Goal: Complete application form

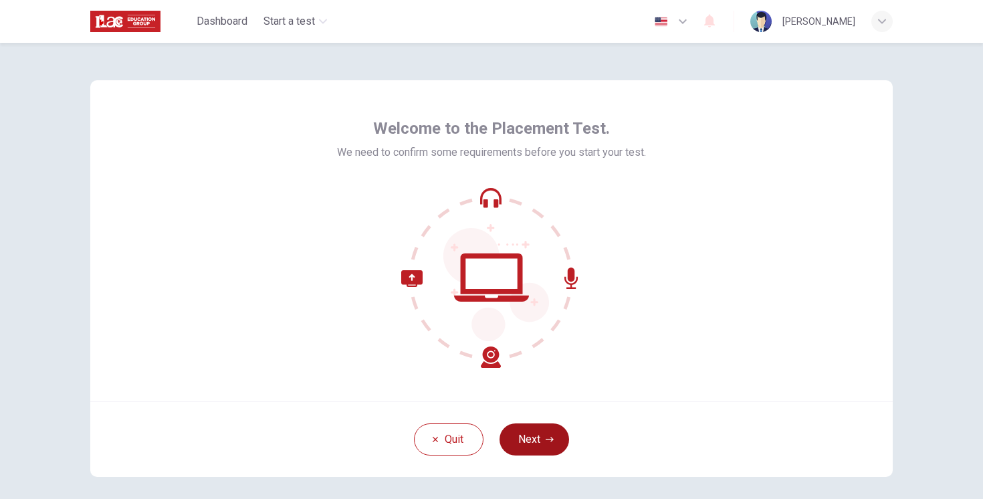
click at [548, 434] on button "Next" at bounding box center [534, 439] width 70 height 32
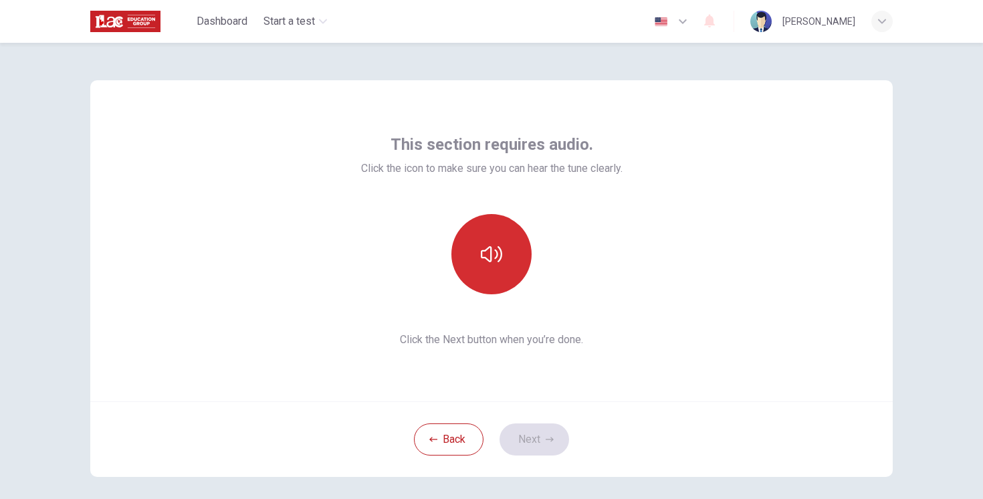
click at [505, 271] on button "button" at bounding box center [491, 254] width 80 height 80
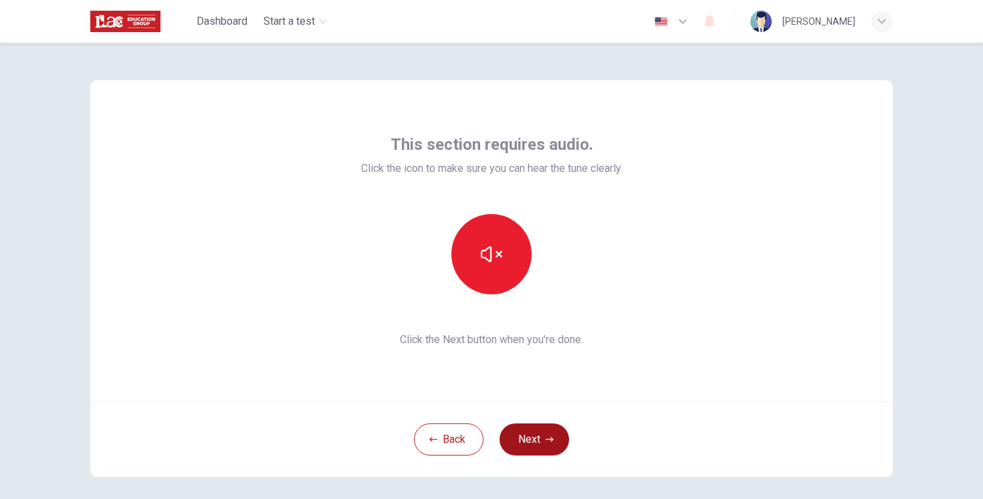
click at [544, 436] on button "Next" at bounding box center [534, 439] width 70 height 32
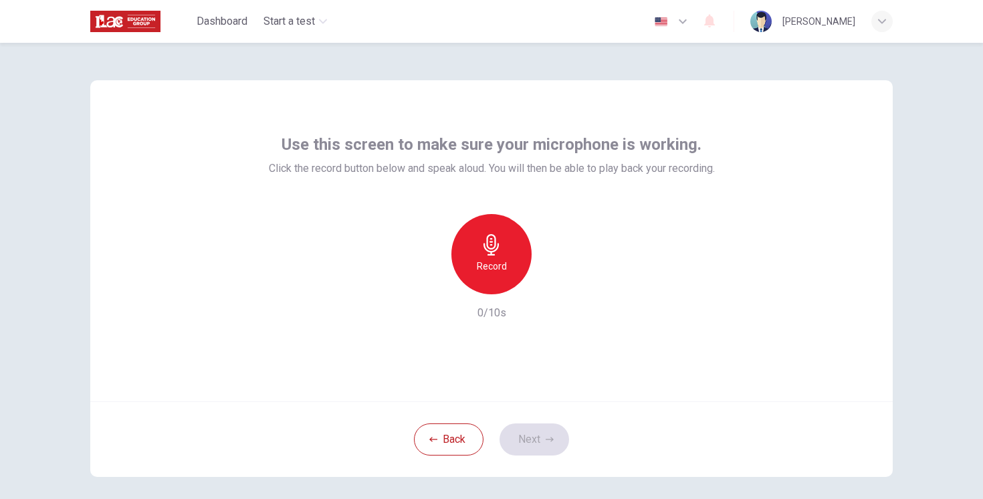
click at [471, 259] on div "Record" at bounding box center [491, 254] width 80 height 80
click at [540, 445] on button "Next" at bounding box center [534, 439] width 70 height 32
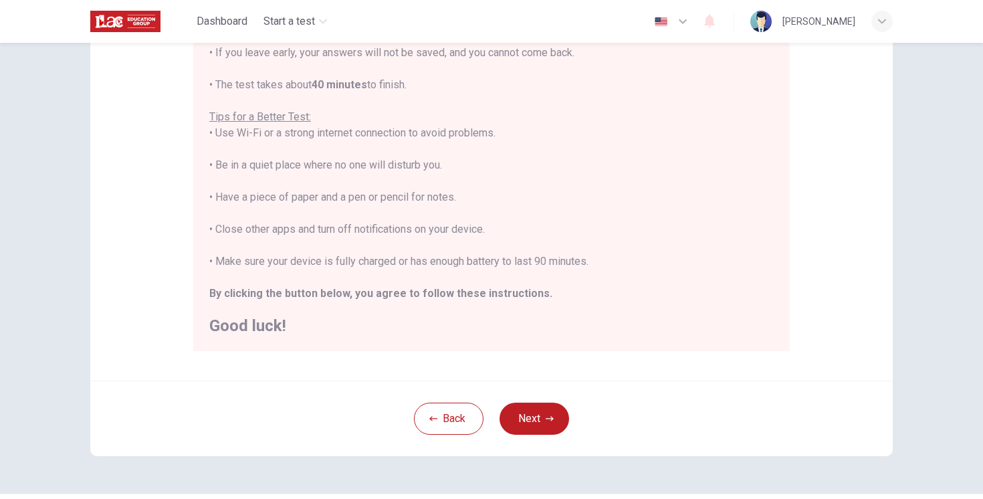
scroll to position [245, 0]
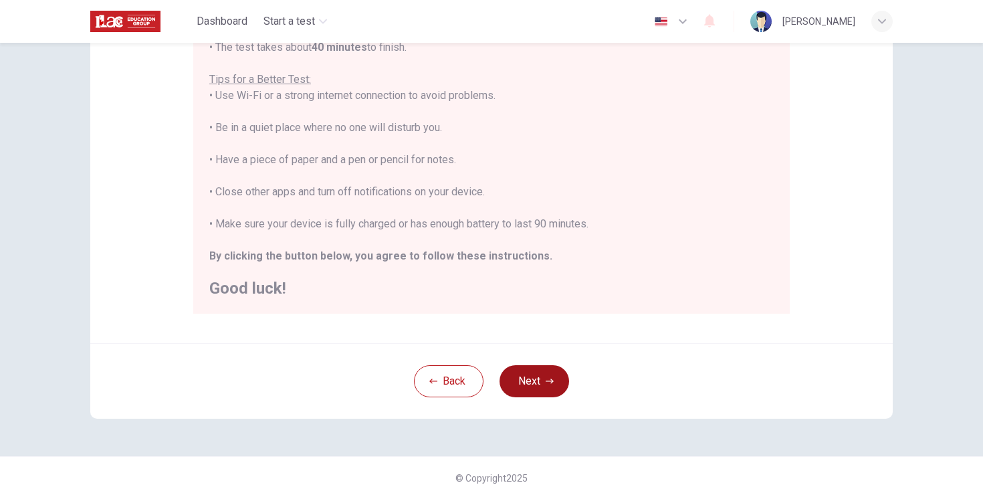
click at [556, 379] on button "Next" at bounding box center [534, 381] width 70 height 32
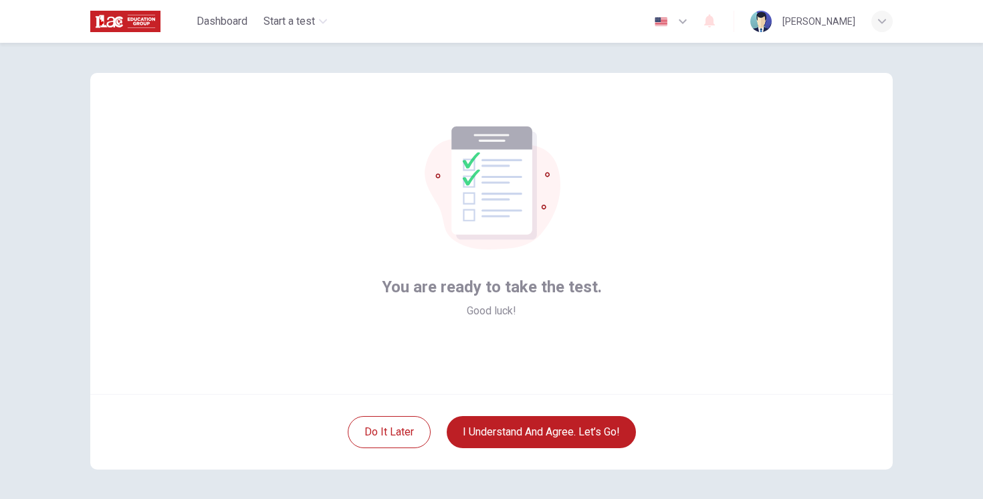
scroll to position [0, 0]
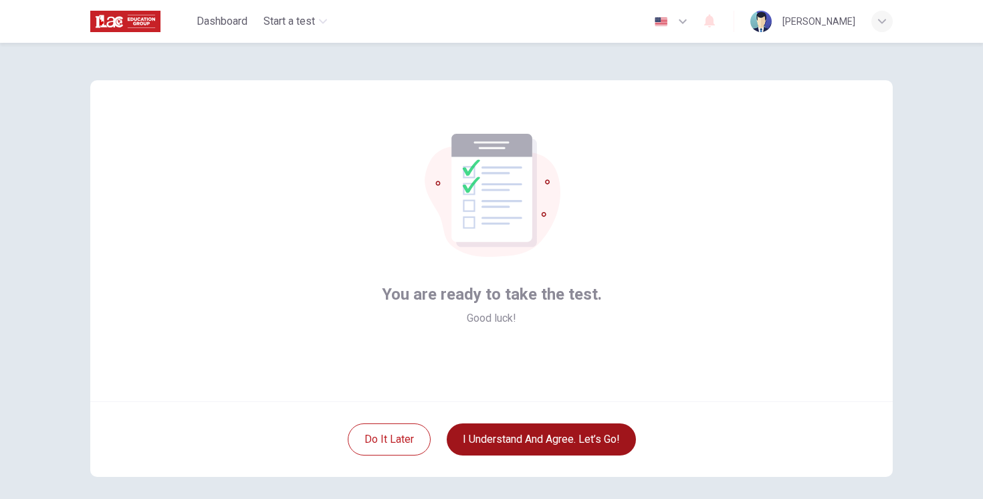
click at [561, 447] on button "I understand and agree. Let’s go!" at bounding box center [541, 439] width 189 height 32
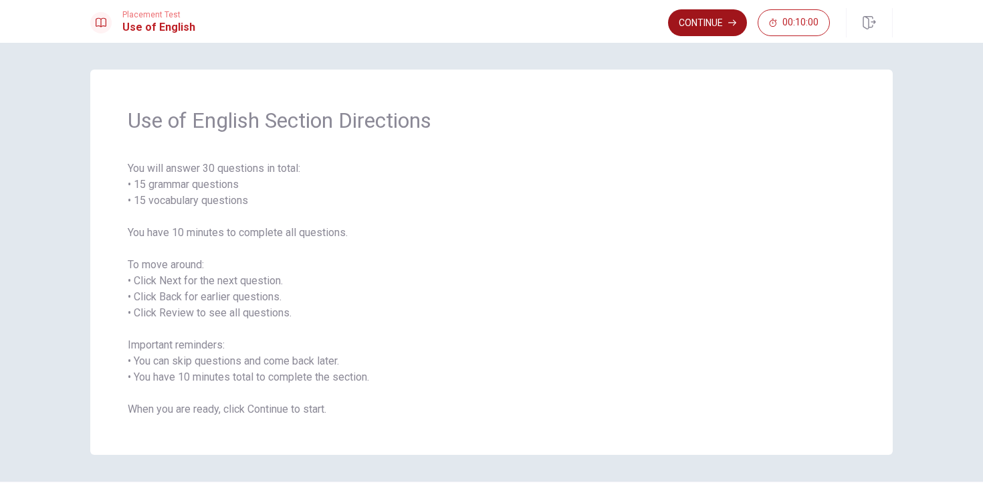
click at [726, 17] on button "Continue" at bounding box center [707, 22] width 79 height 27
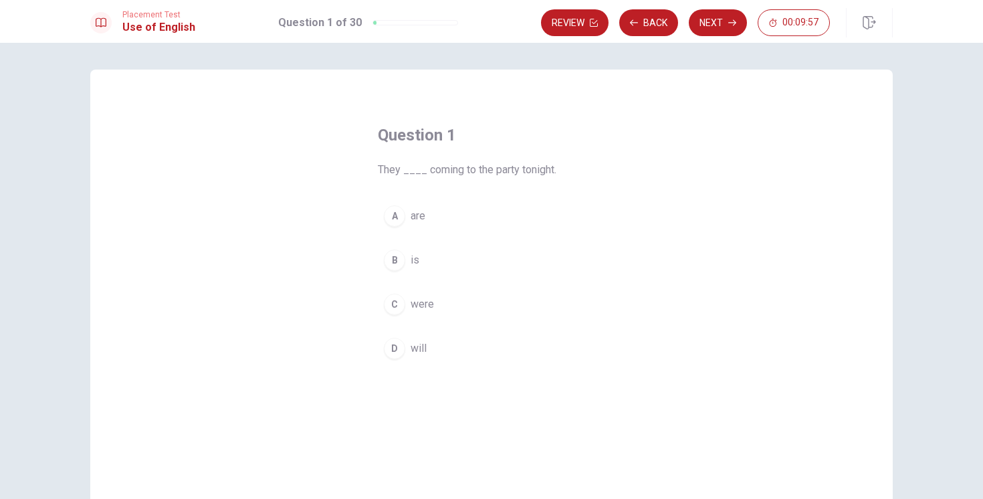
click at [421, 354] on span "will" at bounding box center [419, 348] width 16 height 16
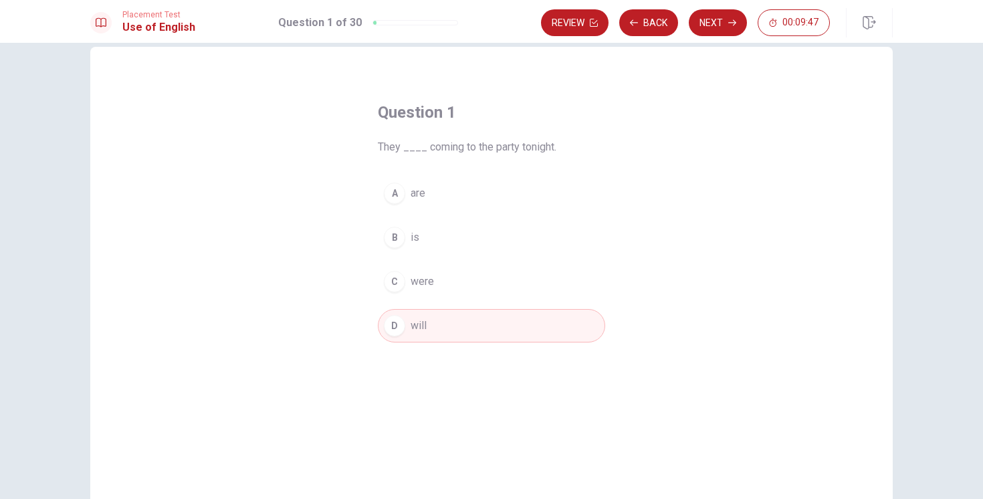
scroll to position [24, 0]
click at [423, 195] on span "are" at bounding box center [418, 192] width 15 height 16
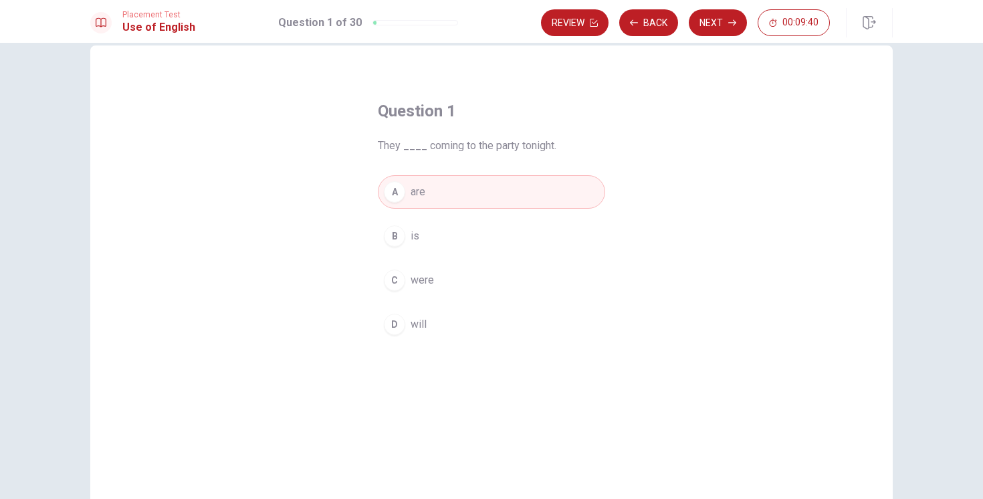
click at [433, 316] on button "D will" at bounding box center [491, 324] width 227 height 33
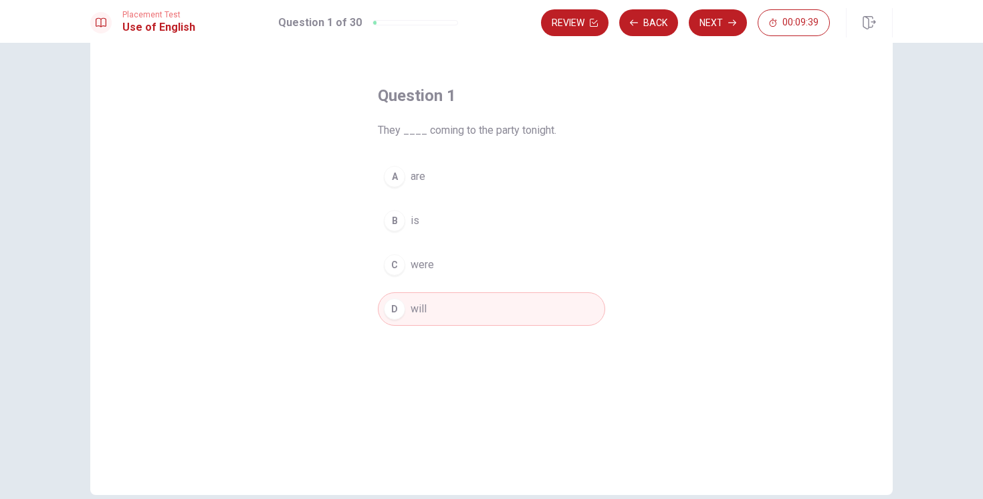
scroll to position [19, 0]
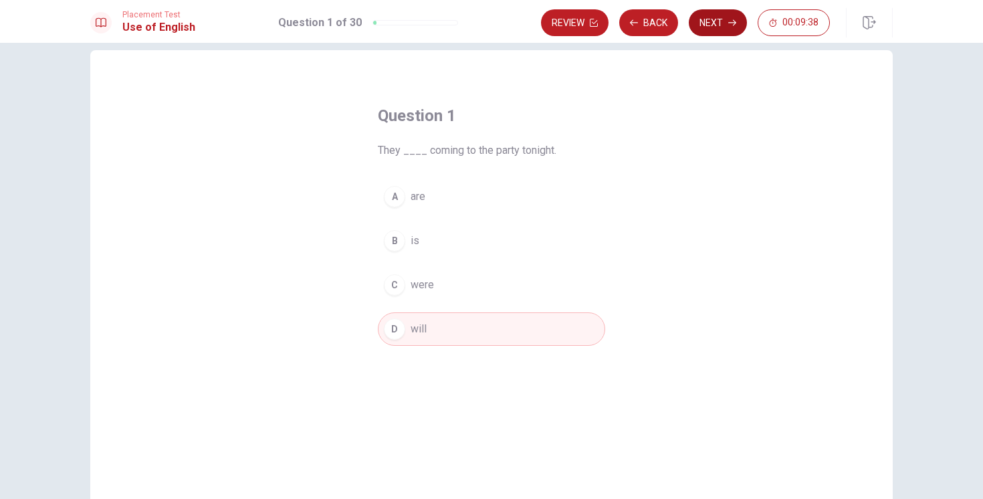
click at [725, 13] on button "Next" at bounding box center [718, 22] width 58 height 27
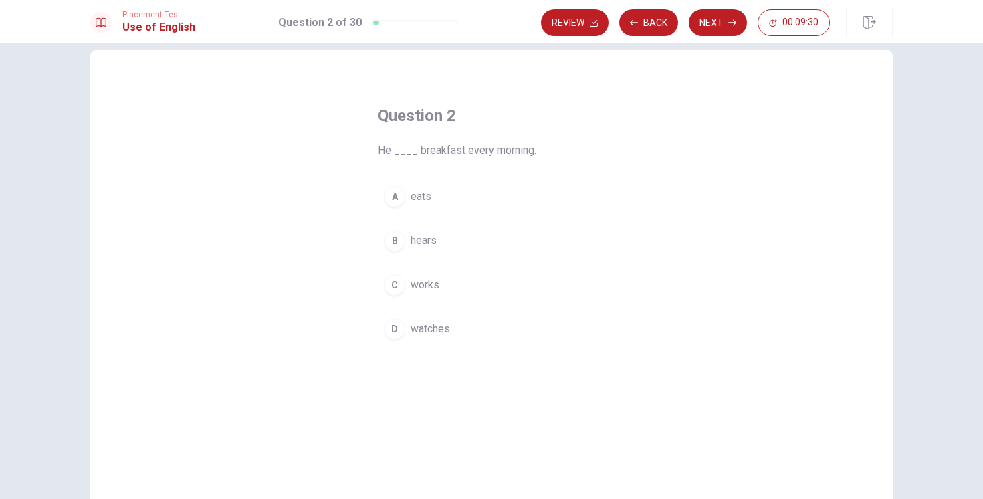
click at [423, 205] on button "A eats" at bounding box center [491, 196] width 227 height 33
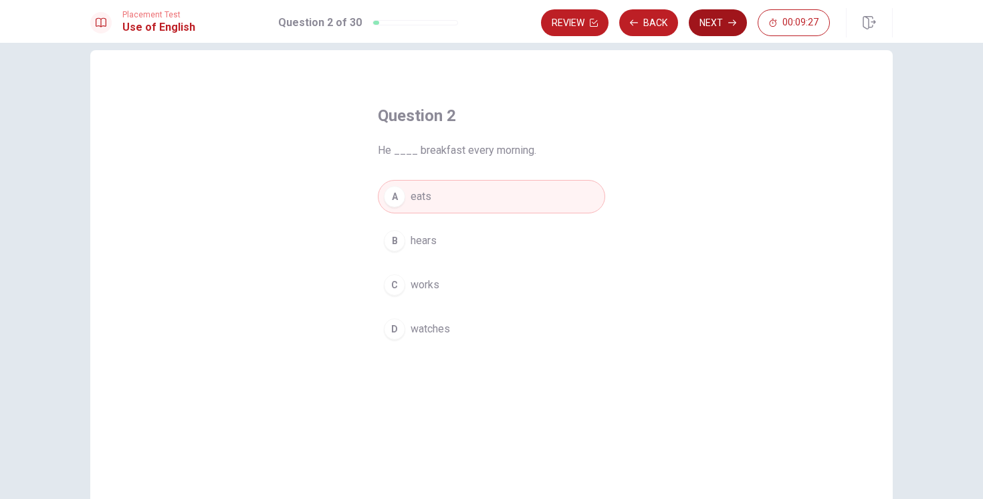
click at [703, 30] on button "Next" at bounding box center [718, 22] width 58 height 27
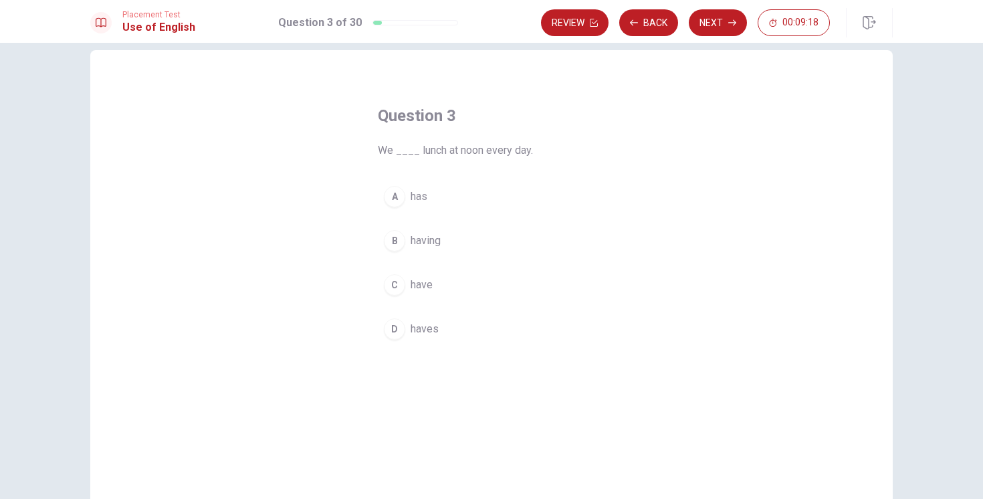
click at [427, 288] on span "have" at bounding box center [422, 285] width 22 height 16
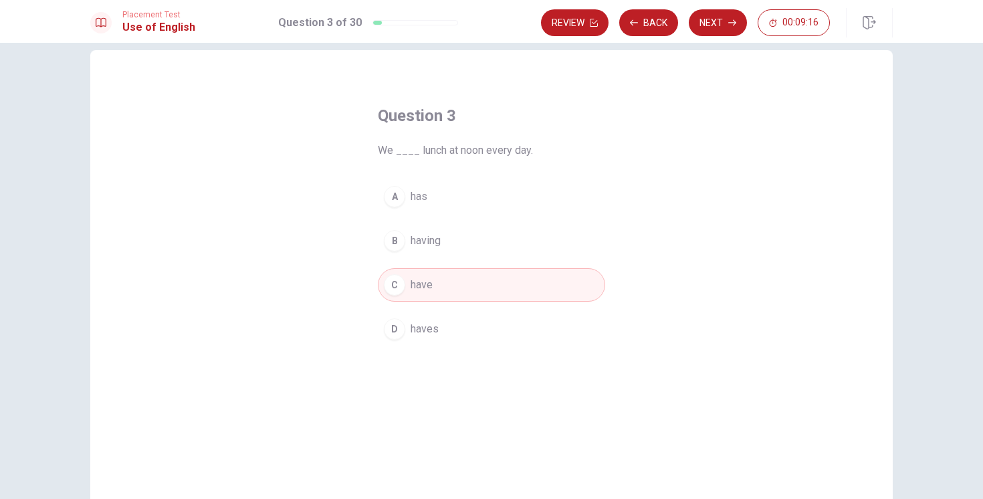
click at [425, 194] on span "has" at bounding box center [419, 197] width 17 height 16
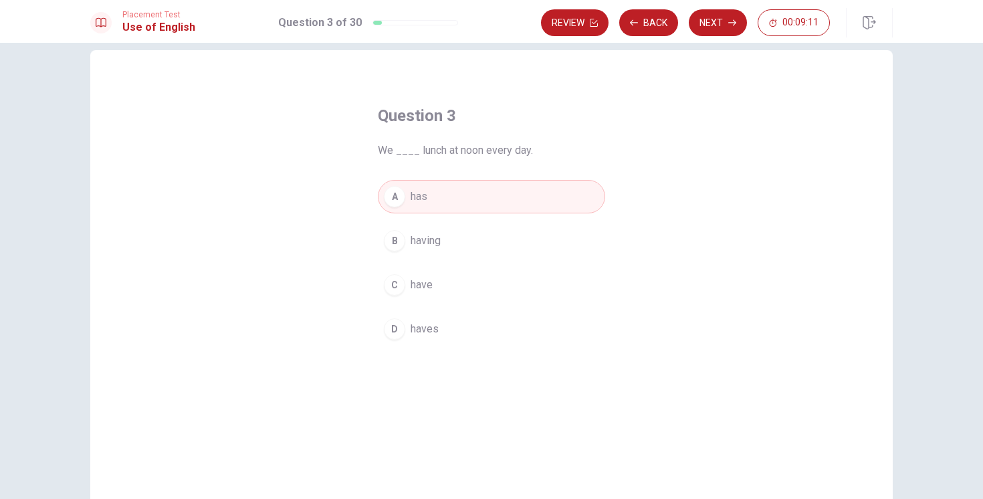
click at [426, 279] on span "have" at bounding box center [422, 285] width 22 height 16
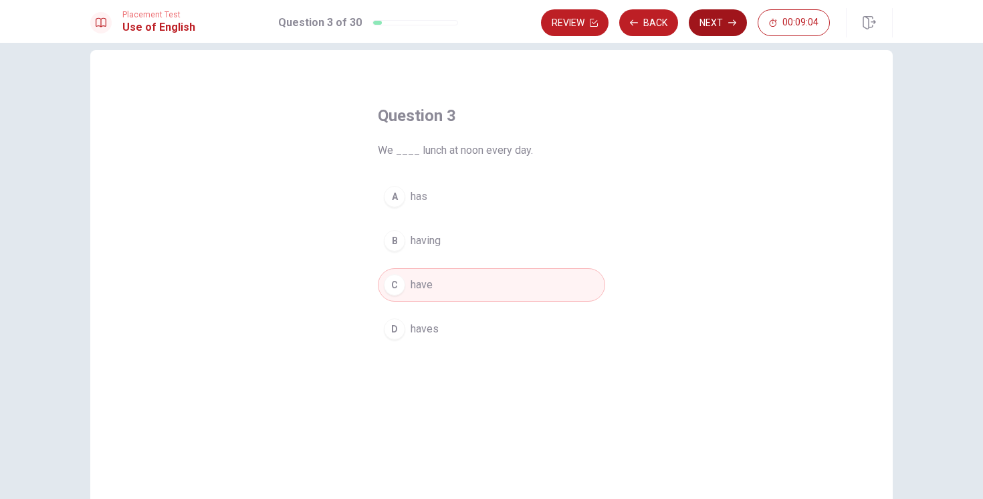
click at [715, 27] on button "Next" at bounding box center [718, 22] width 58 height 27
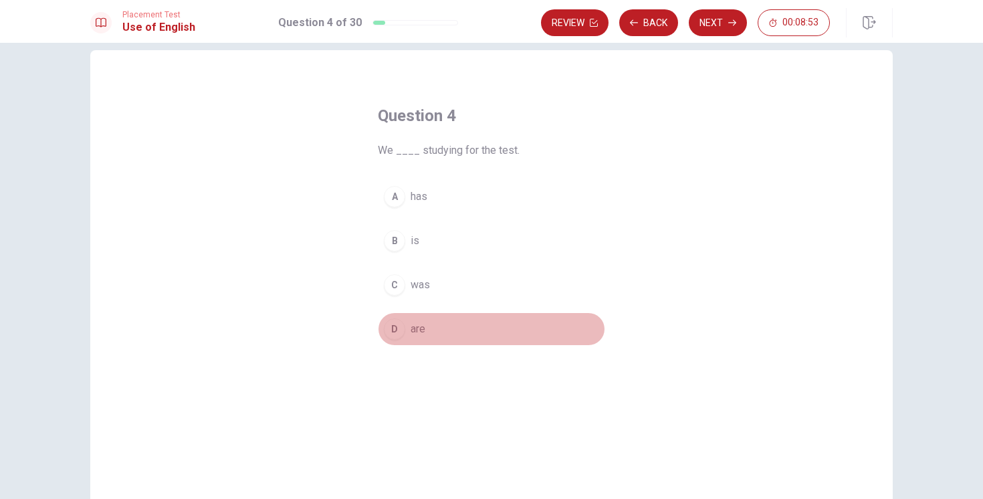
click at [423, 330] on span "are" at bounding box center [418, 329] width 15 height 16
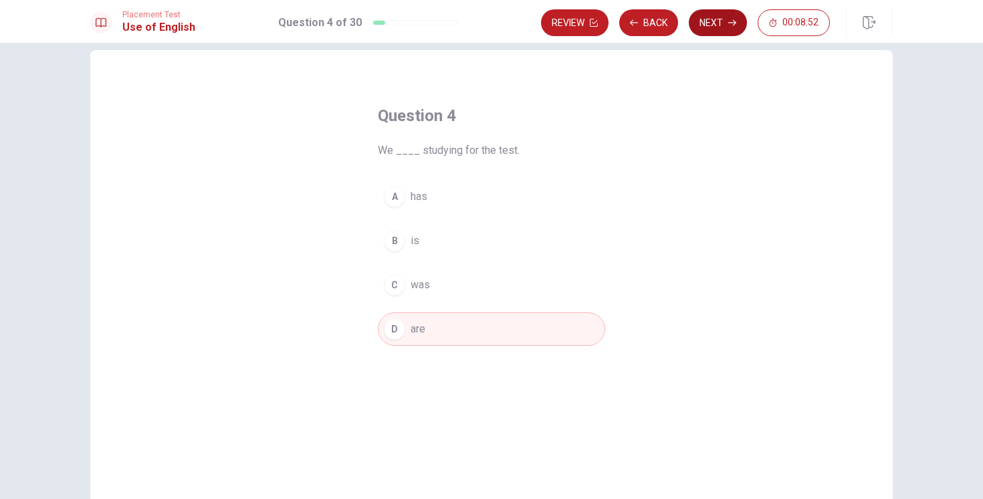
click at [709, 31] on button "Next" at bounding box center [718, 22] width 58 height 27
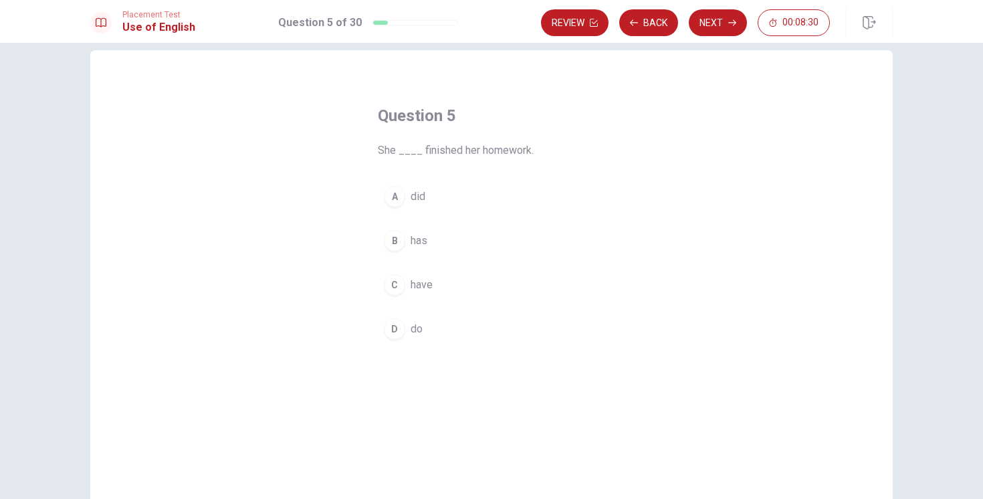
click at [414, 198] on span "did" at bounding box center [418, 197] width 15 height 16
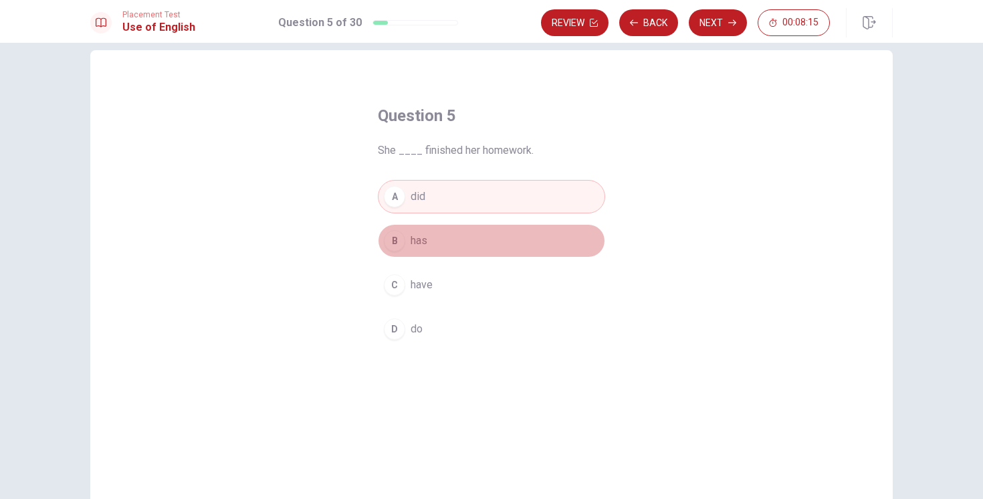
click at [418, 234] on span "has" at bounding box center [419, 241] width 17 height 16
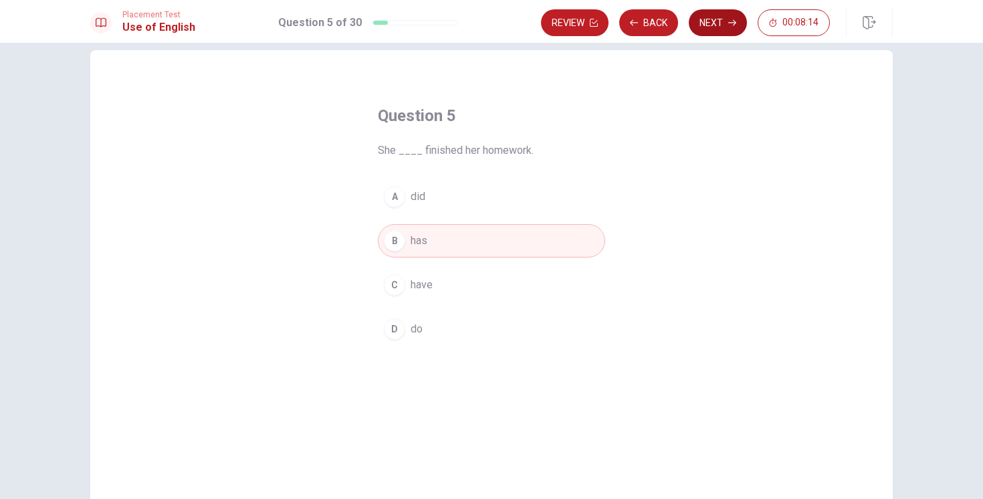
click at [712, 24] on button "Next" at bounding box center [718, 22] width 58 height 27
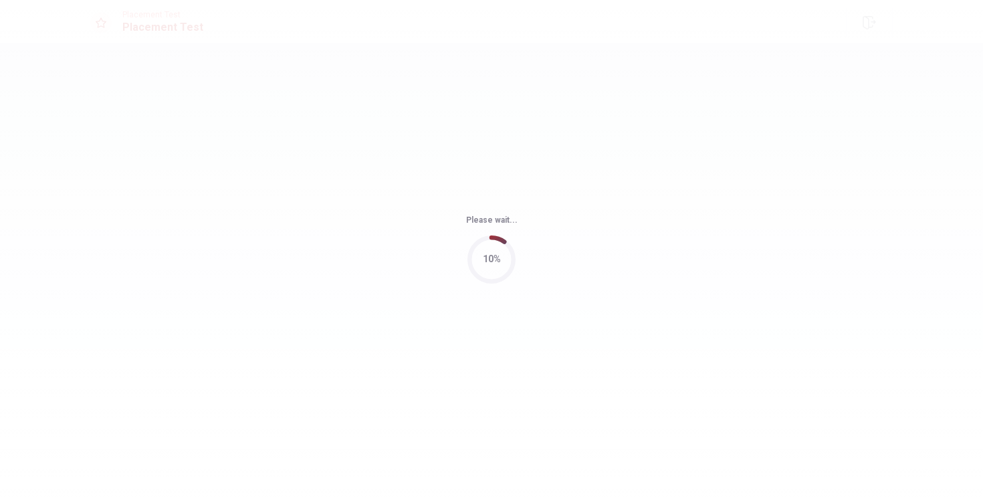
scroll to position [0, 0]
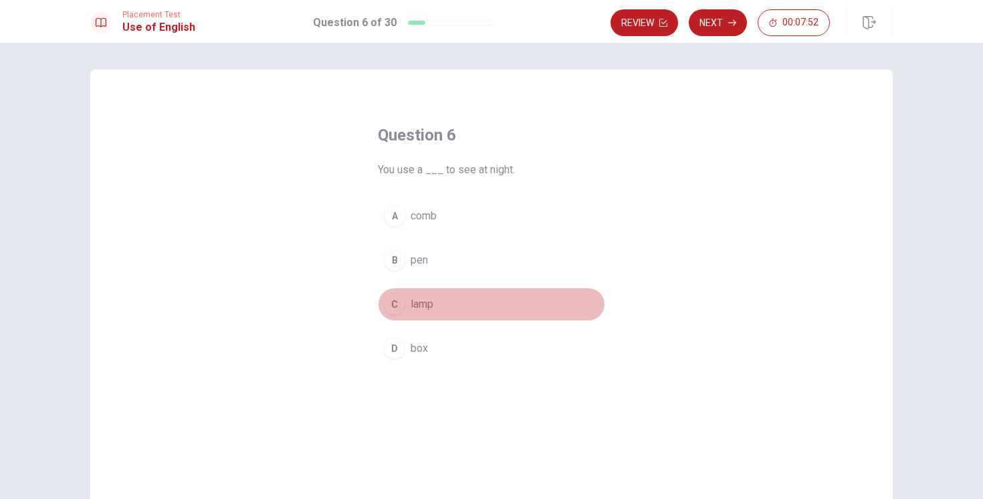
click at [433, 311] on span "lamp" at bounding box center [422, 304] width 23 height 16
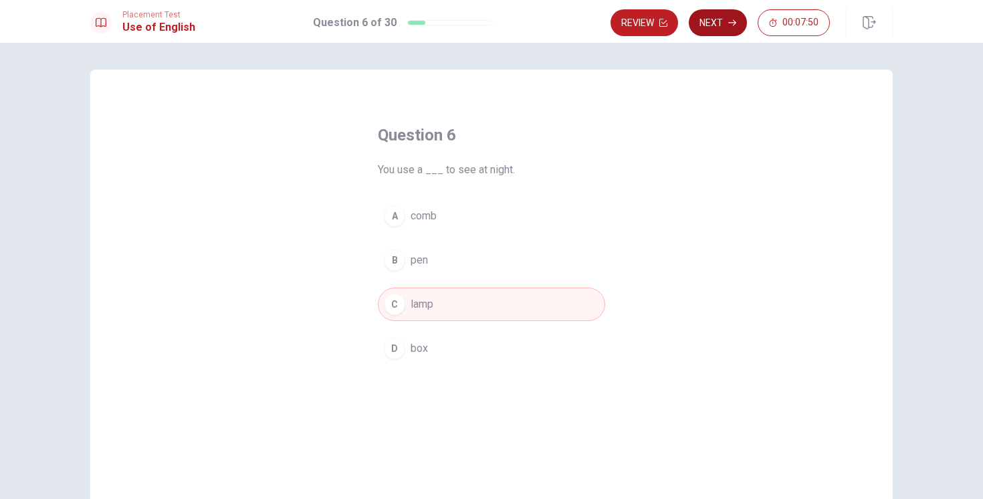
click at [727, 34] on button "Next" at bounding box center [718, 22] width 58 height 27
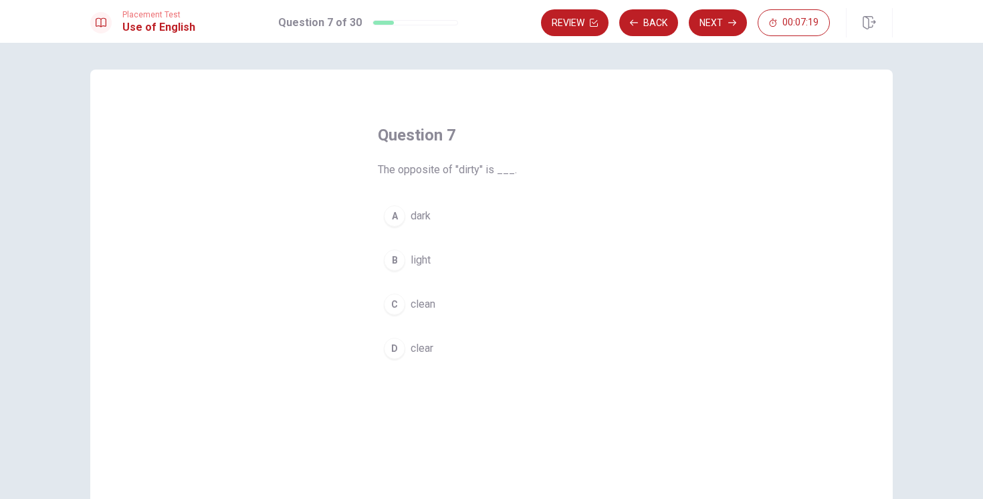
click at [417, 352] on span "clear" at bounding box center [422, 348] width 23 height 16
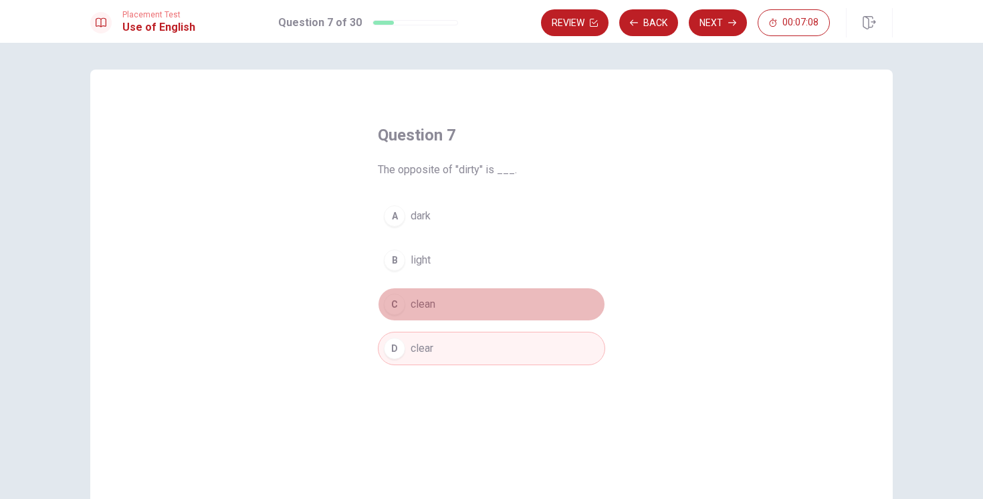
click at [435, 305] on span "clean" at bounding box center [423, 304] width 25 height 16
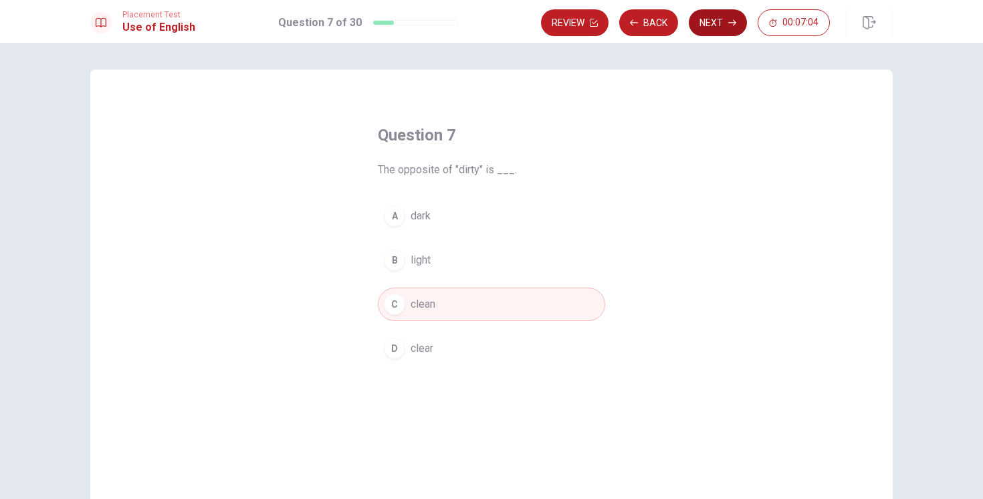
click at [707, 25] on button "Next" at bounding box center [718, 22] width 58 height 27
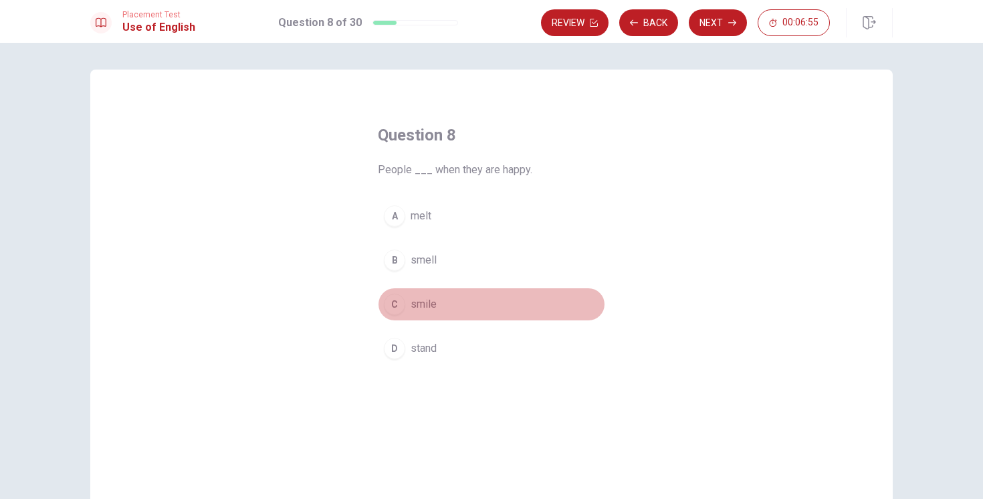
click at [427, 302] on span "smile" at bounding box center [424, 304] width 26 height 16
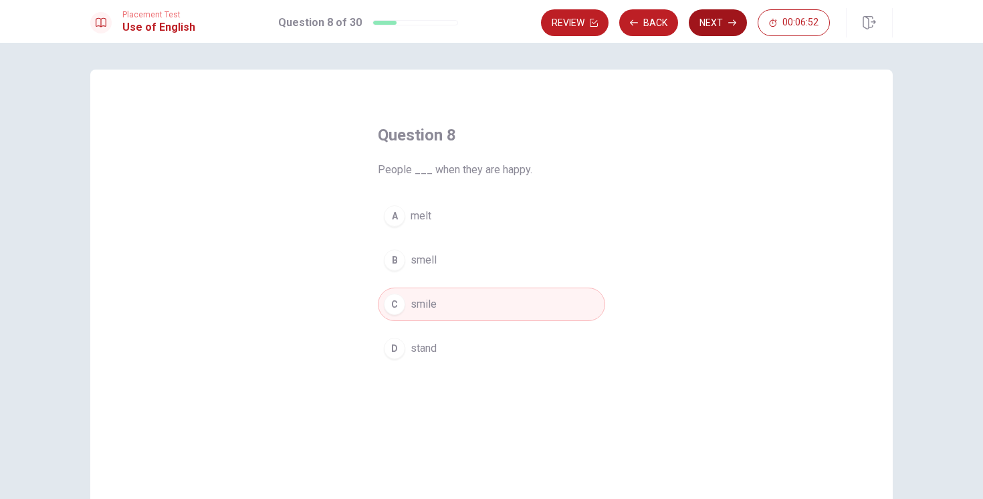
click at [709, 28] on button "Next" at bounding box center [718, 22] width 58 height 27
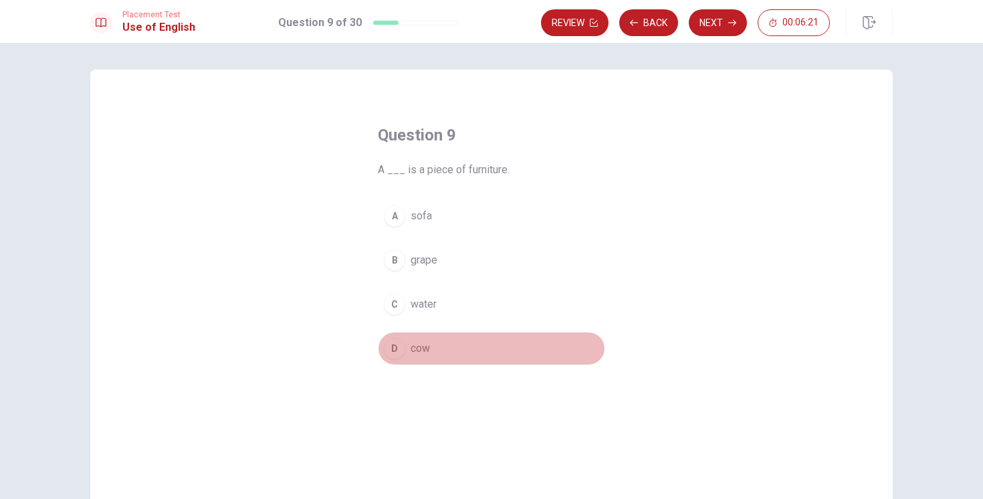
click at [425, 343] on span "cow" at bounding box center [420, 348] width 19 height 16
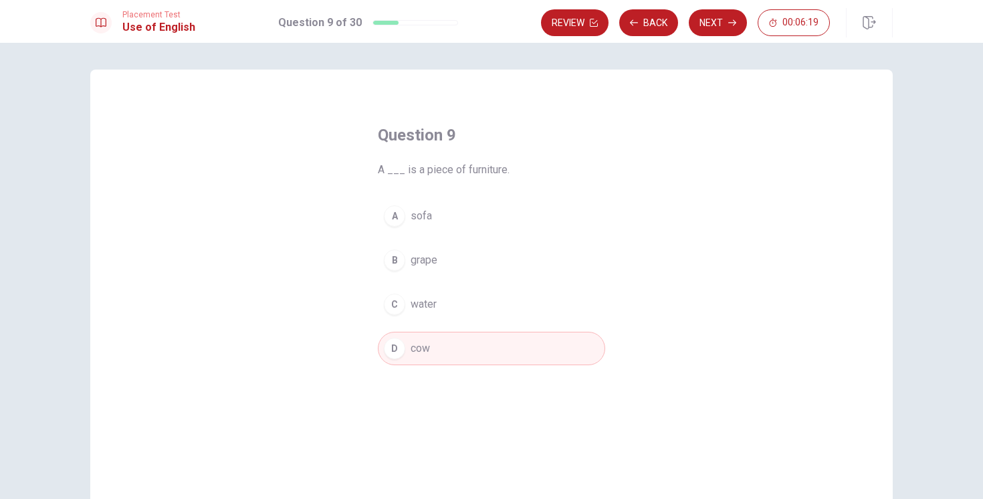
click at [426, 216] on span "sofa" at bounding box center [421, 216] width 21 height 16
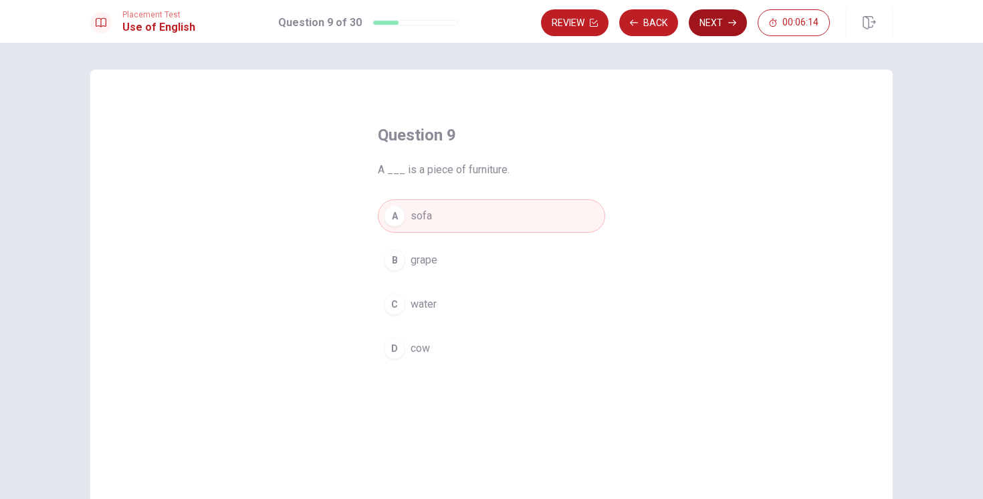
click at [719, 29] on button "Next" at bounding box center [718, 22] width 58 height 27
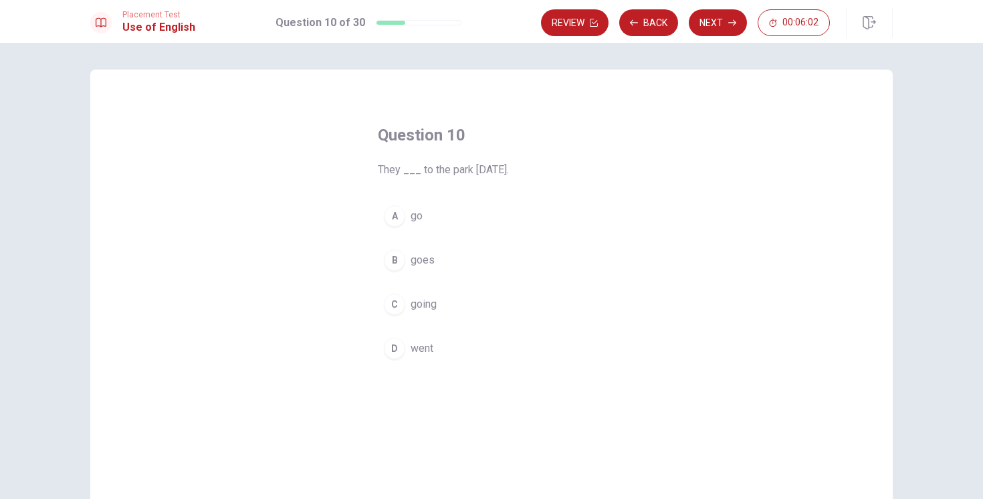
click at [414, 342] on span "went" at bounding box center [422, 348] width 23 height 16
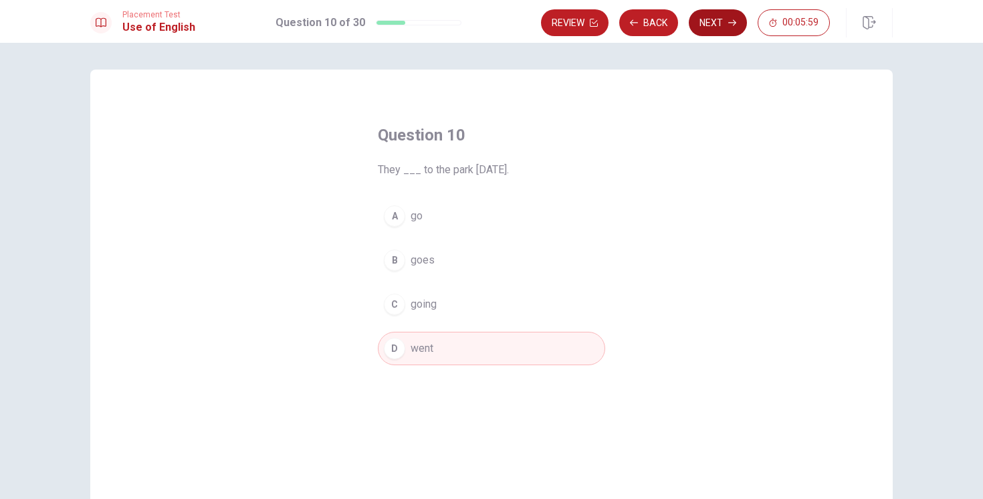
click at [707, 25] on button "Next" at bounding box center [718, 22] width 58 height 27
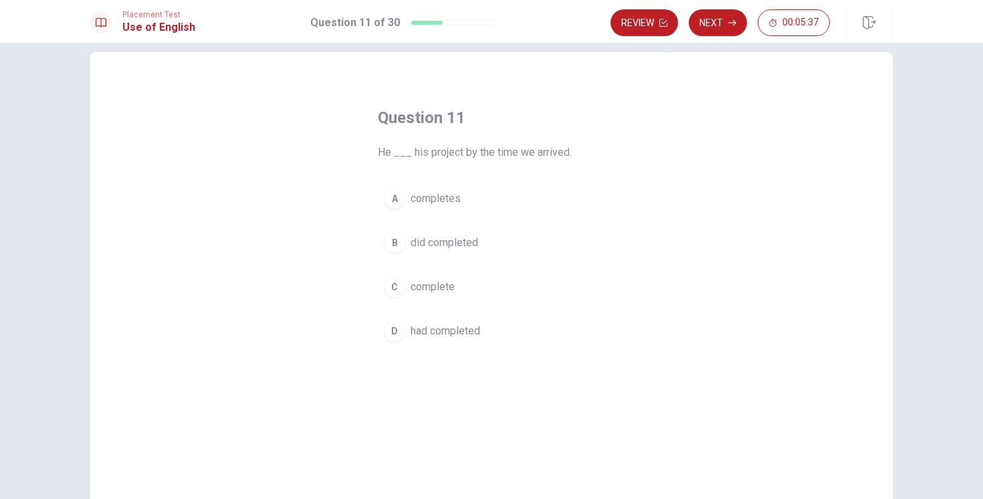
scroll to position [18, 0]
click at [433, 331] on span "had completed" at bounding box center [446, 330] width 70 height 16
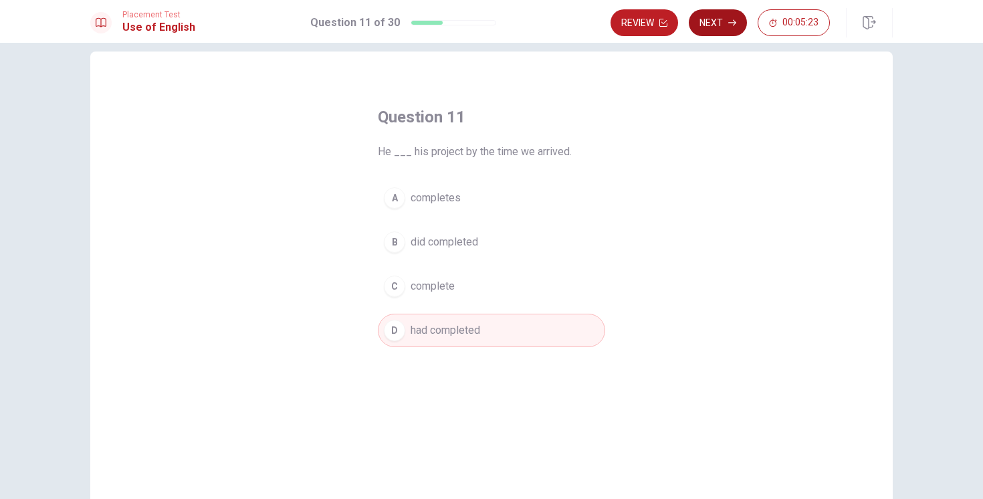
click at [719, 20] on button "Next" at bounding box center [718, 22] width 58 height 27
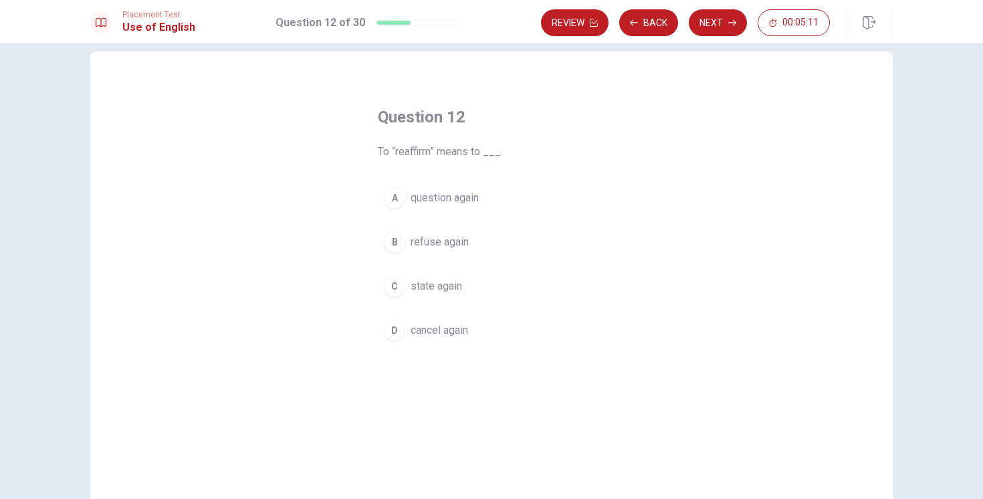
click at [445, 288] on span "state again" at bounding box center [436, 286] width 51 height 16
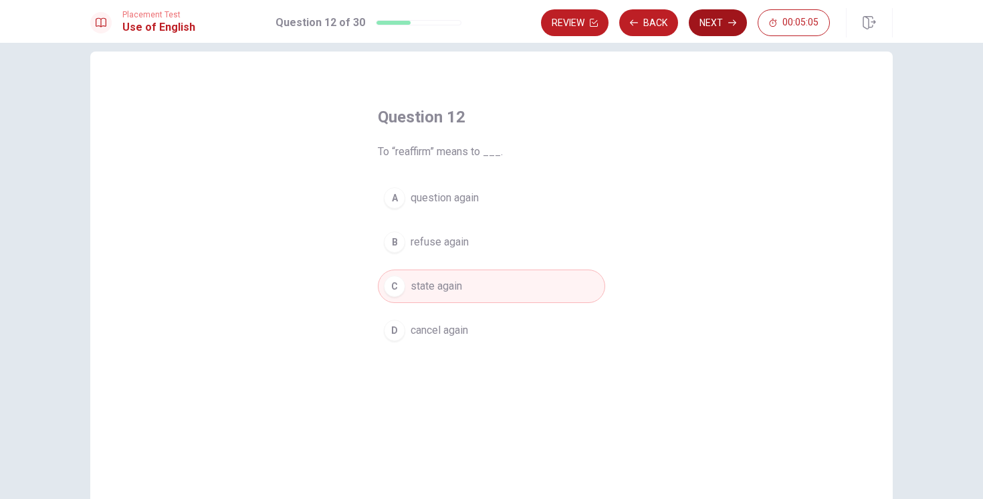
click at [727, 26] on button "Next" at bounding box center [718, 22] width 58 height 27
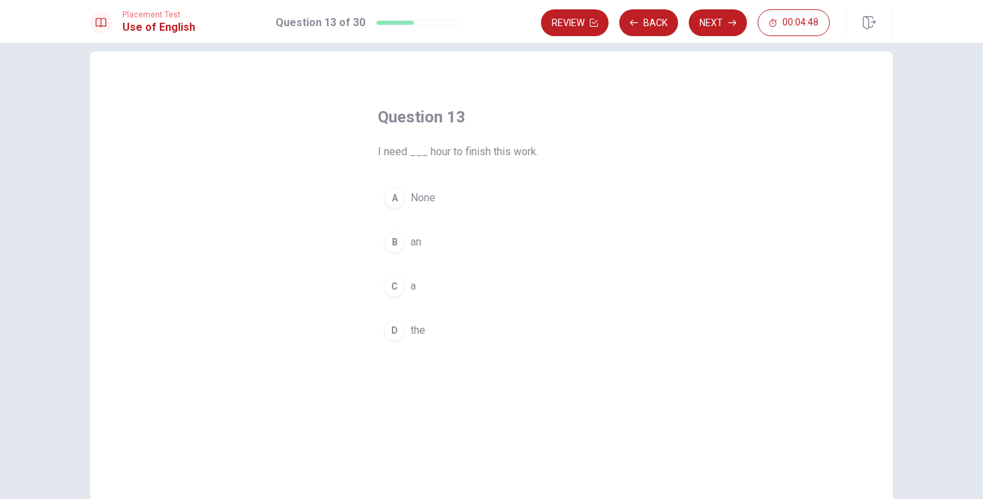
click at [392, 288] on div "C" at bounding box center [394, 285] width 21 height 21
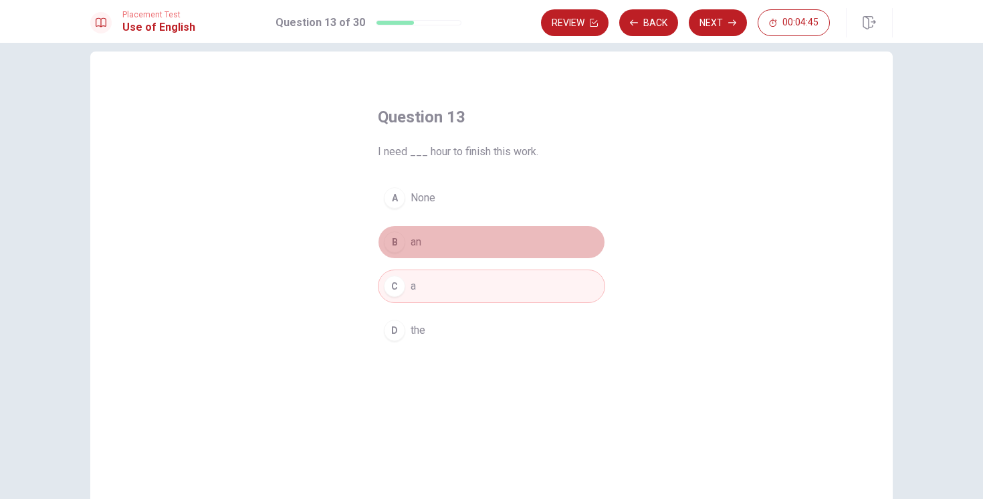
click at [396, 241] on div "B" at bounding box center [394, 241] width 21 height 21
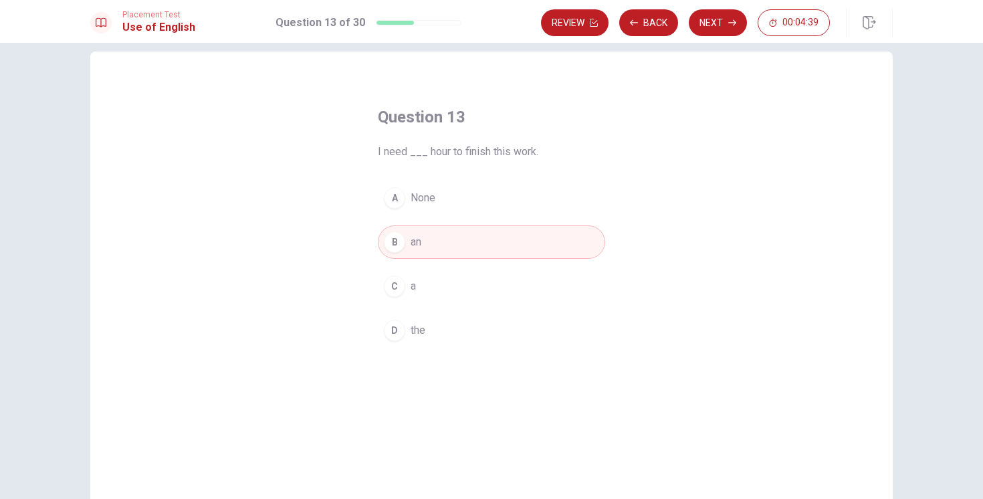
click at [401, 279] on div "C" at bounding box center [394, 285] width 21 height 21
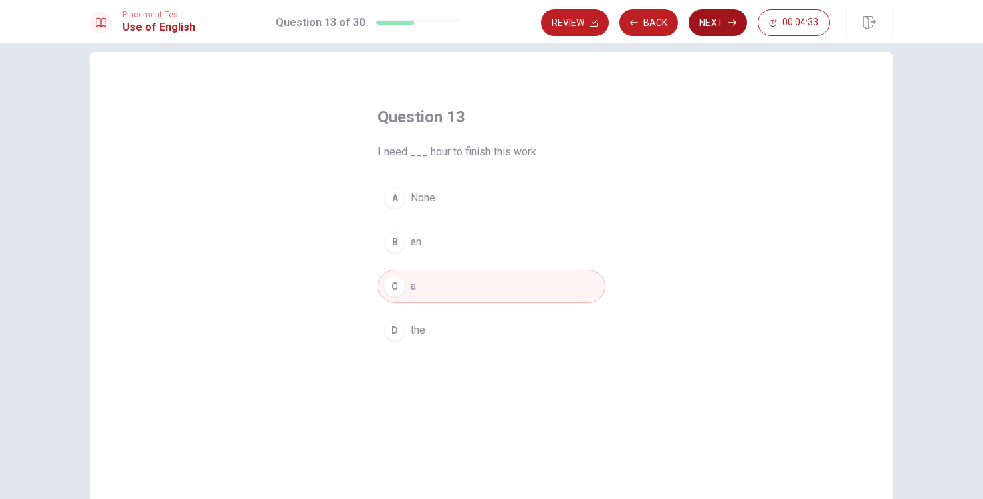
click at [711, 26] on button "Next" at bounding box center [718, 22] width 58 height 27
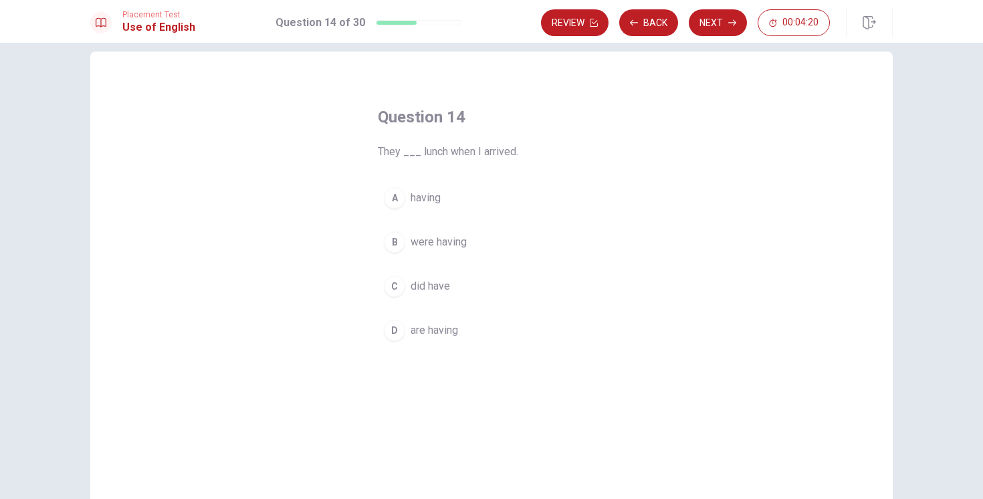
click at [449, 245] on span "were having" at bounding box center [439, 242] width 56 height 16
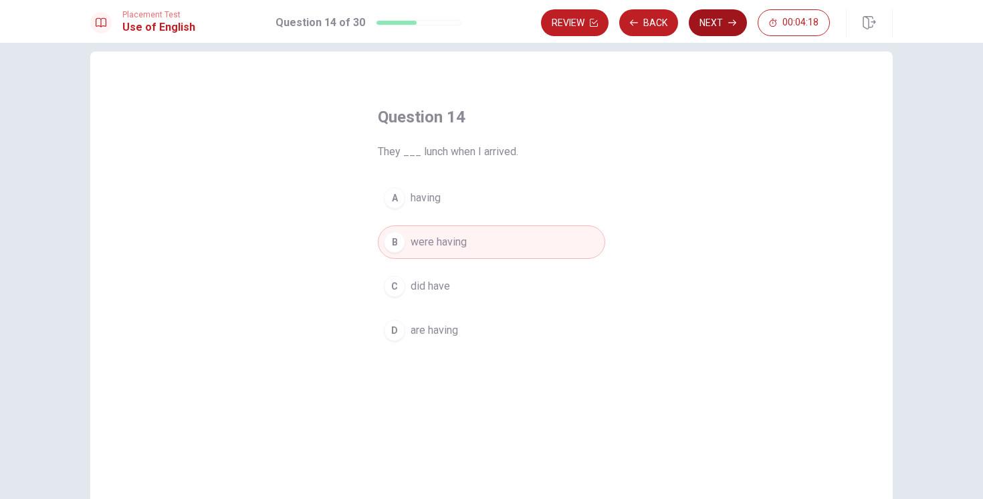
click at [722, 28] on button "Next" at bounding box center [718, 22] width 58 height 27
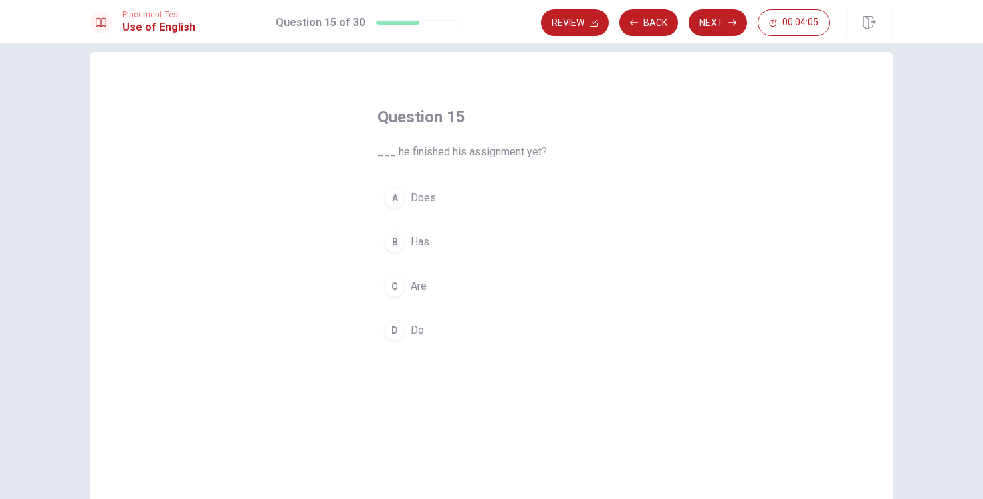
click at [401, 191] on div "A" at bounding box center [394, 197] width 21 height 21
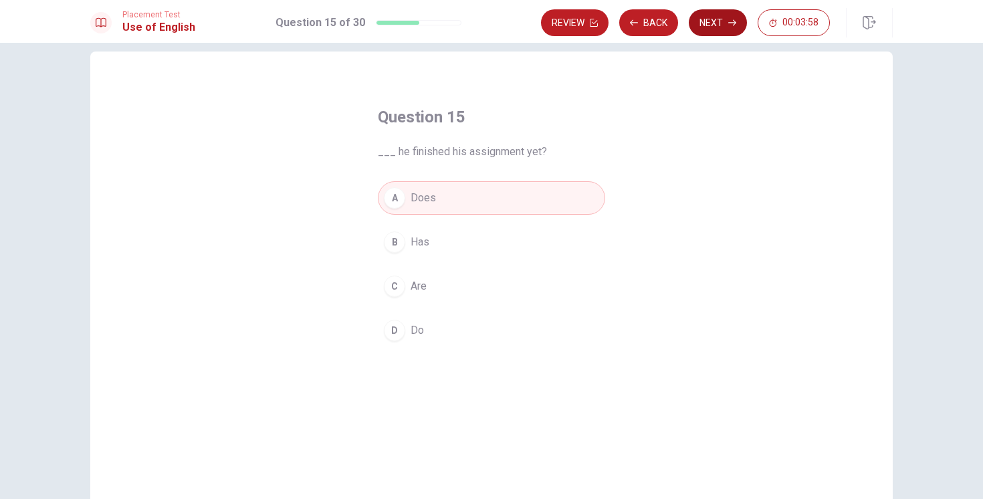
click at [721, 21] on button "Next" at bounding box center [718, 22] width 58 height 27
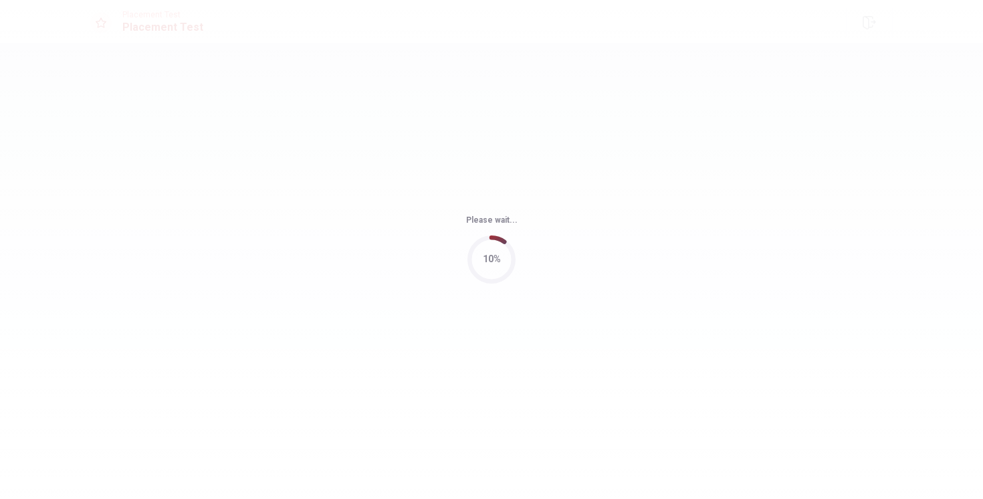
scroll to position [0, 0]
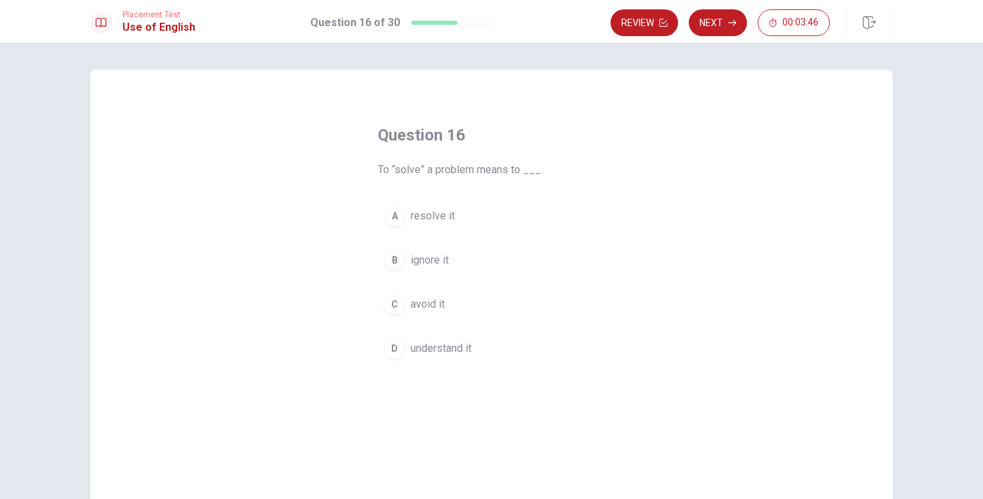
click at [432, 218] on span "resolve it" at bounding box center [433, 216] width 44 height 16
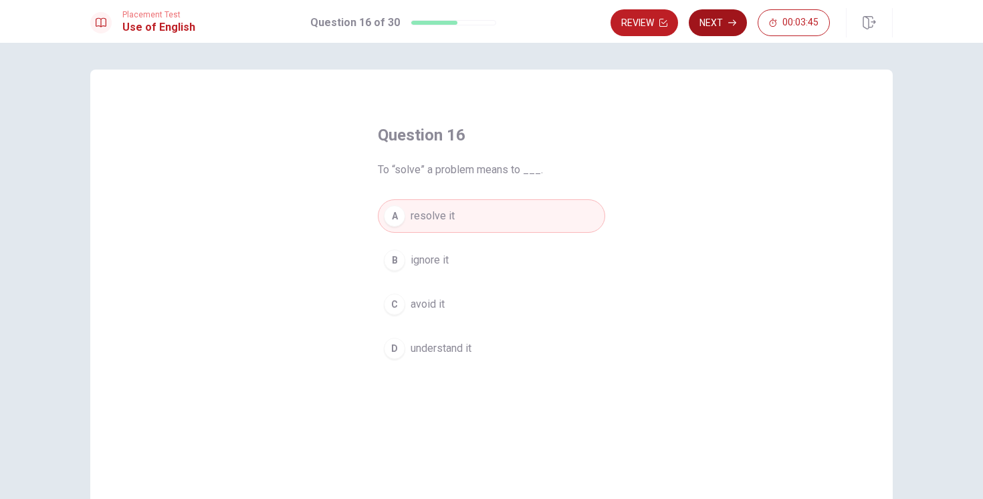
click at [714, 27] on button "Next" at bounding box center [718, 22] width 58 height 27
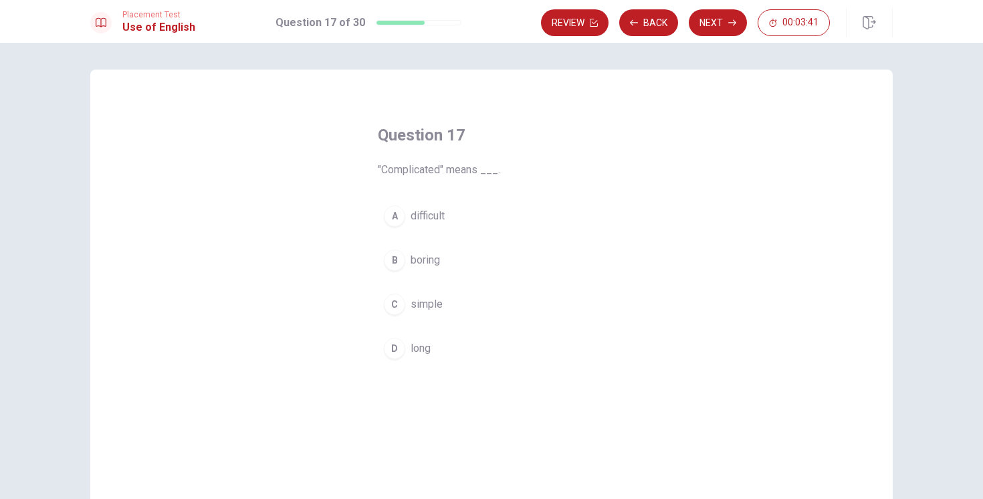
click at [439, 211] on span "difficult" at bounding box center [428, 216] width 34 height 16
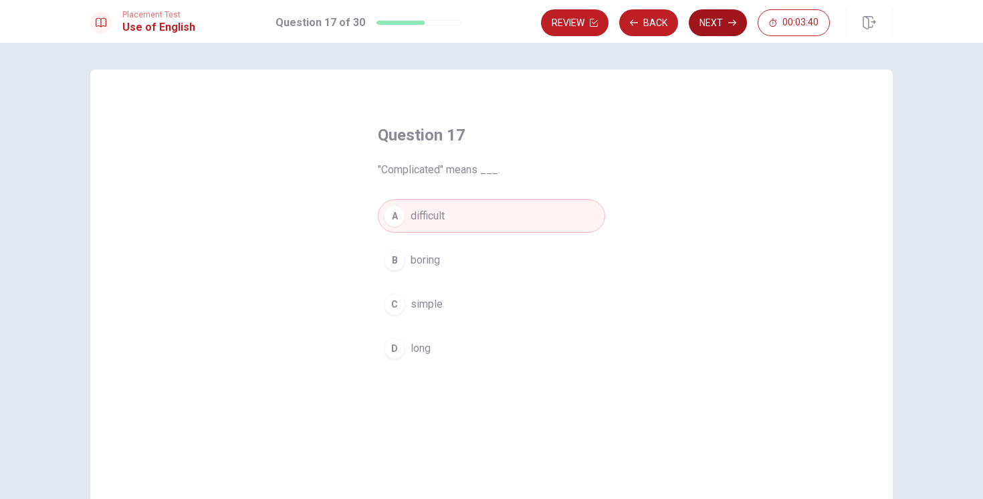
click at [727, 9] on button "Next" at bounding box center [718, 22] width 58 height 27
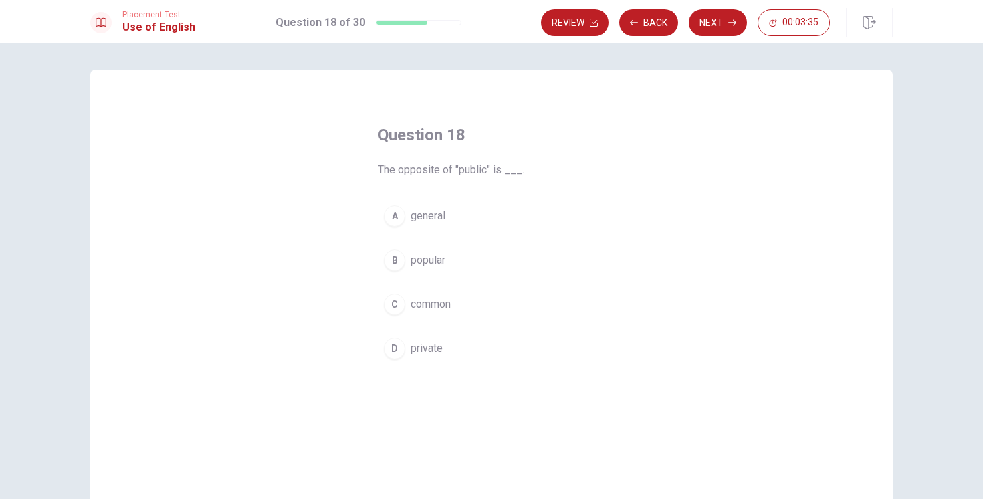
click at [432, 343] on span "private" at bounding box center [427, 348] width 32 height 16
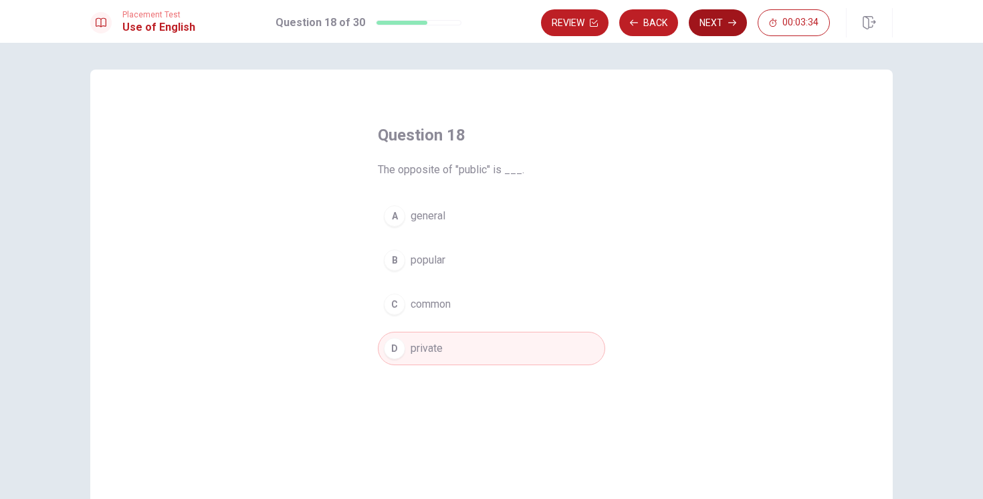
click at [705, 27] on button "Next" at bounding box center [718, 22] width 58 height 27
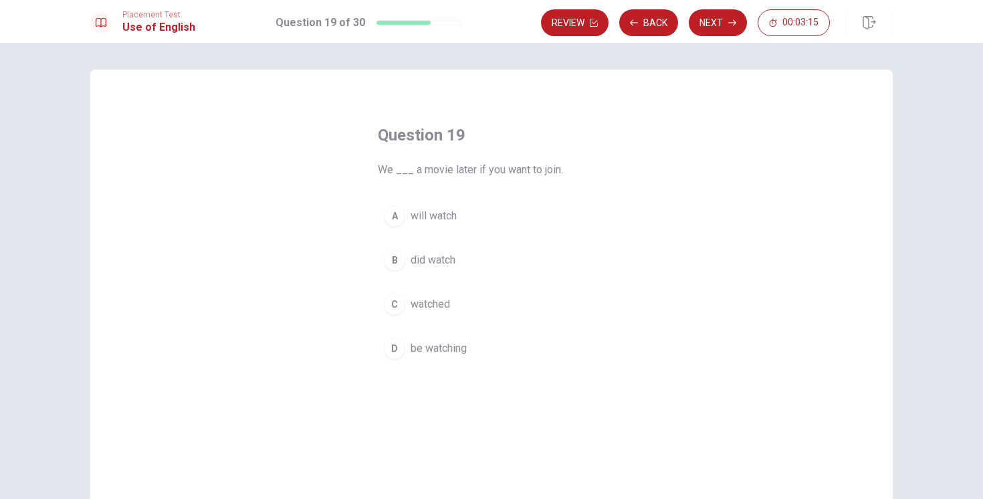
click at [449, 211] on span "will watch" at bounding box center [434, 216] width 46 height 16
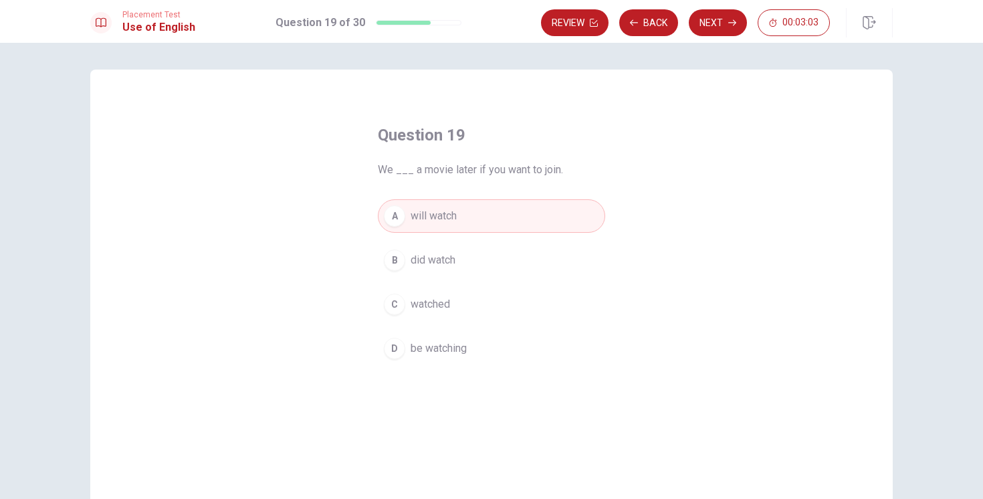
click at [460, 343] on span "be watching" at bounding box center [439, 348] width 56 height 16
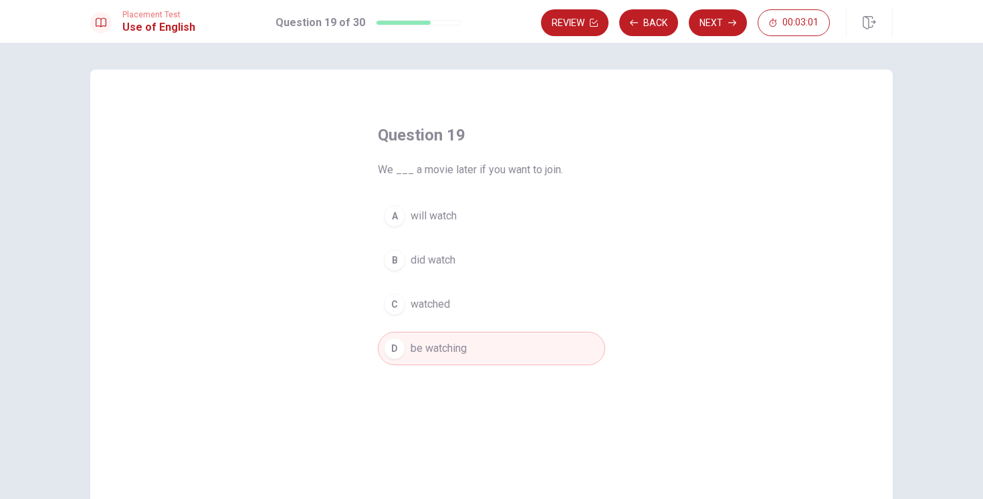
click at [471, 206] on button "A will watch" at bounding box center [491, 215] width 227 height 33
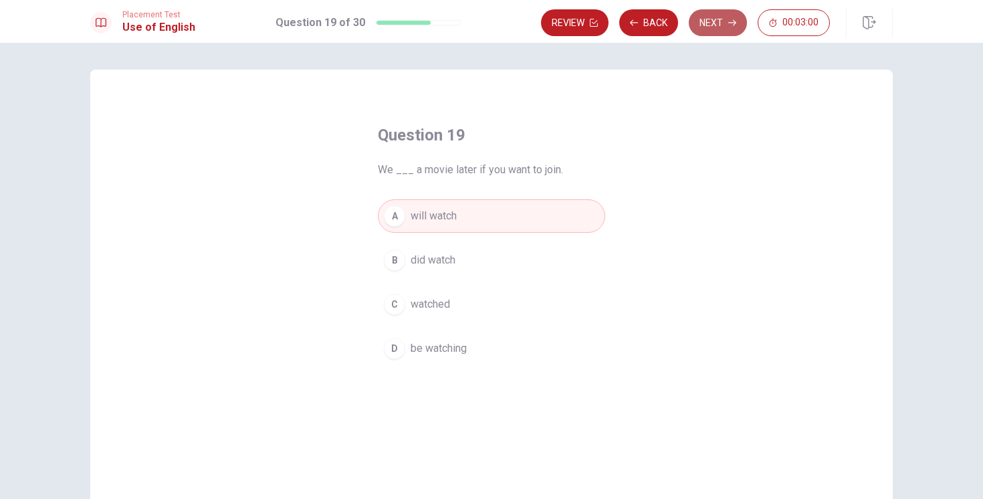
click at [736, 17] on button "Next" at bounding box center [718, 22] width 58 height 27
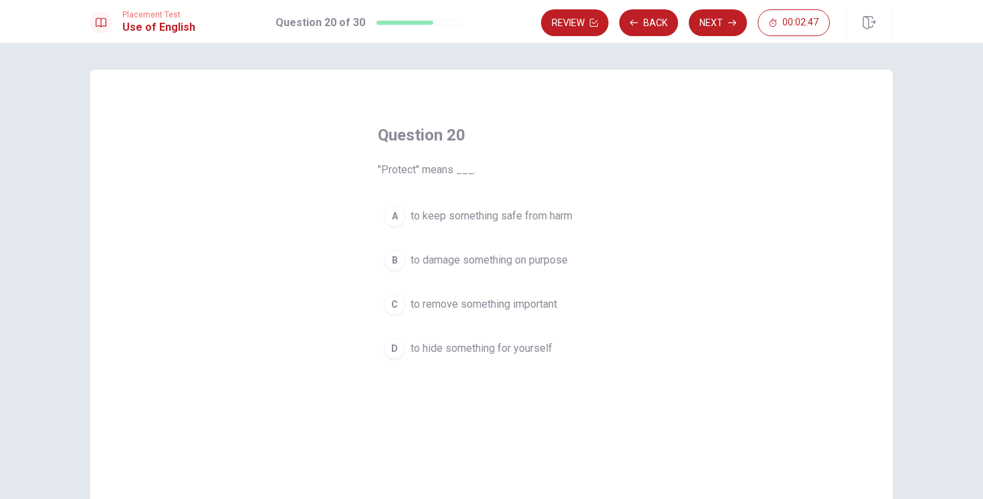
click at [559, 261] on span "to damage something on purpose" at bounding box center [489, 260] width 157 height 16
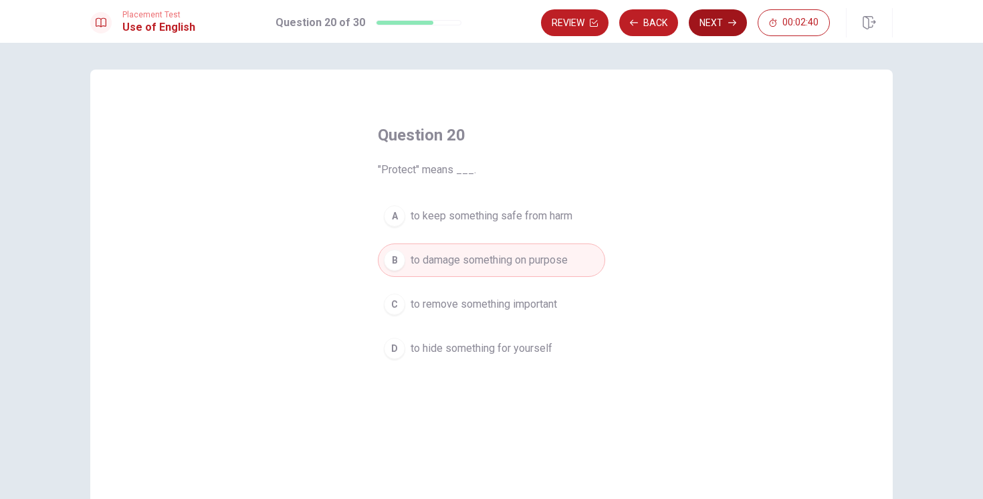
click at [727, 23] on button "Next" at bounding box center [718, 22] width 58 height 27
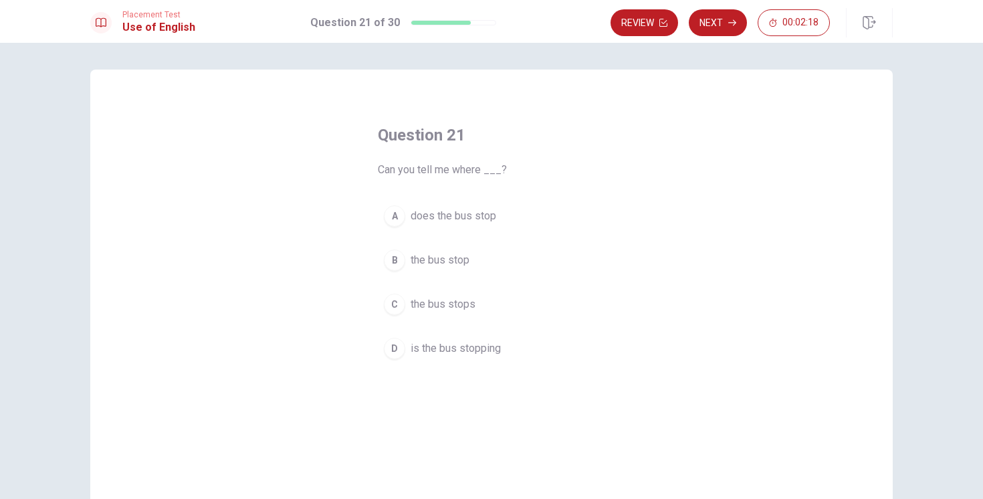
click at [413, 347] on span "is the bus stopping" at bounding box center [456, 348] width 90 height 16
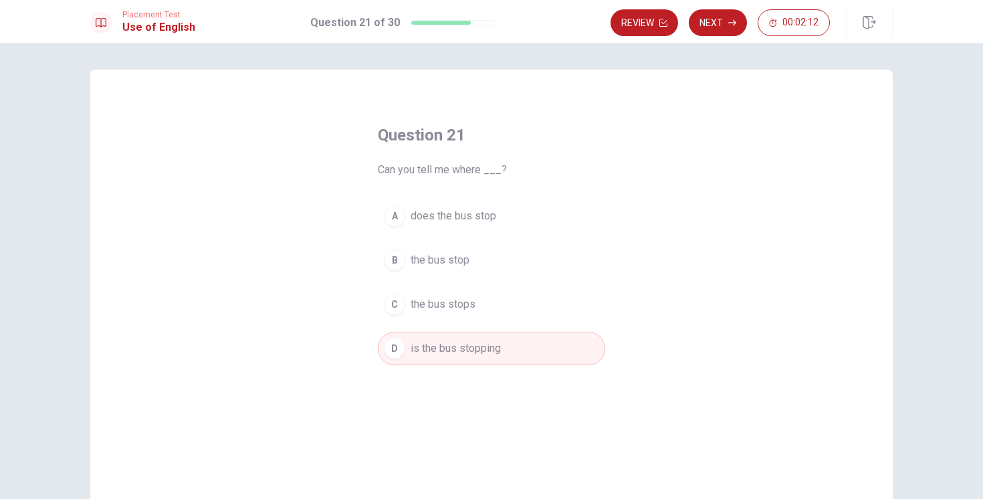
click at [430, 261] on span "the bus stop" at bounding box center [440, 260] width 59 height 16
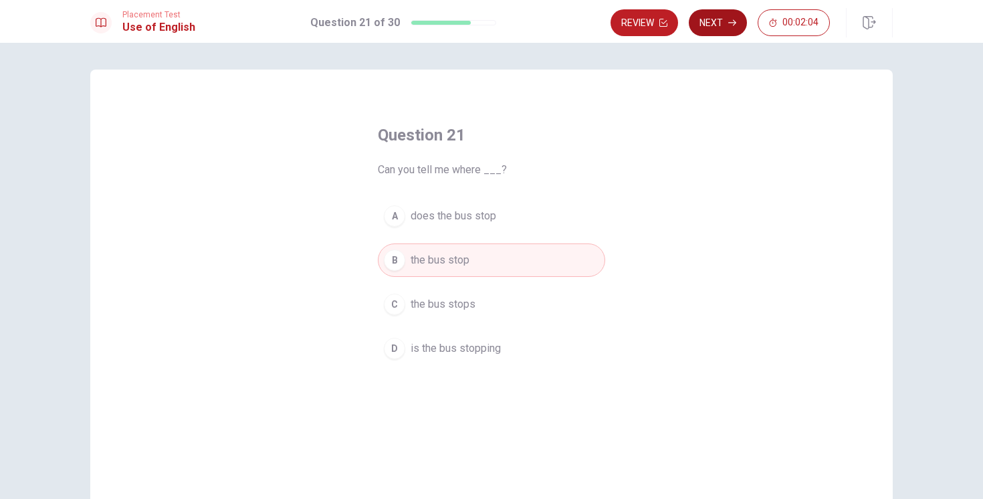
click at [728, 19] on icon "button" at bounding box center [732, 23] width 8 height 8
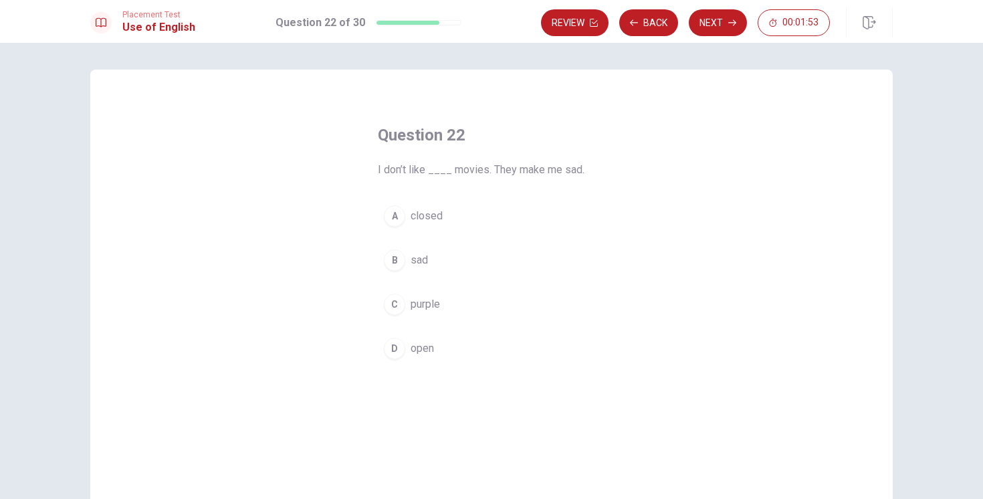
click at [417, 260] on span "sad" at bounding box center [419, 260] width 17 height 16
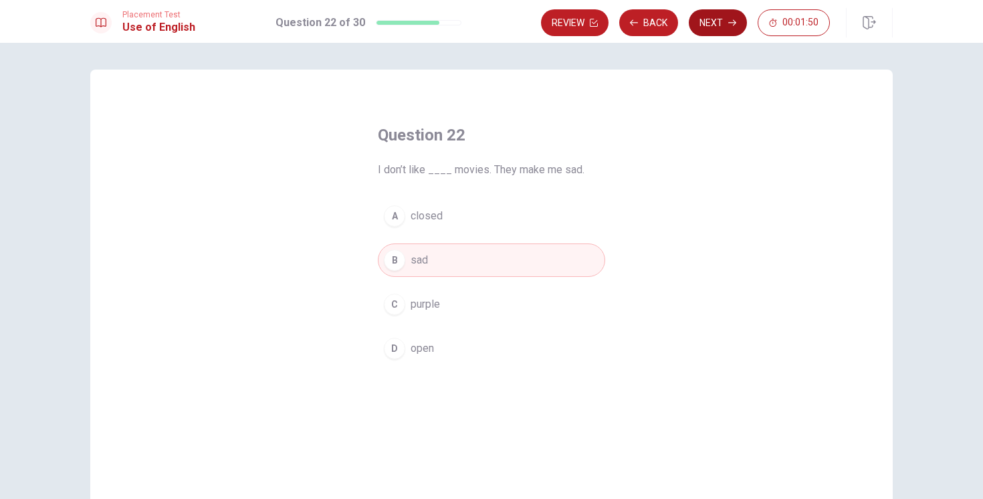
click at [714, 29] on button "Next" at bounding box center [718, 22] width 58 height 27
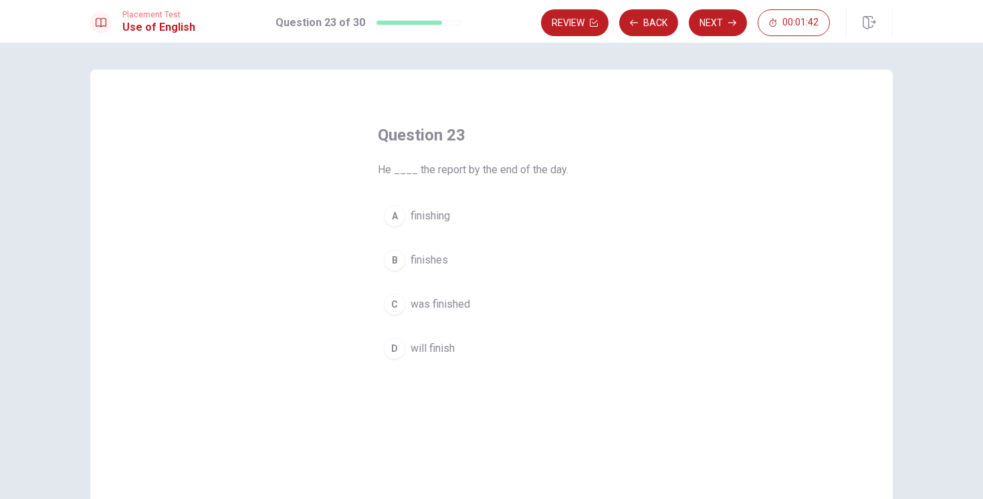
click at [434, 302] on span "was finished" at bounding box center [441, 304] width 60 height 16
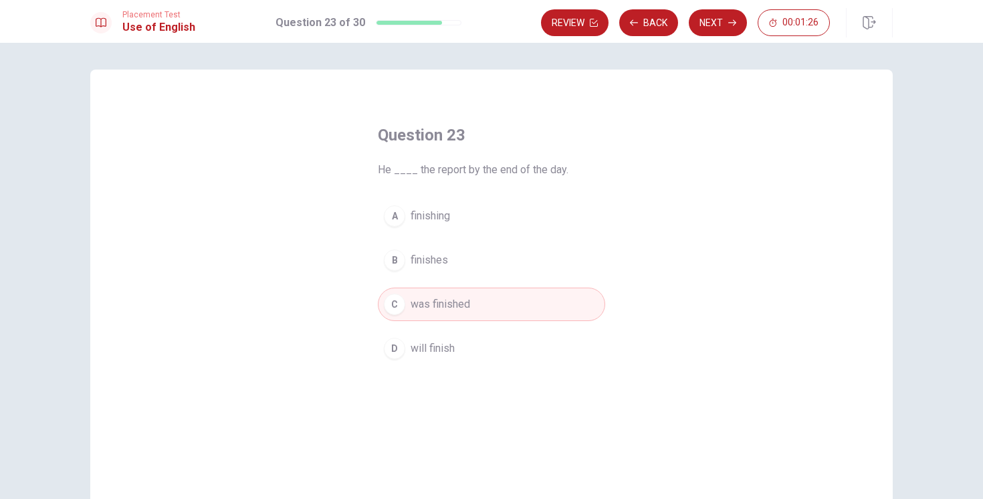
click at [439, 343] on span "will finish" at bounding box center [433, 348] width 44 height 16
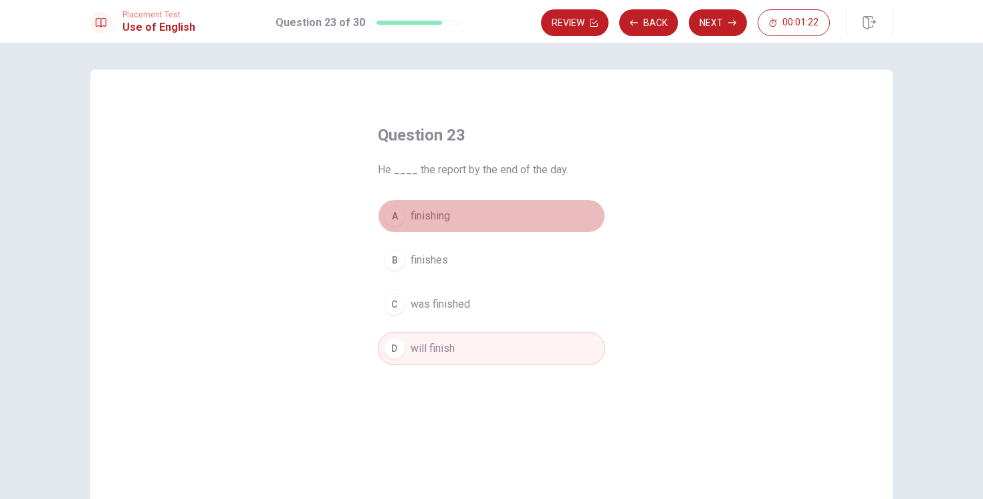
click at [433, 222] on span "finishing" at bounding box center [430, 216] width 39 height 16
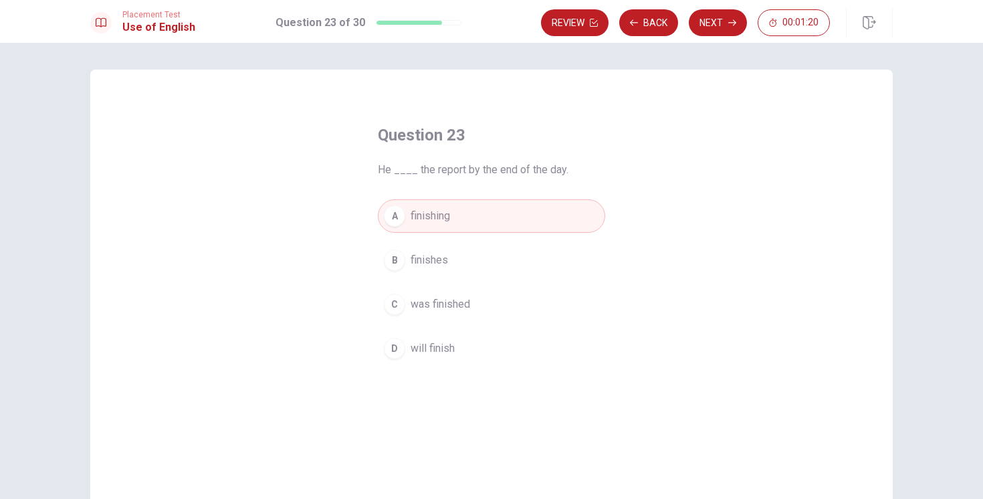
click at [421, 345] on span "will finish" at bounding box center [433, 348] width 44 height 16
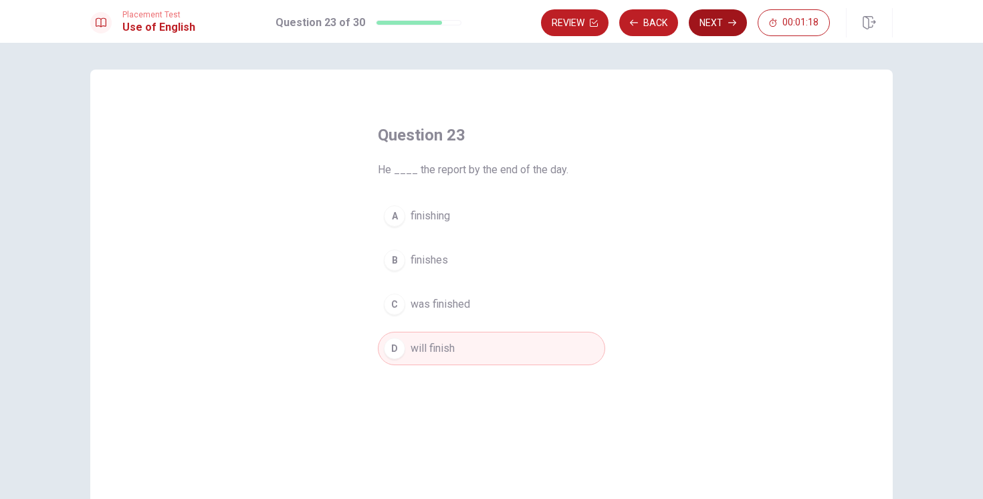
click at [733, 31] on button "Next" at bounding box center [718, 22] width 58 height 27
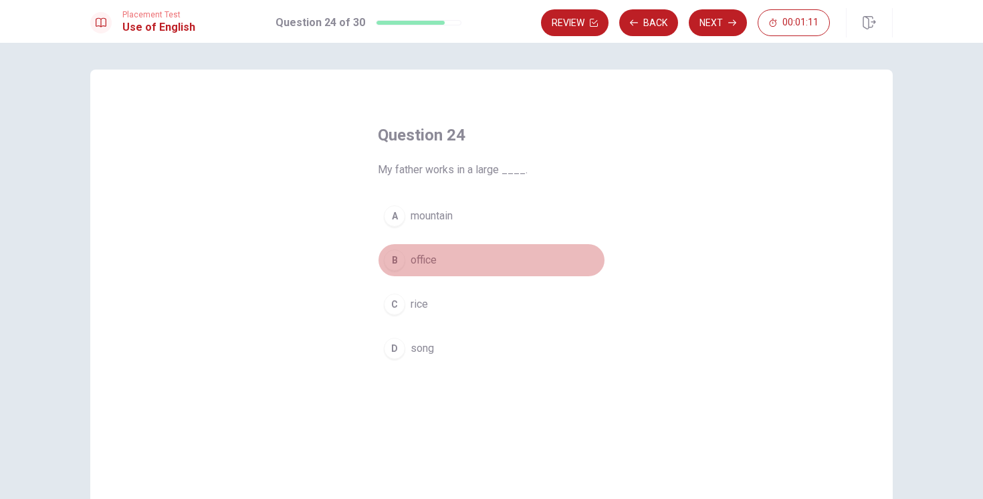
click at [418, 257] on span "office" at bounding box center [424, 260] width 26 height 16
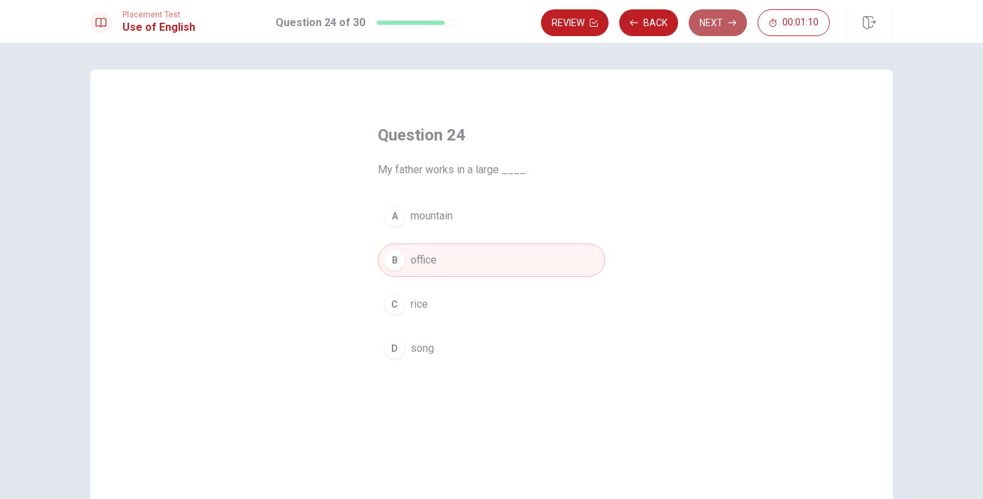
click at [711, 31] on button "Next" at bounding box center [718, 22] width 58 height 27
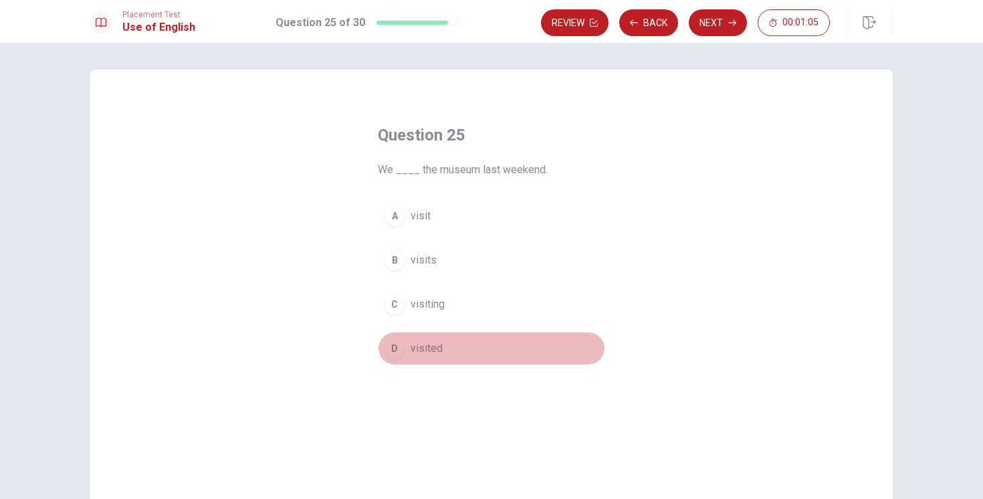
click at [398, 342] on div "D" at bounding box center [394, 348] width 21 height 21
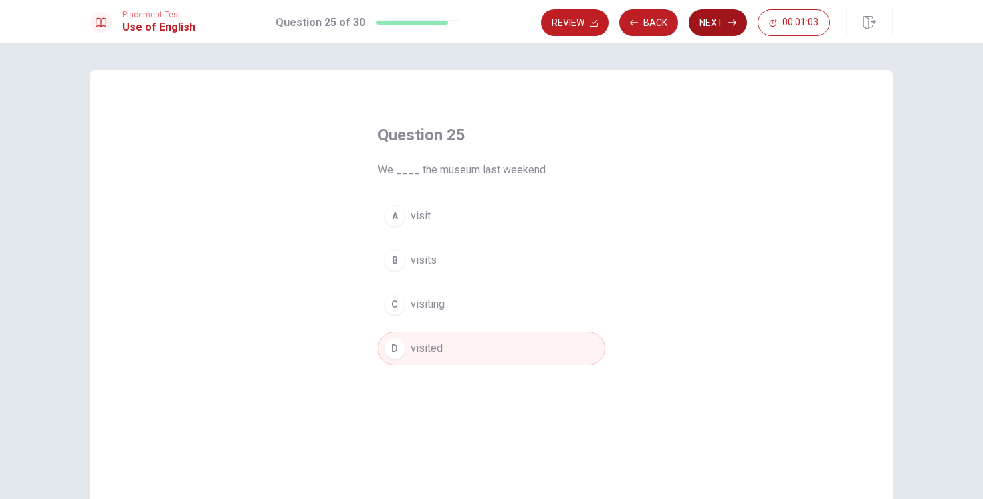
click at [717, 25] on button "Next" at bounding box center [718, 22] width 58 height 27
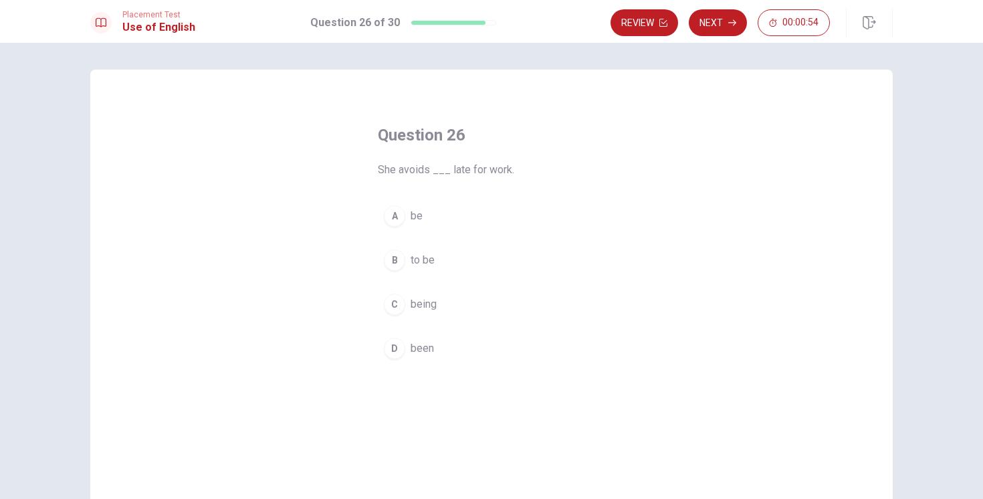
click at [397, 261] on div "B" at bounding box center [394, 259] width 21 height 21
click at [403, 358] on button "D been" at bounding box center [491, 348] width 227 height 33
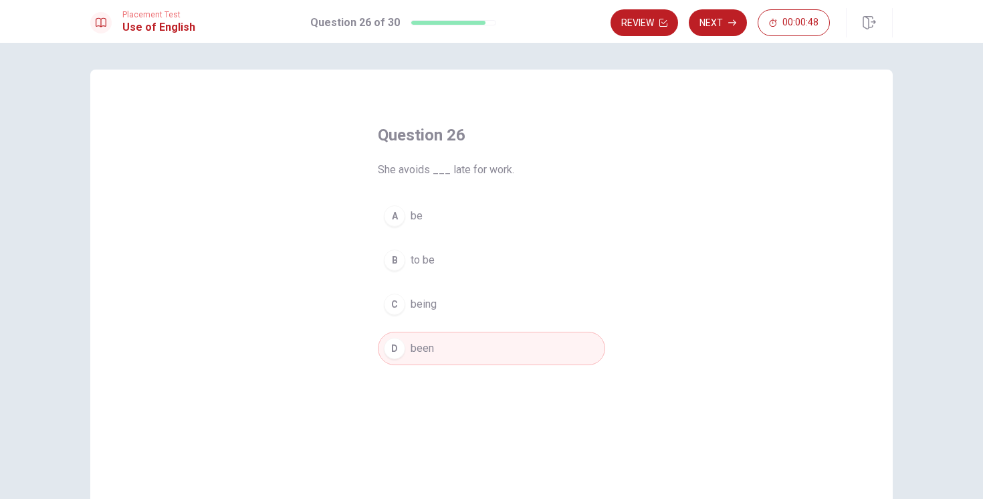
click at [404, 218] on div "A" at bounding box center [394, 215] width 21 height 21
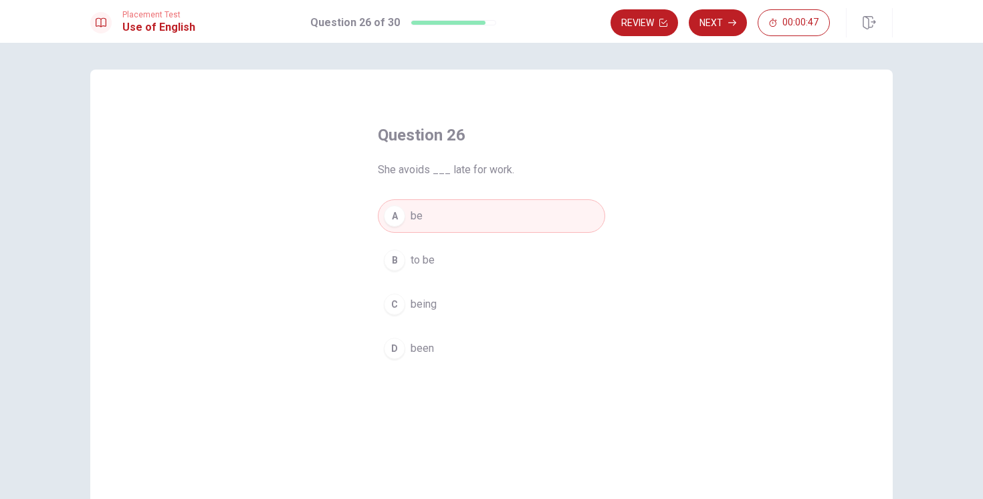
click at [405, 265] on button "B to be" at bounding box center [491, 259] width 227 height 33
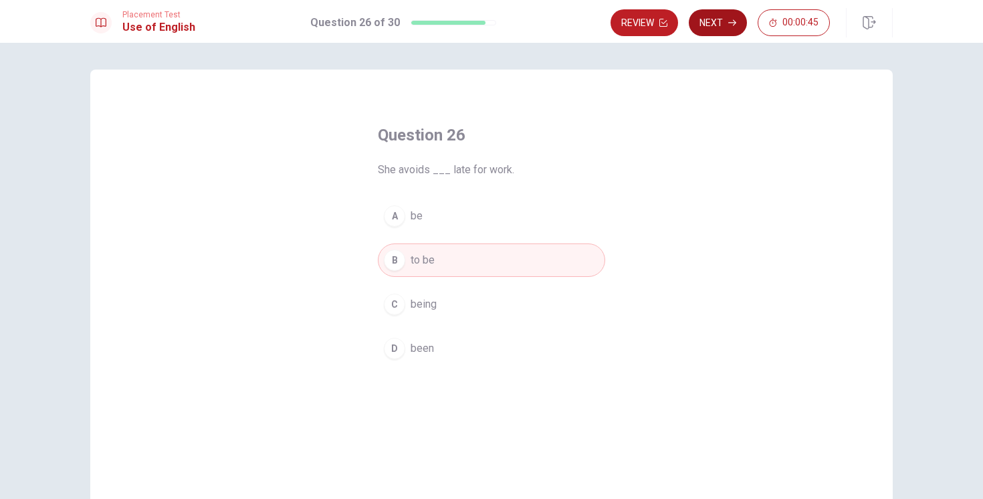
click at [724, 26] on button "Next" at bounding box center [718, 22] width 58 height 27
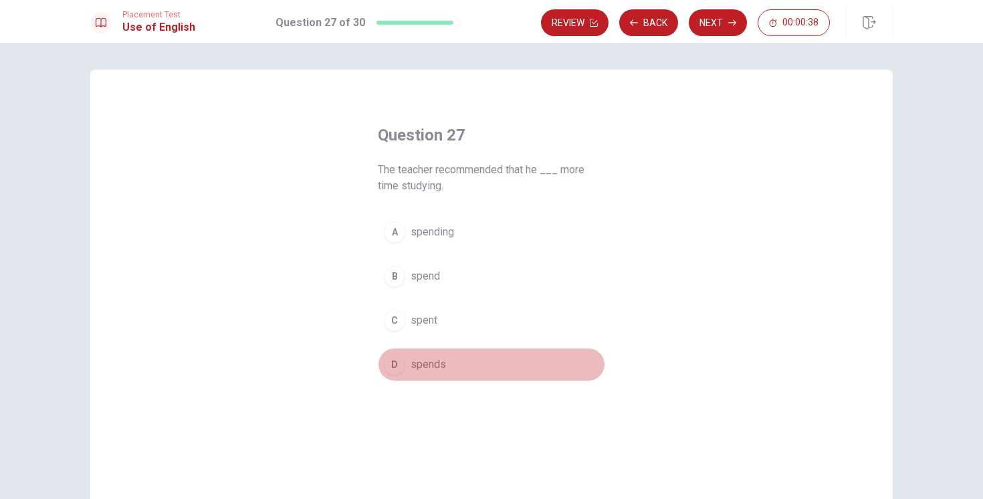
click at [414, 364] on span "spends" at bounding box center [428, 364] width 35 height 16
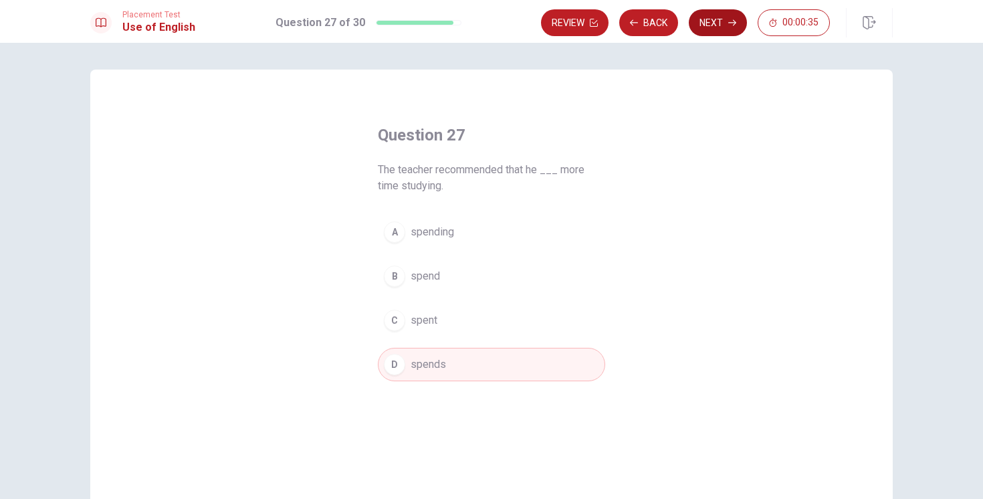
click at [705, 28] on button "Next" at bounding box center [718, 22] width 58 height 27
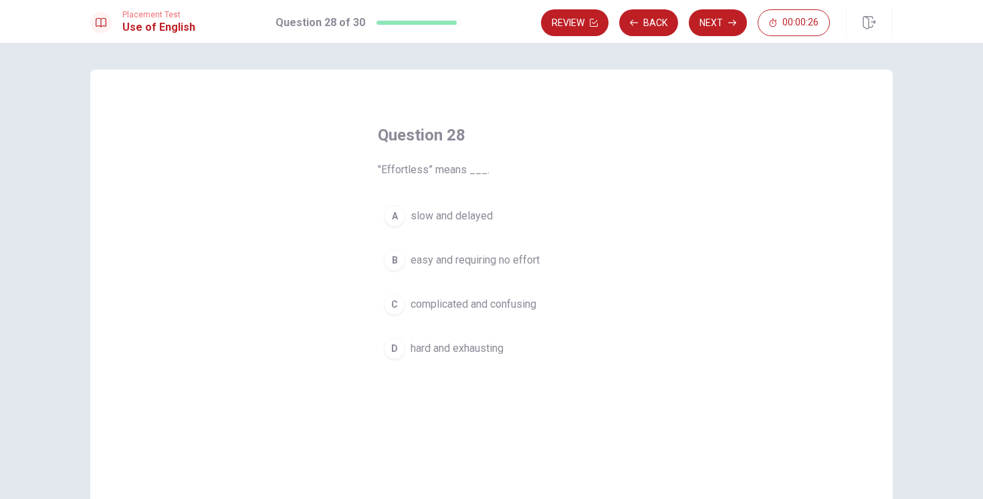
click at [481, 350] on span "hard and exhausting" at bounding box center [457, 348] width 93 height 16
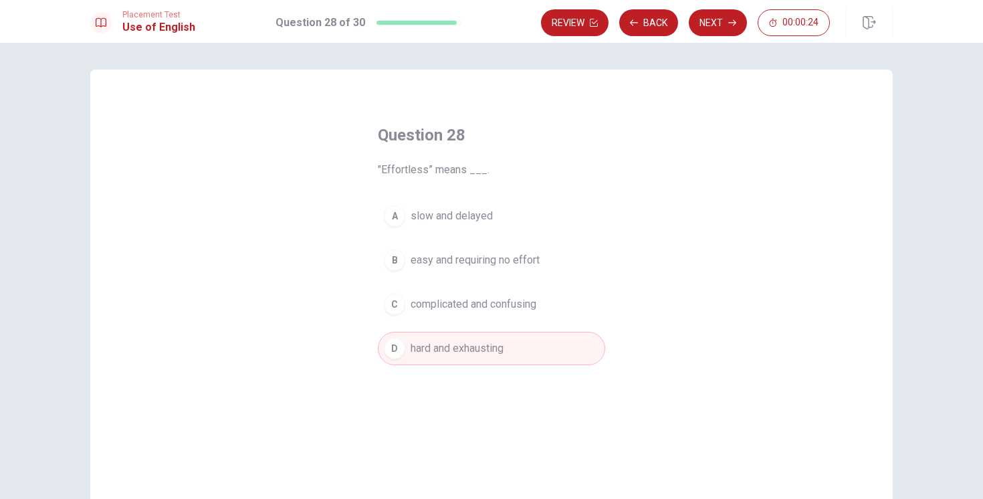
click at [490, 298] on span "complicated and confusing" at bounding box center [474, 304] width 126 height 16
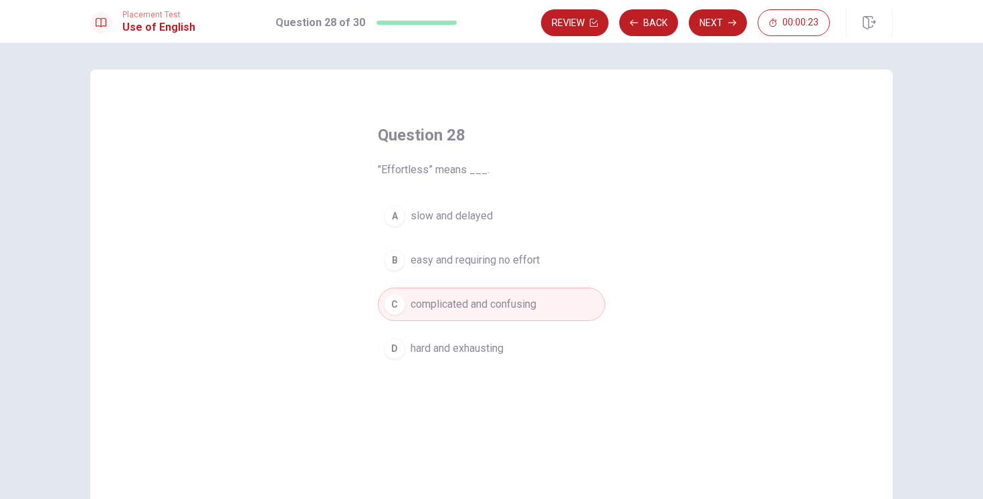
click at [516, 265] on span "easy and requiring no effort" at bounding box center [475, 260] width 129 height 16
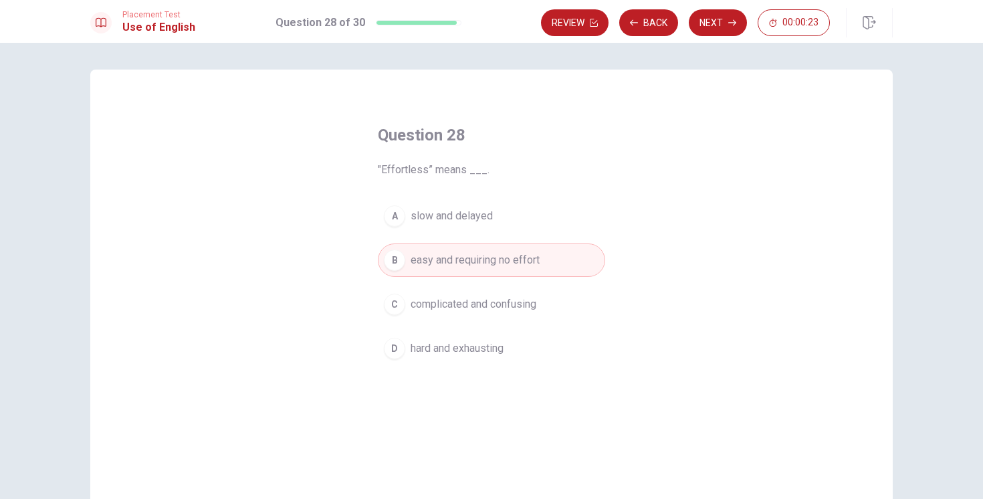
click at [497, 231] on button "A slow and delayed" at bounding box center [491, 215] width 227 height 33
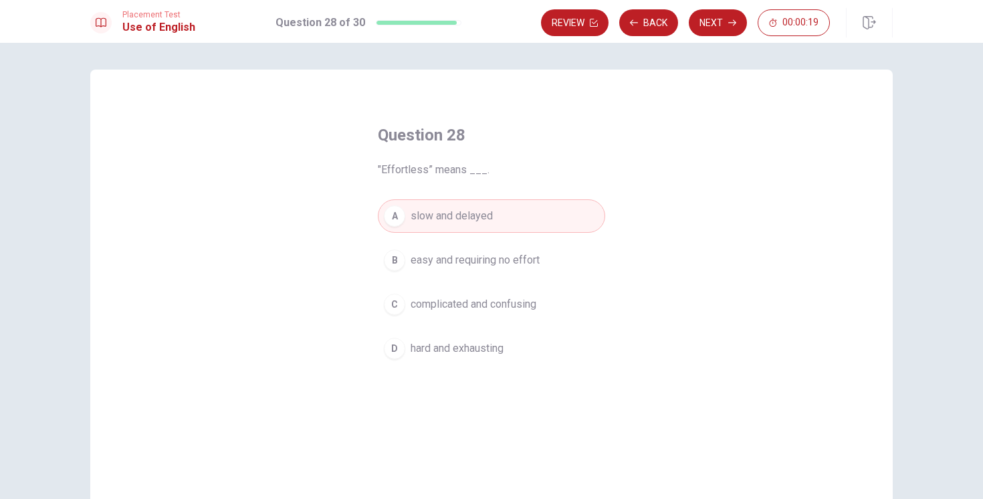
click at [497, 257] on span "easy and requiring no effort" at bounding box center [475, 260] width 129 height 16
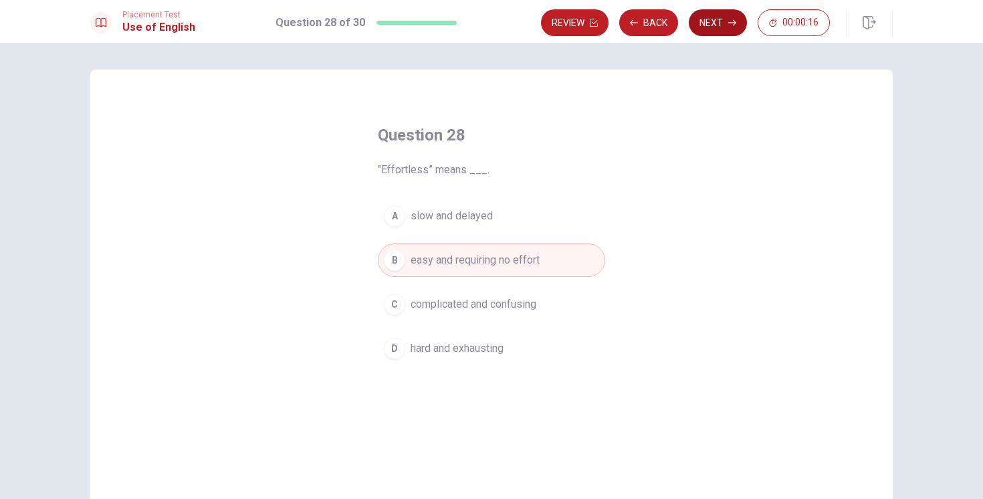
click at [708, 23] on button "Next" at bounding box center [718, 22] width 58 height 27
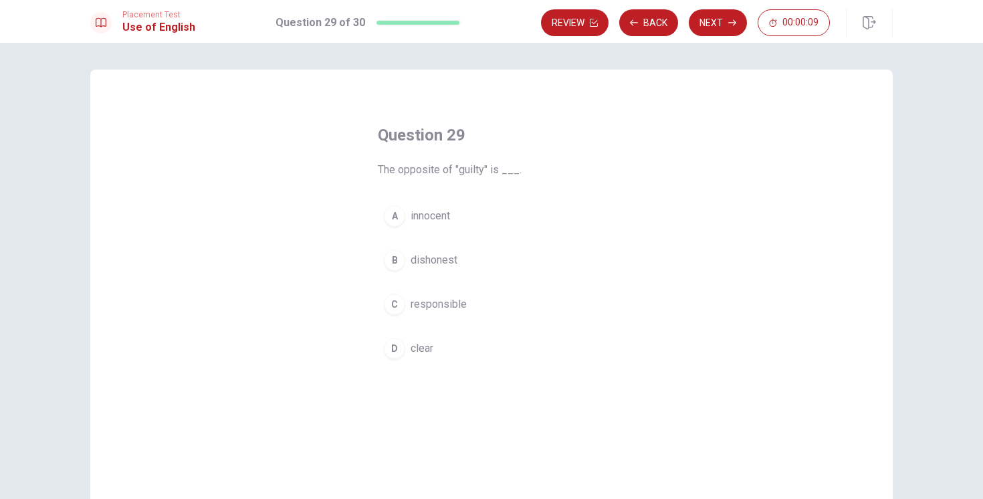
click at [442, 219] on span "innocent" at bounding box center [430, 216] width 39 height 16
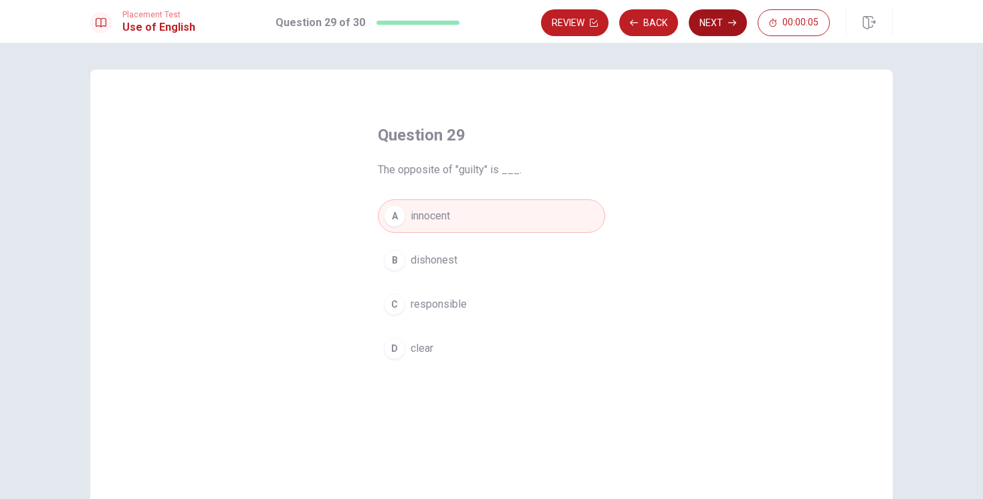
click at [710, 19] on button "Next" at bounding box center [718, 22] width 58 height 27
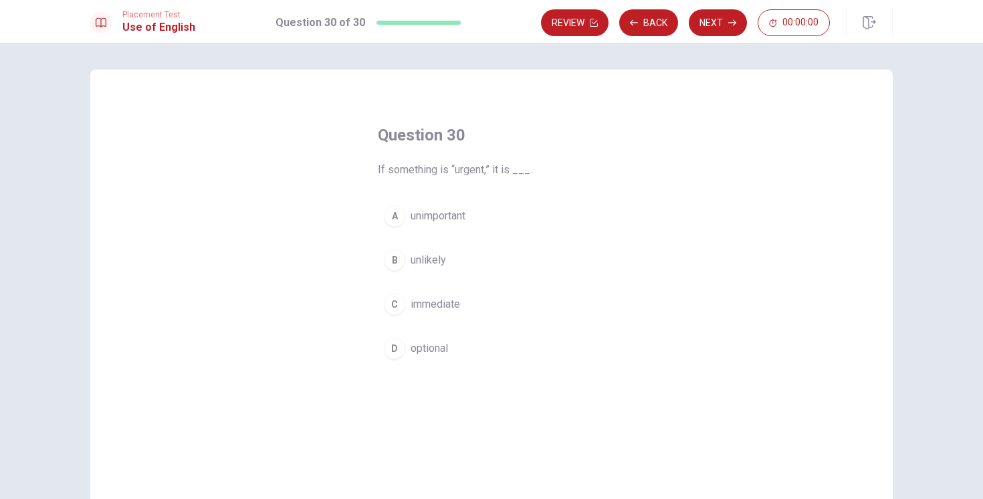
click at [434, 300] on span "immediate" at bounding box center [435, 304] width 49 height 16
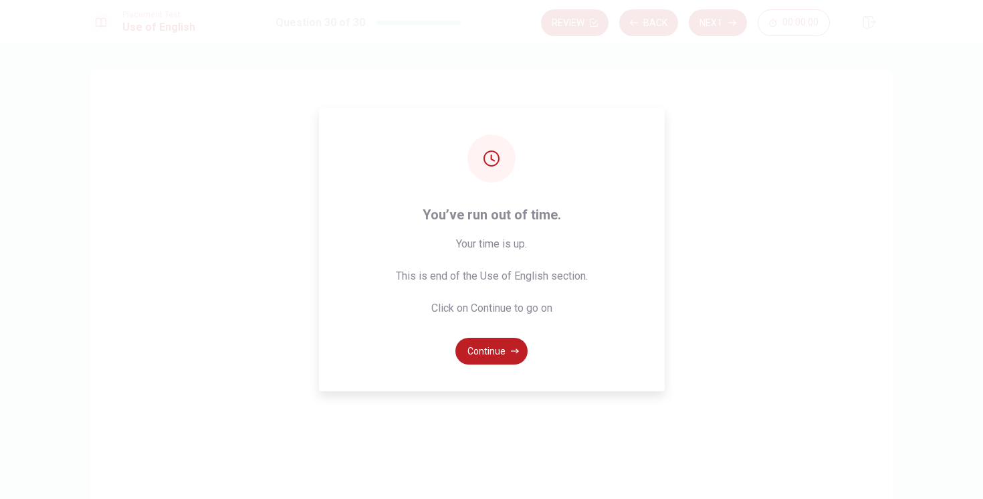
click at [710, 25] on div "You’ve run out of time. Your time is up. This is end of the Use of English sect…" at bounding box center [491, 249] width 983 height 499
click at [489, 344] on button "Continue" at bounding box center [491, 351] width 72 height 27
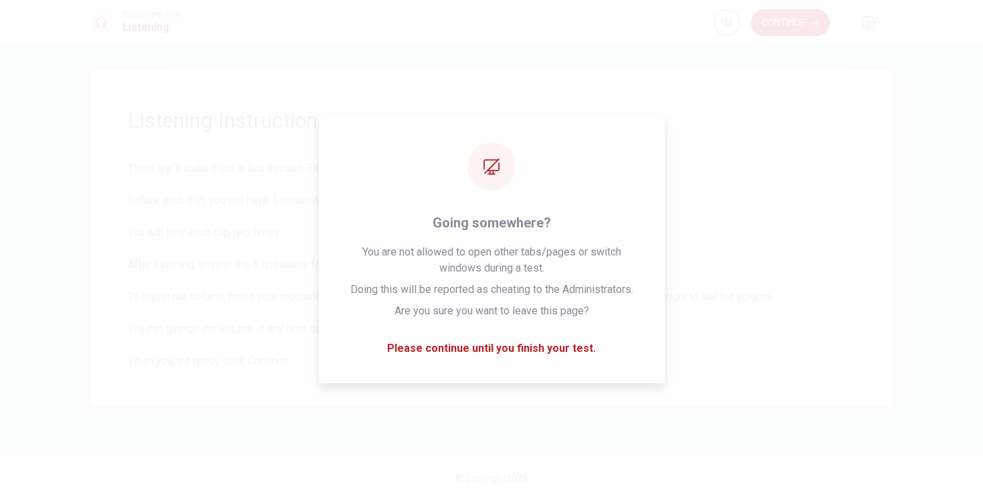
click at [704, 158] on div "Listening Instructions There are 3 audio clips in this section. Each clip has 5…" at bounding box center [491, 238] width 802 height 337
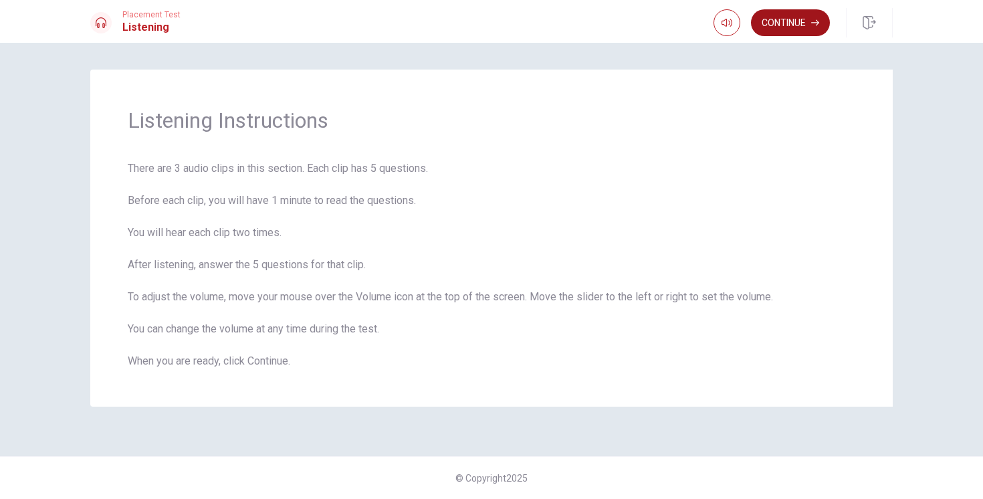
click at [764, 20] on button "Continue" at bounding box center [790, 22] width 79 height 27
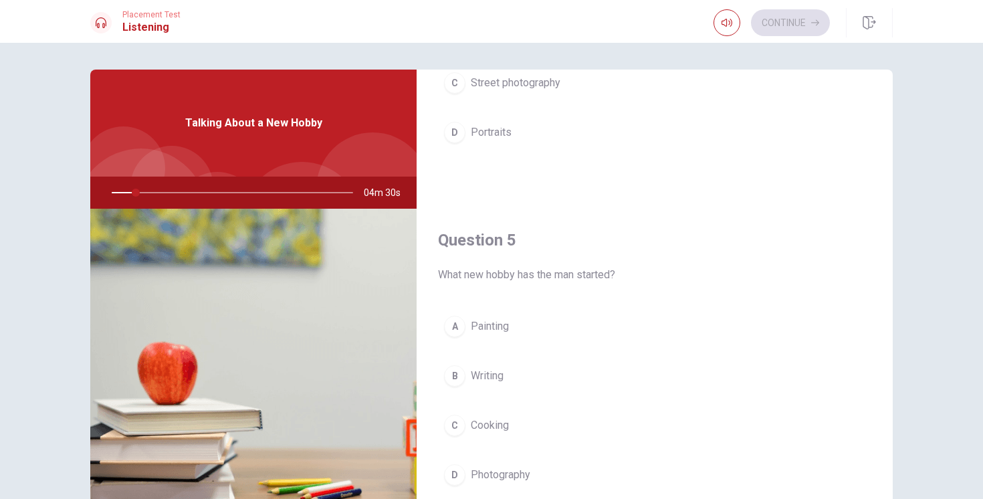
scroll to position [1240, 0]
click at [479, 475] on span "Photography" at bounding box center [501, 471] width 60 height 16
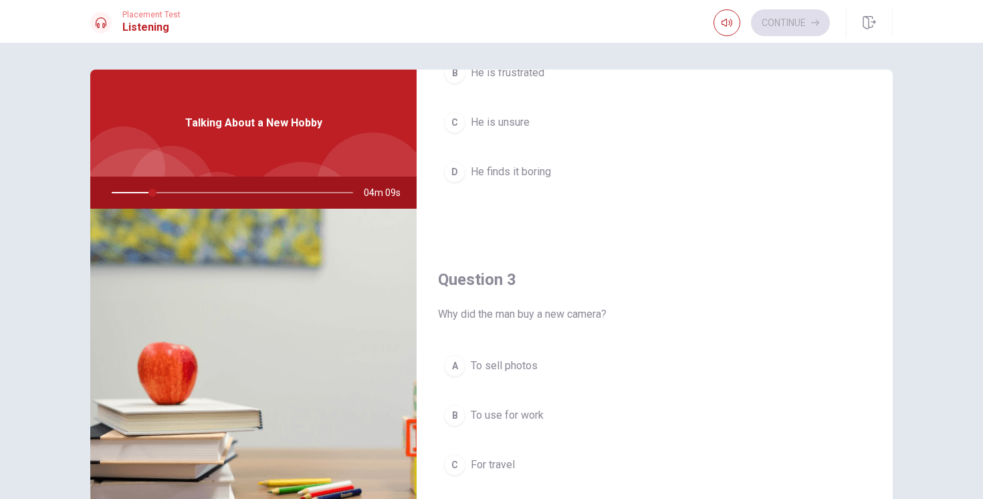
scroll to position [696, 0]
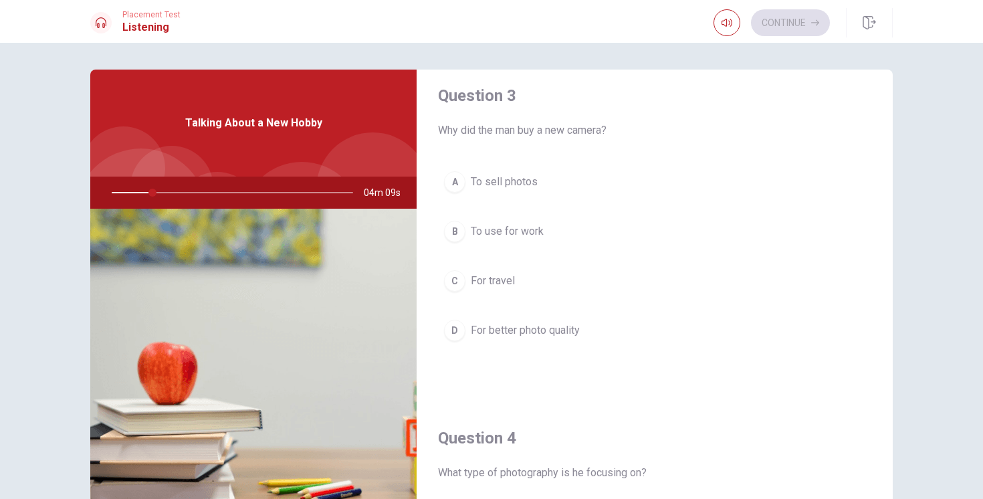
click at [565, 336] on span "For better photo quality" at bounding box center [525, 330] width 109 height 16
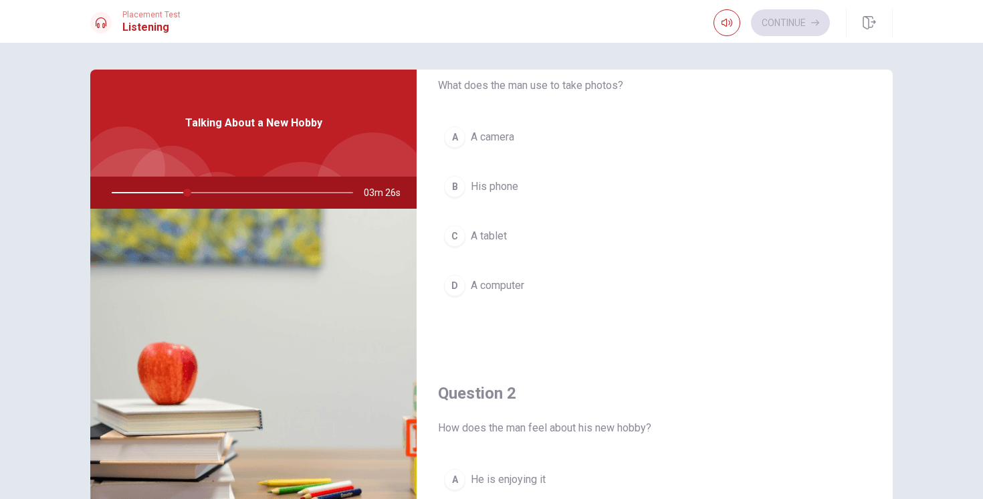
scroll to position [49, 0]
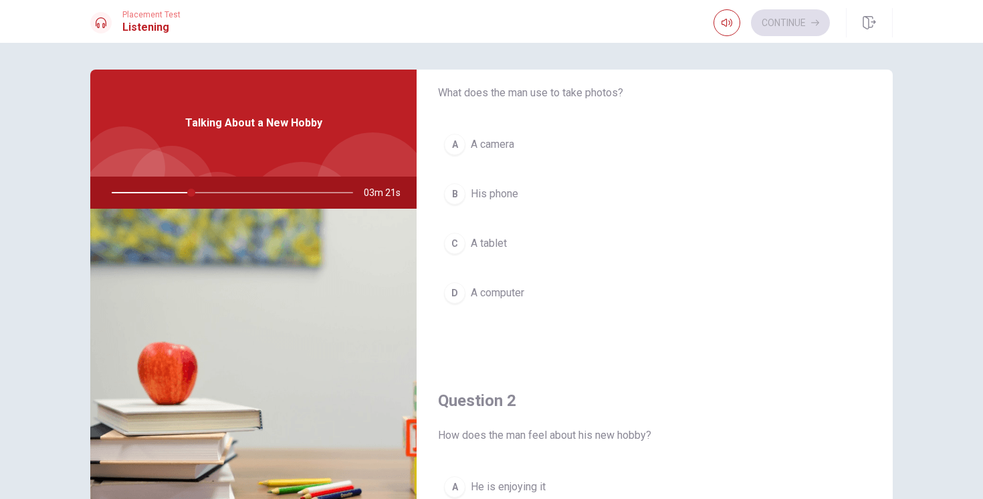
click at [486, 145] on span "A camera" at bounding box center [492, 144] width 43 height 16
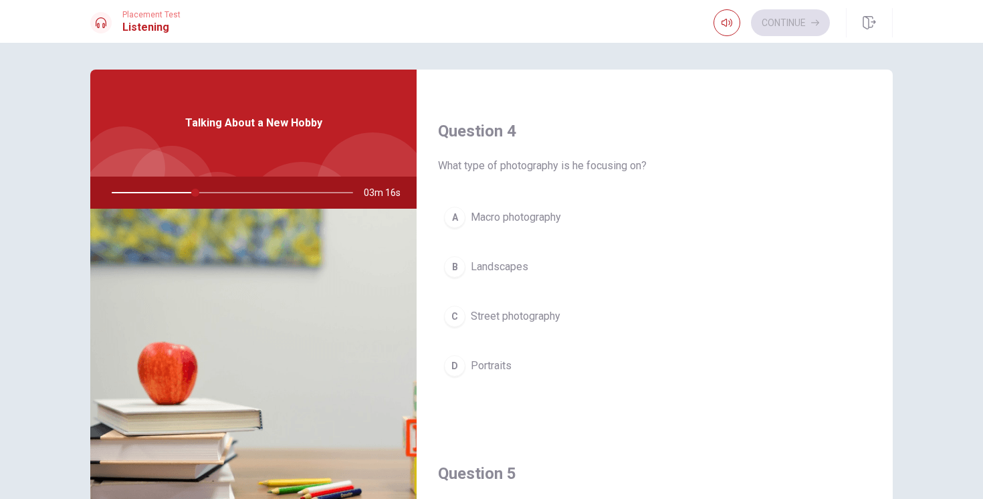
scroll to position [1004, 0]
click at [522, 264] on span "Landscapes" at bounding box center [500, 265] width 58 height 16
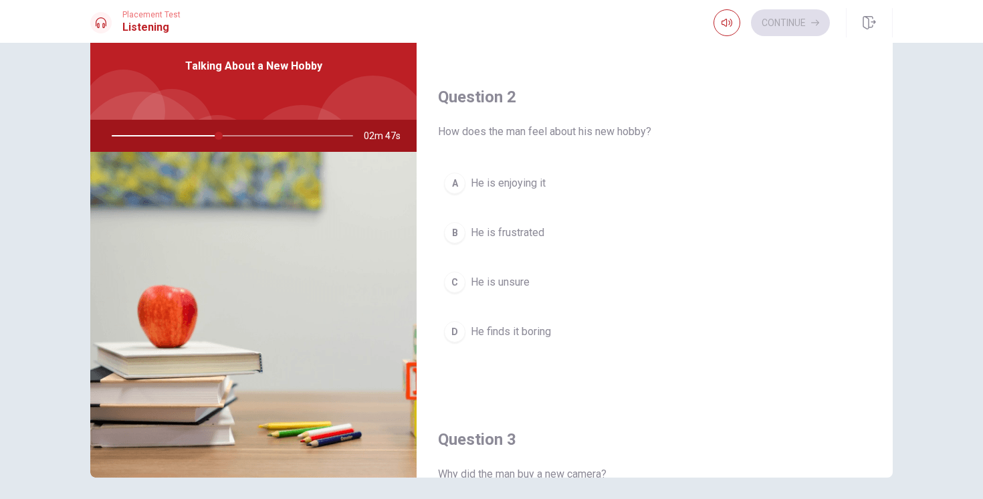
scroll to position [314, 0]
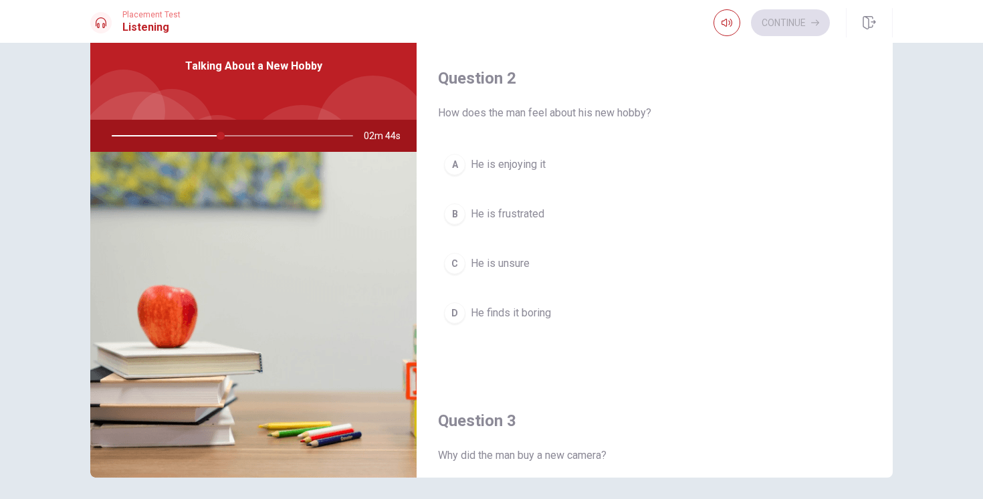
click at [524, 166] on span "He is enjoying it" at bounding box center [508, 164] width 75 height 16
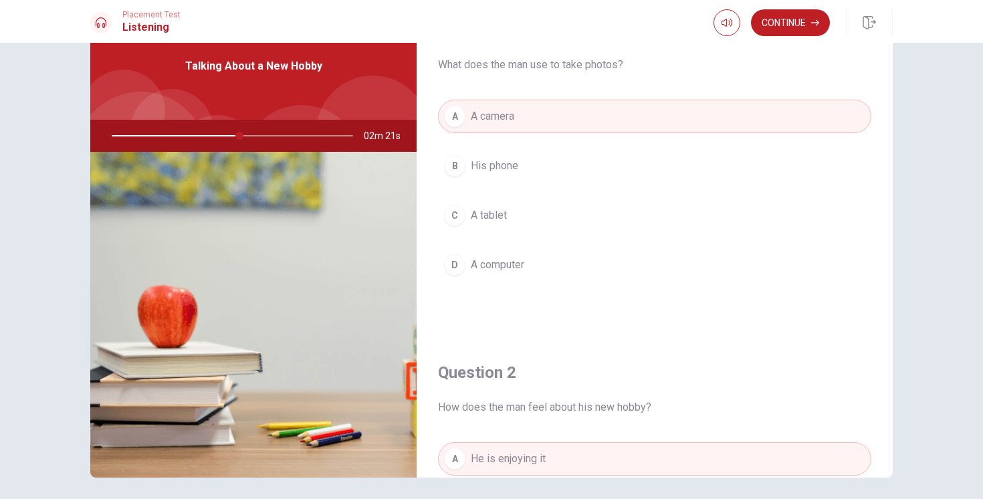
scroll to position [0, 0]
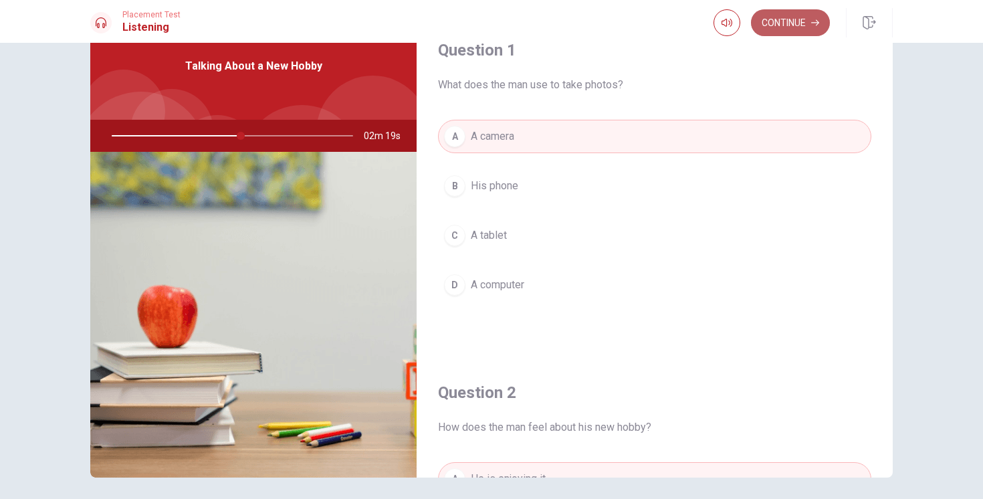
click at [788, 32] on button "Continue" at bounding box center [790, 22] width 79 height 27
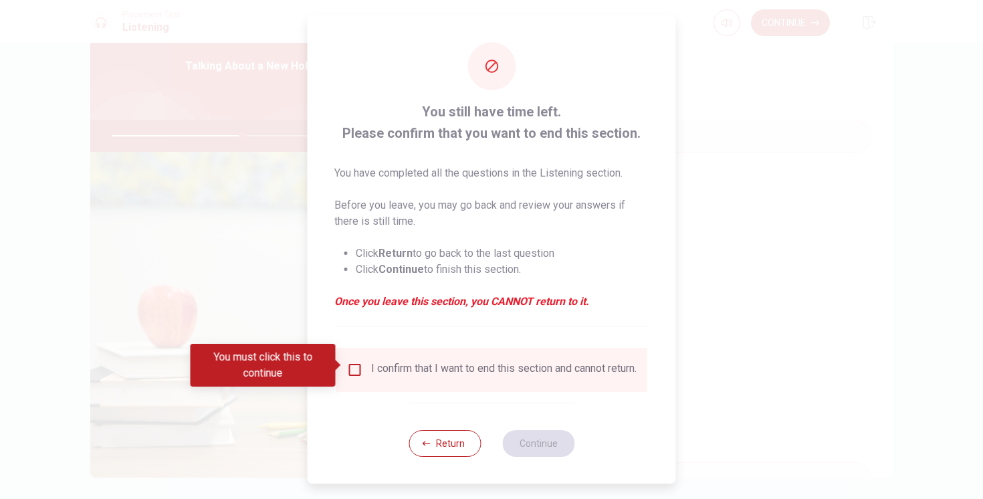
click at [344, 372] on div "You must click this to continue" at bounding box center [268, 365] width 154 height 43
click at [350, 366] on input "You must click this to continue" at bounding box center [355, 370] width 16 height 16
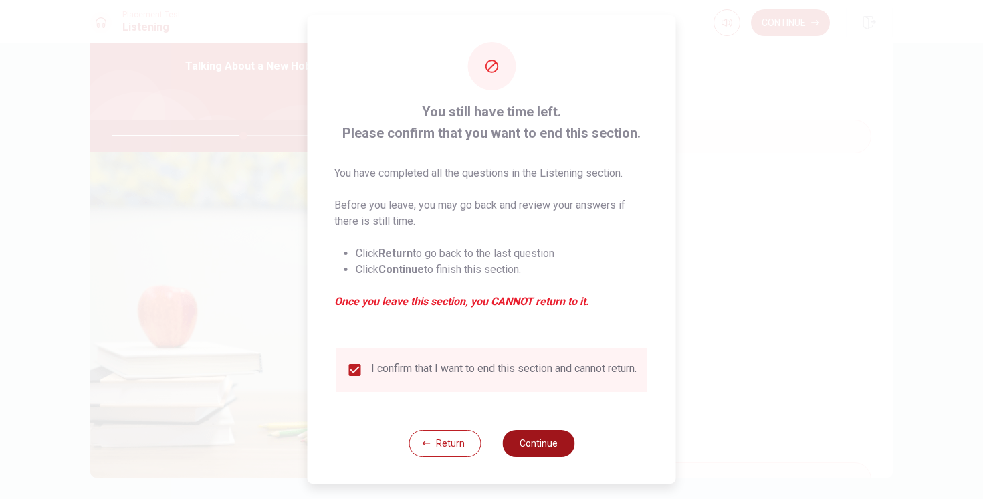
click at [526, 438] on button "Continue" at bounding box center [538, 443] width 72 height 27
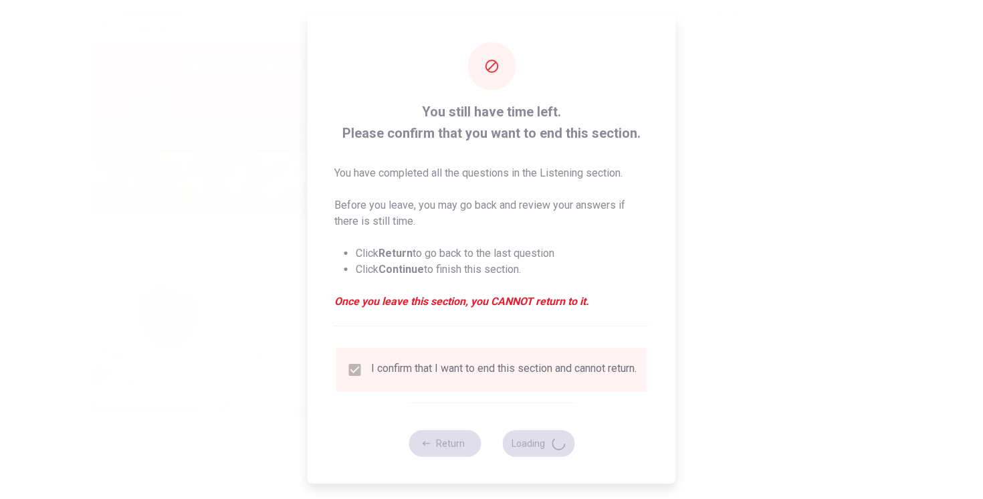
type input "55"
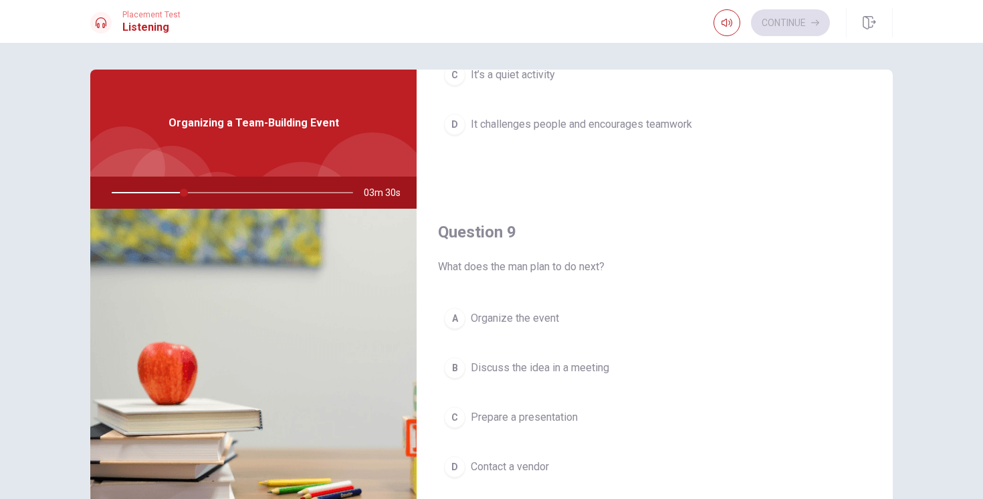
scroll to position [1247, 0]
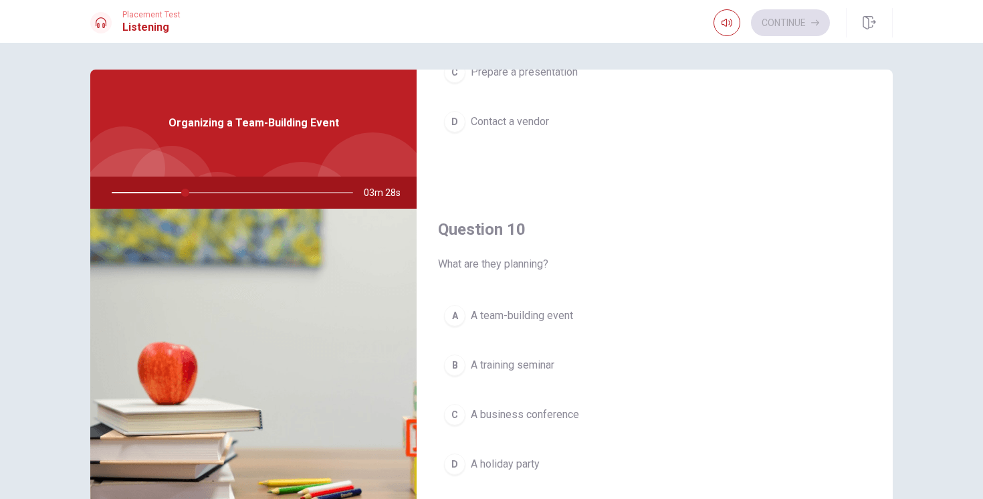
click at [556, 317] on span "A team-building event" at bounding box center [522, 316] width 102 height 16
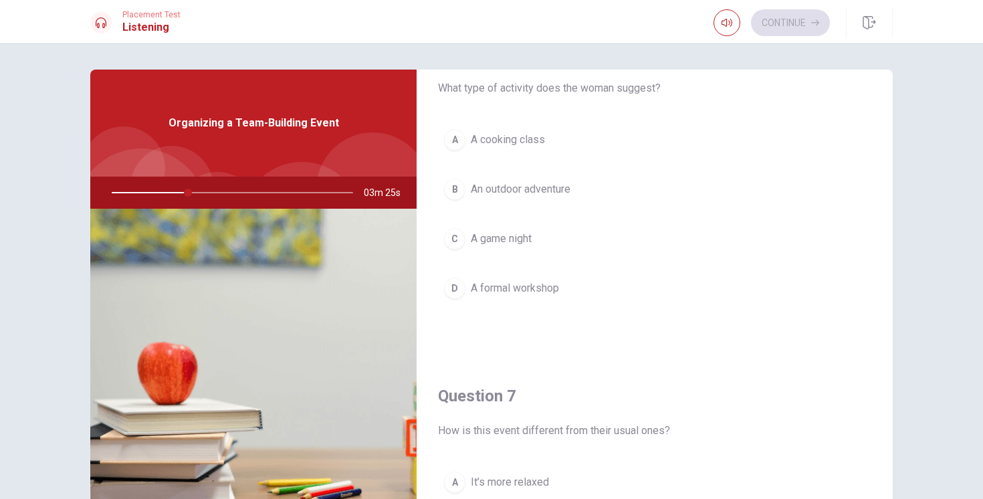
scroll to position [0, 0]
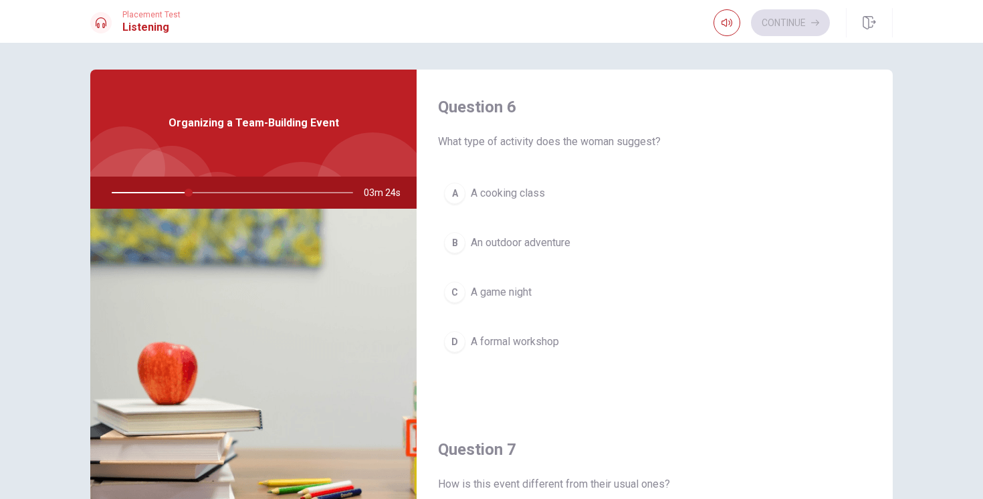
click at [552, 245] on span "An outdoor adventure" at bounding box center [521, 243] width 100 height 16
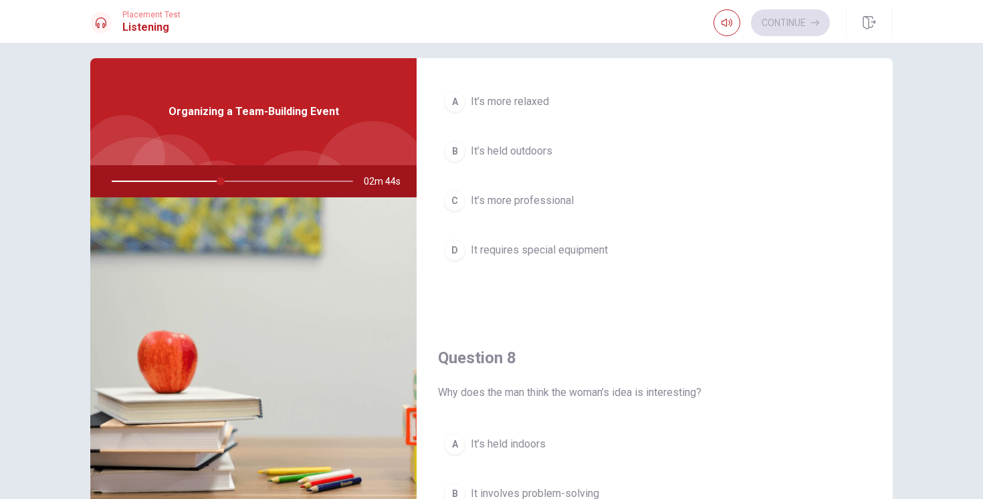
scroll to position [397, 0]
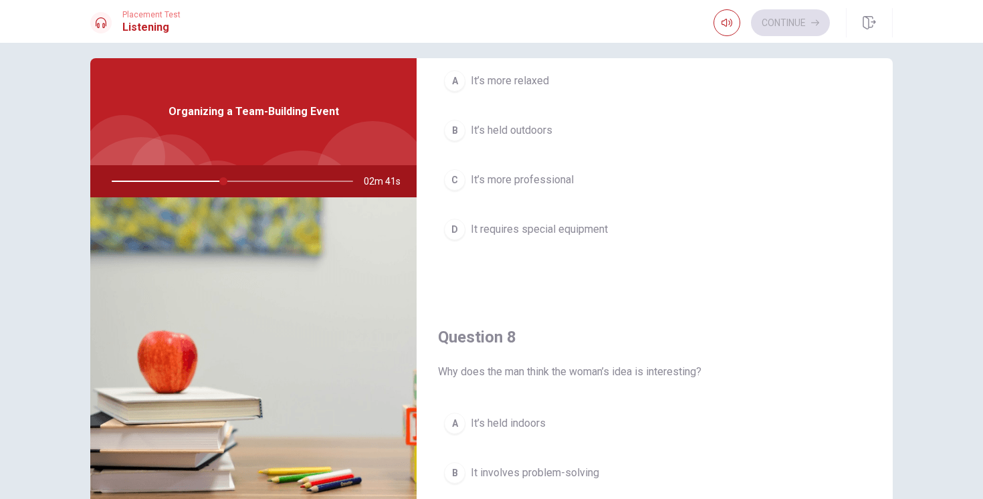
click at [529, 139] on button "B It’s held outdoors" at bounding box center [654, 130] width 433 height 33
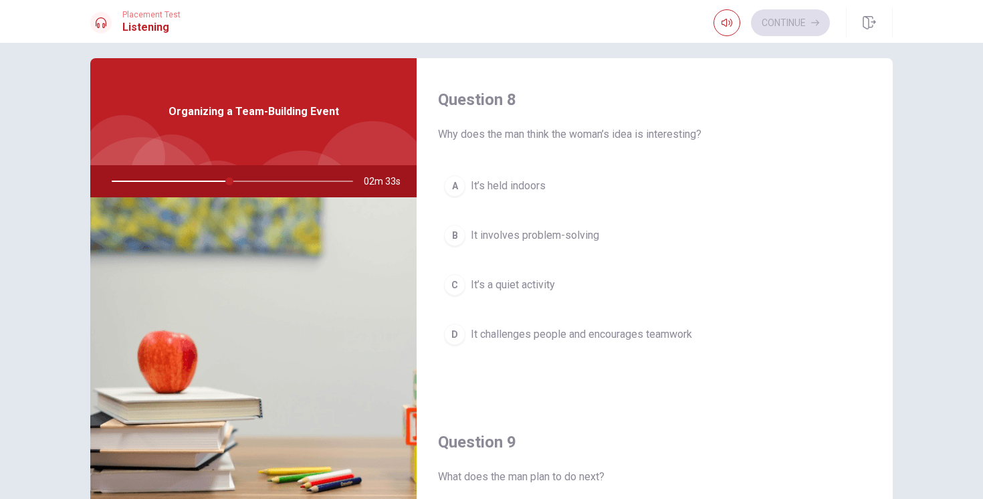
scroll to position [506, 0]
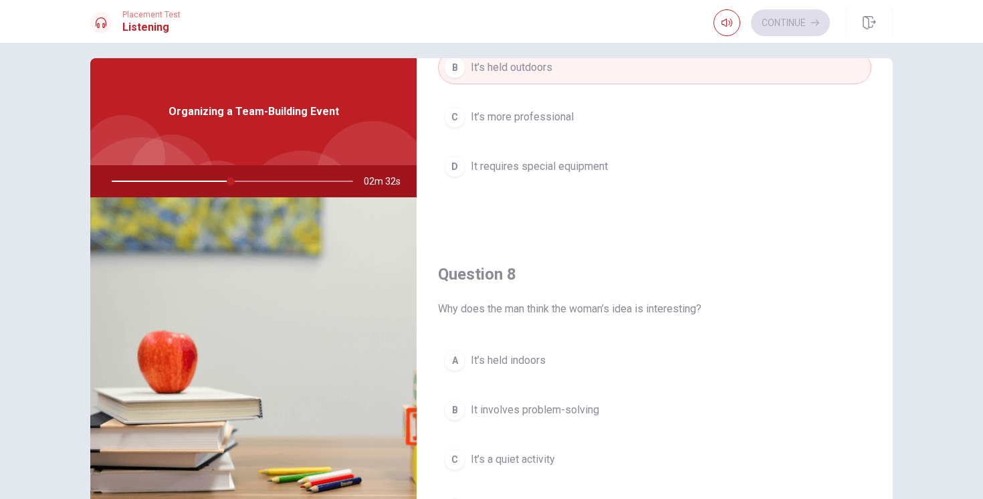
click at [572, 170] on span "It requires special equipment" at bounding box center [539, 166] width 137 height 16
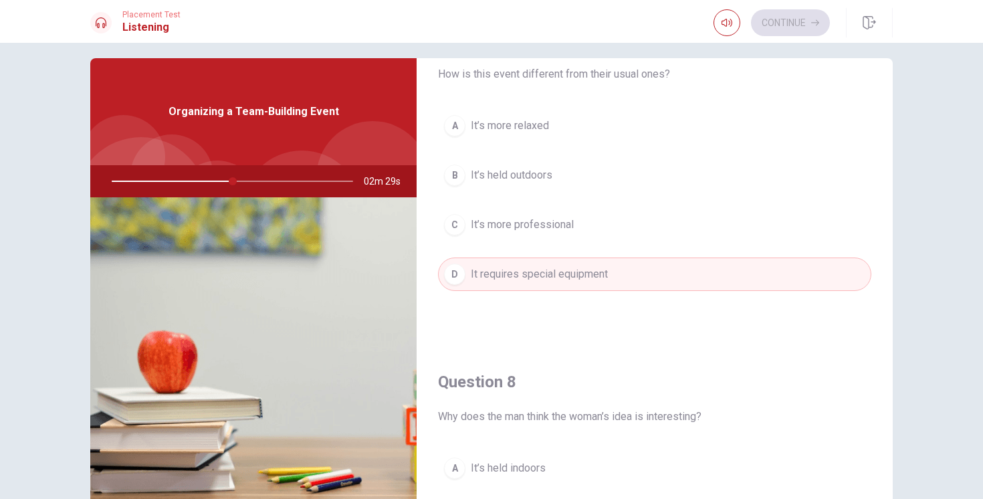
scroll to position [413, 0]
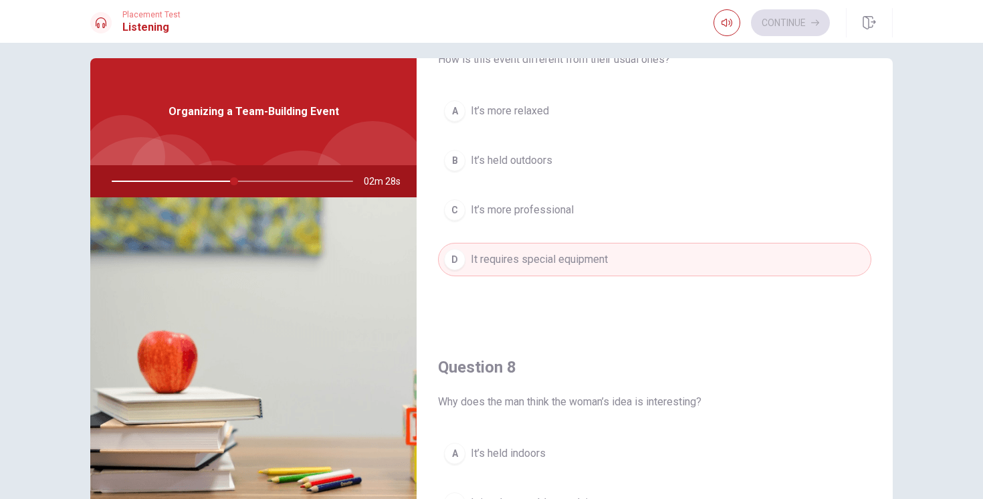
click at [538, 160] on span "It’s held outdoors" at bounding box center [512, 160] width 82 height 16
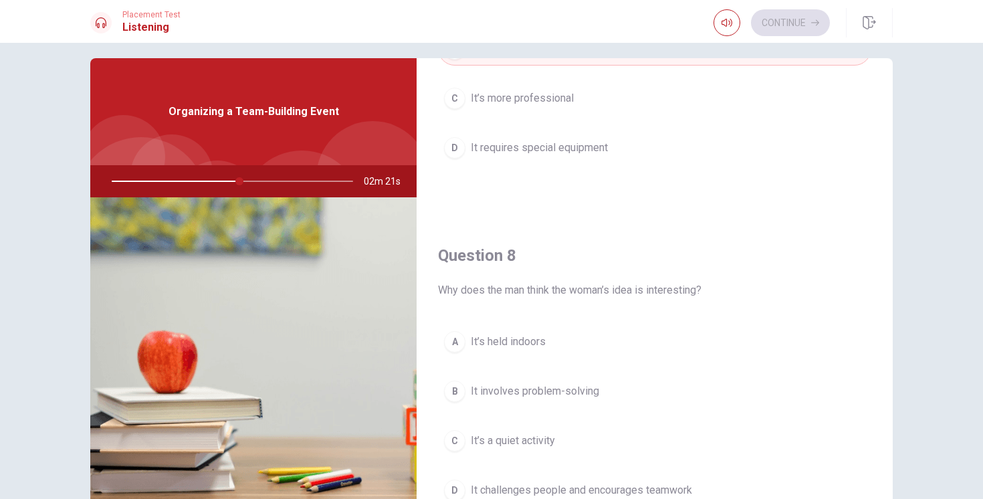
scroll to position [524, 0]
click at [572, 157] on button "D It requires special equipment" at bounding box center [654, 148] width 433 height 33
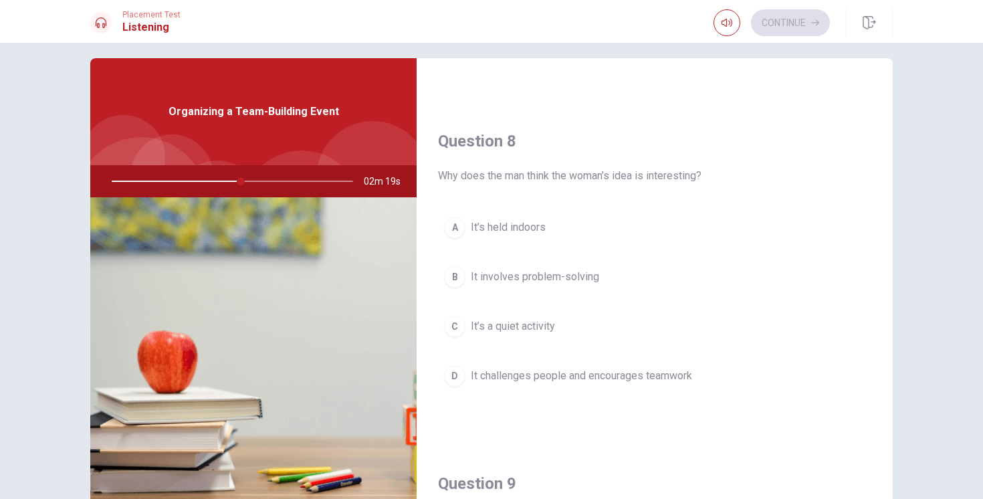
scroll to position [650, 0]
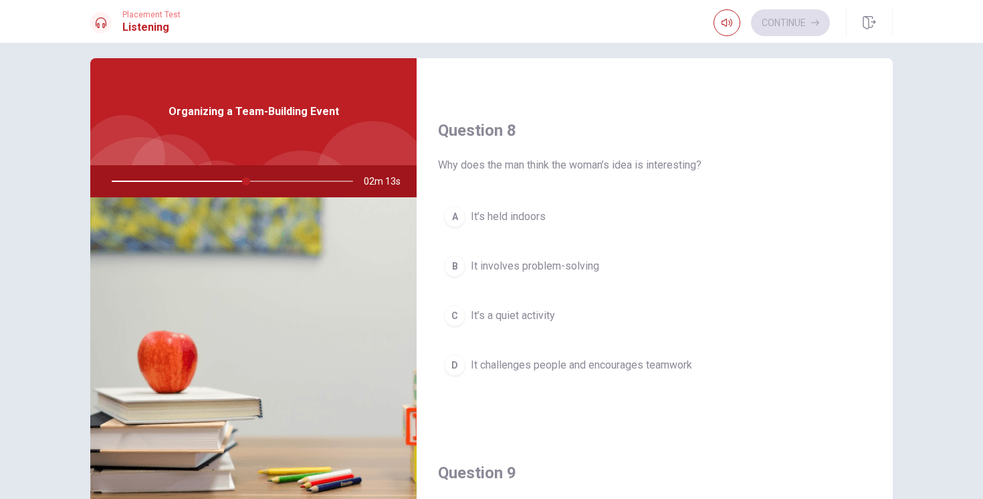
click at [569, 364] on span "It challenges people and encourages teamwork" at bounding box center [581, 365] width 221 height 16
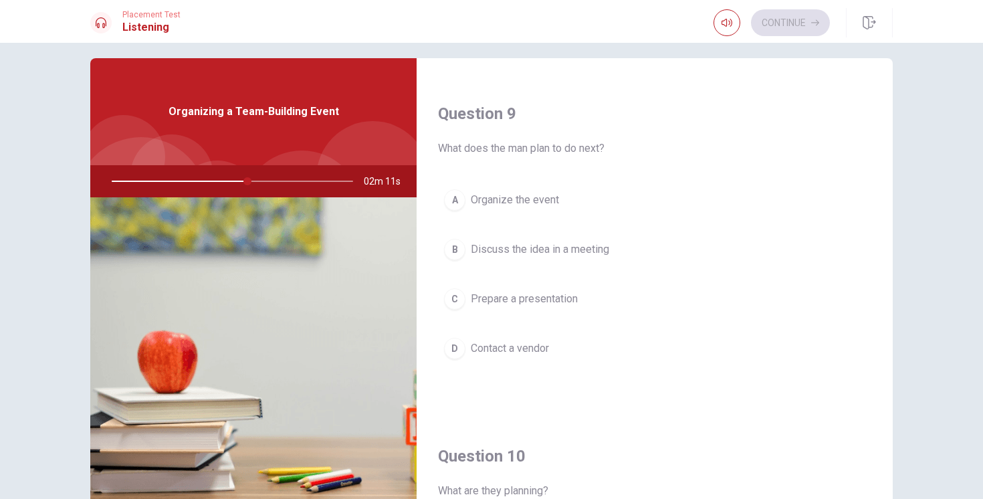
scroll to position [1028, 0]
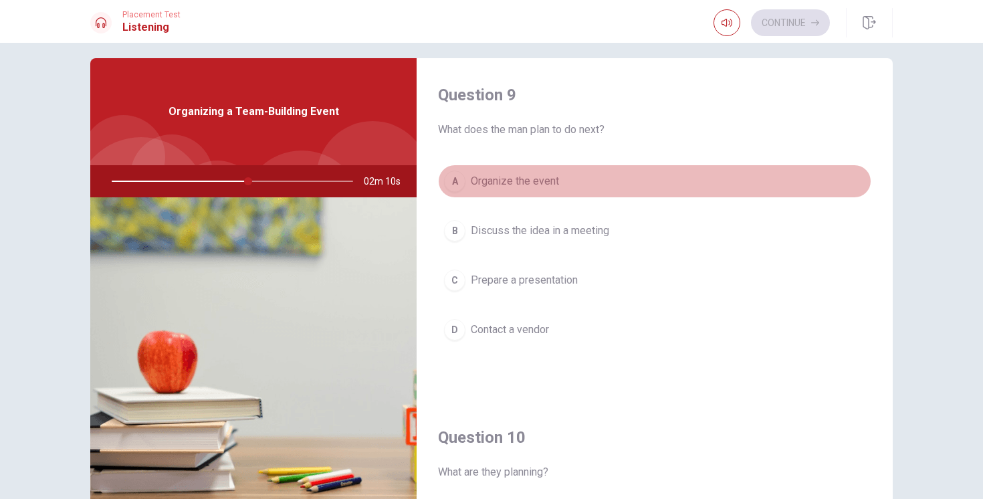
click at [550, 179] on span "Organize the event" at bounding box center [515, 181] width 88 height 16
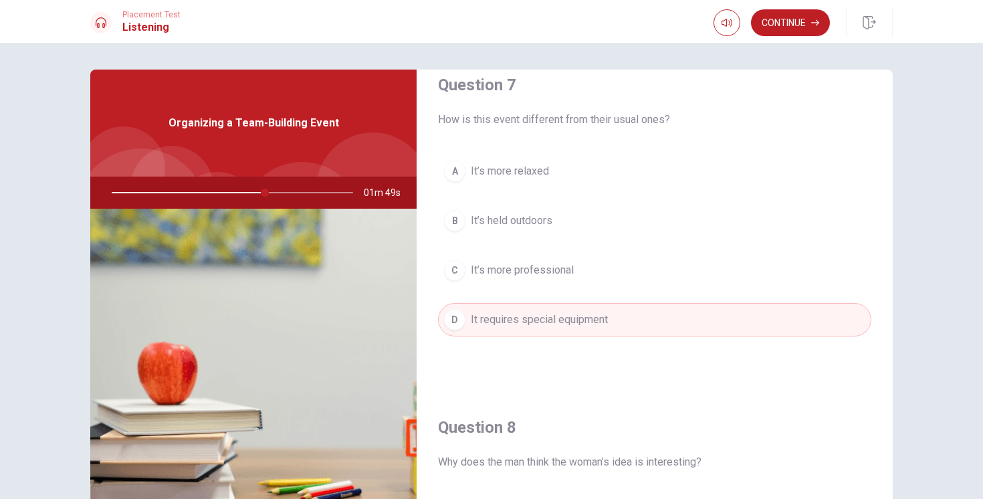
scroll to position [380, 0]
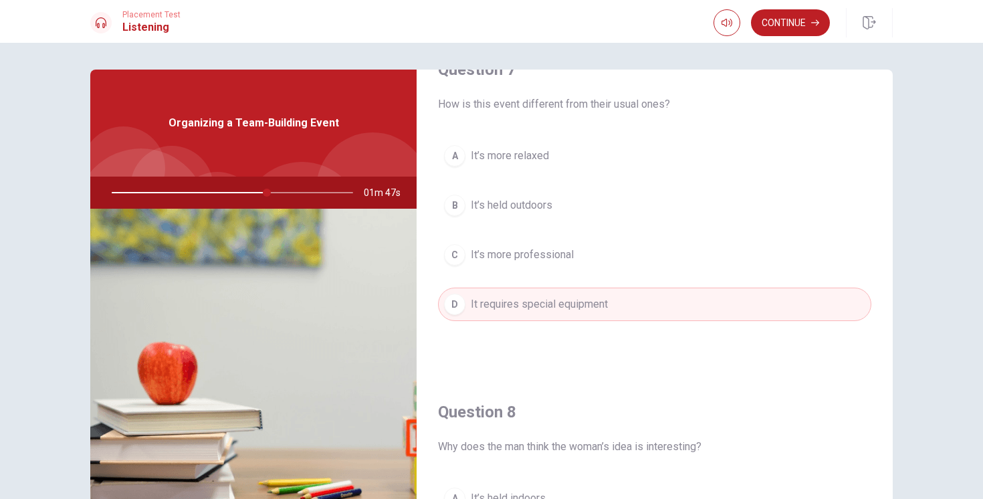
click at [529, 205] on span "It’s held outdoors" at bounding box center [512, 205] width 82 height 16
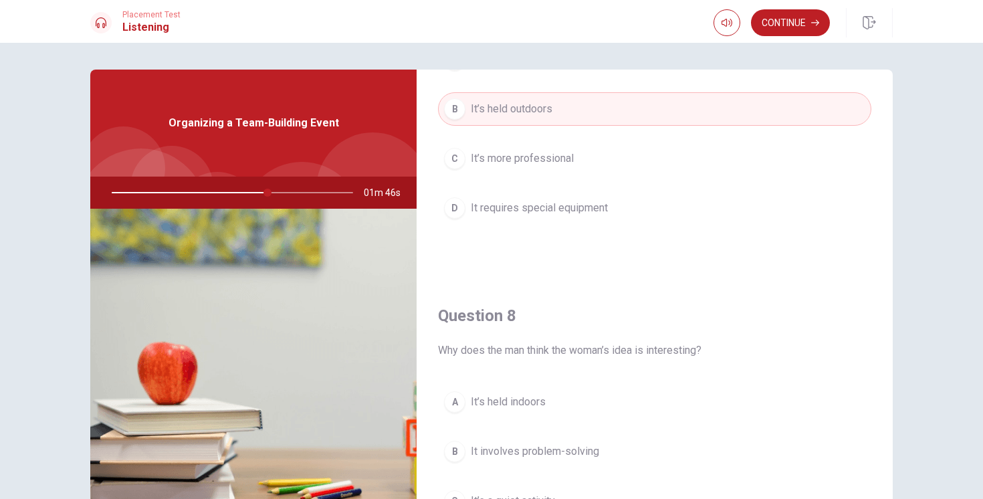
scroll to position [479, 0]
click at [584, 207] on span "It requires special equipment" at bounding box center [539, 205] width 137 height 16
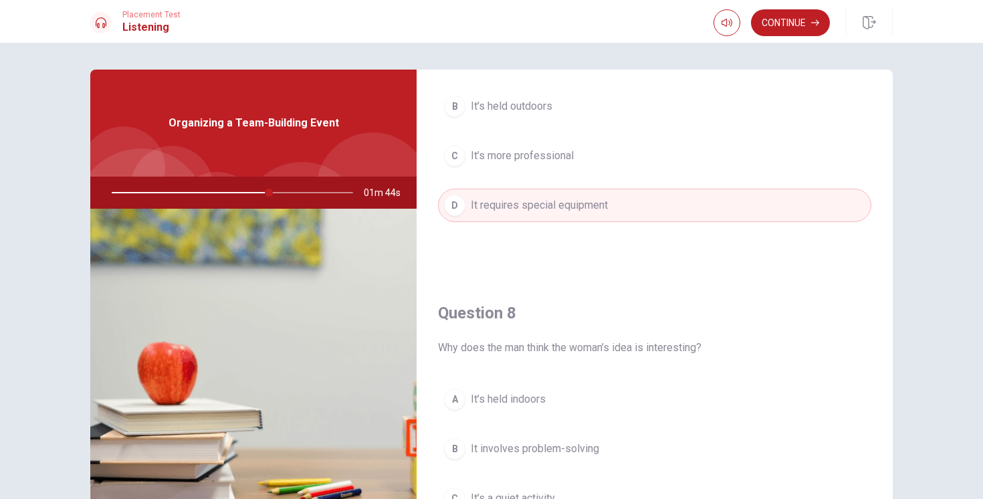
click at [544, 102] on span "It’s held outdoors" at bounding box center [512, 106] width 82 height 16
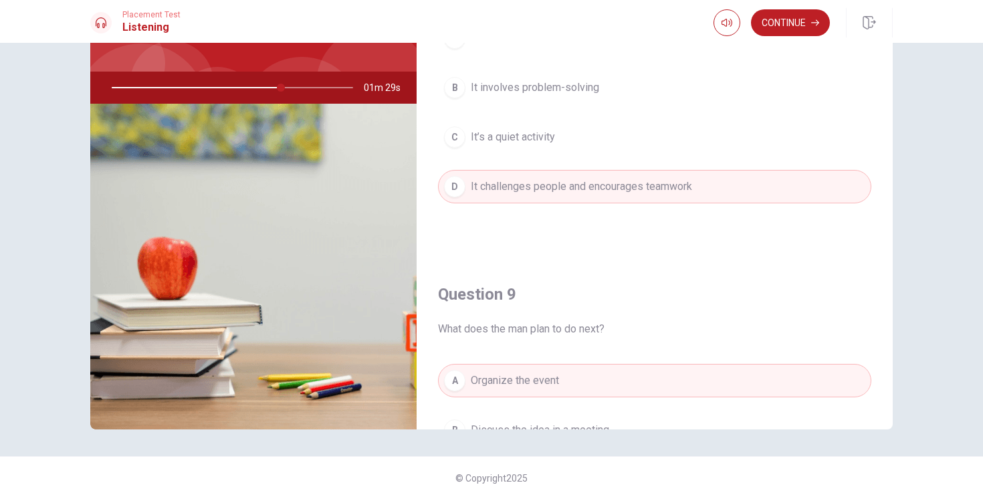
scroll to position [777, 0]
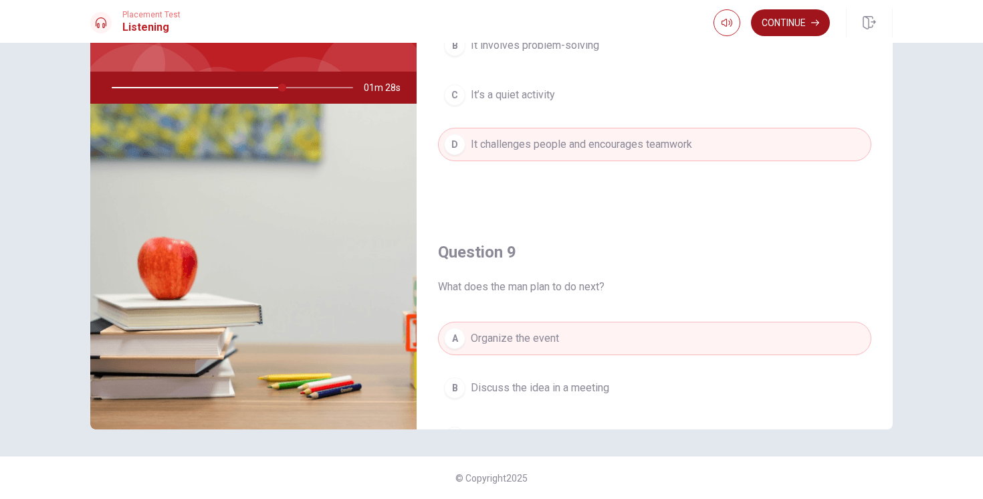
click at [794, 21] on button "Continue" at bounding box center [790, 22] width 79 height 27
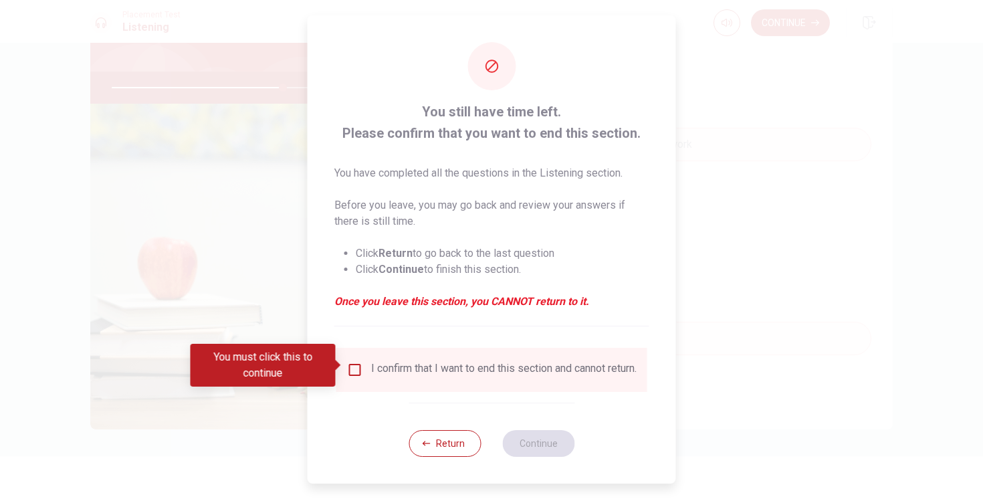
click at [359, 362] on input "You must click this to continue" at bounding box center [355, 370] width 16 height 16
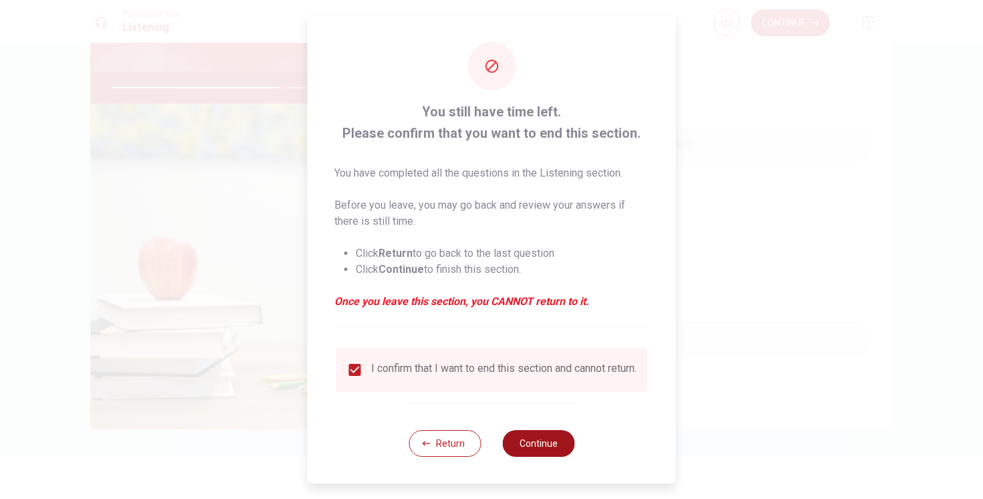
click at [533, 441] on button "Continue" at bounding box center [538, 443] width 72 height 27
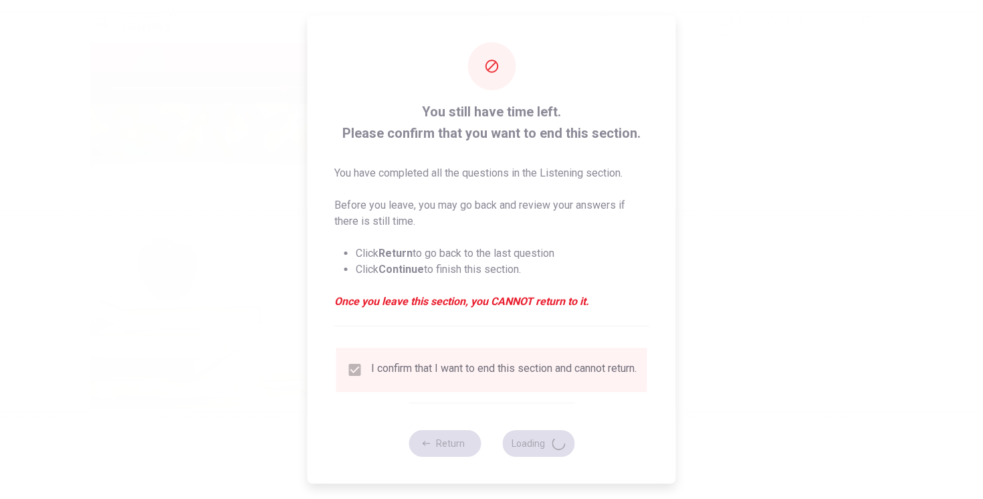
type input "72"
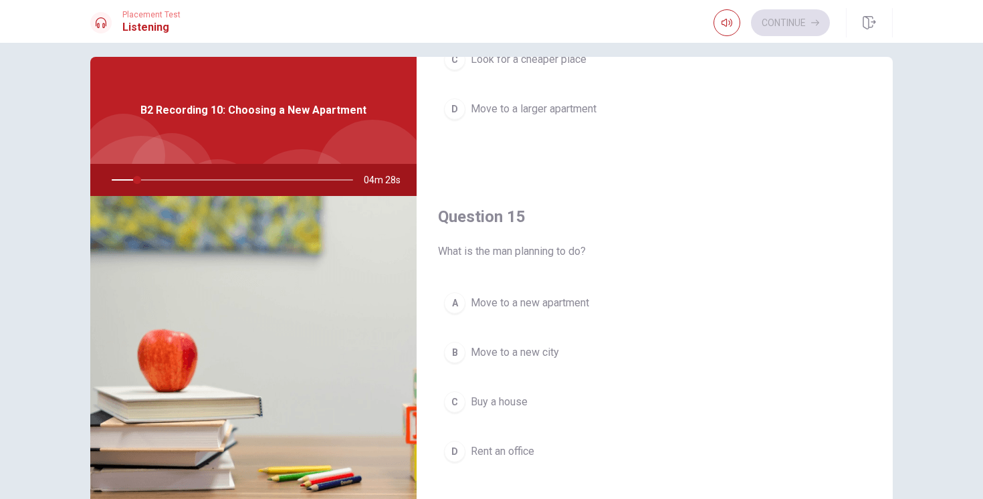
scroll to position [14, 0]
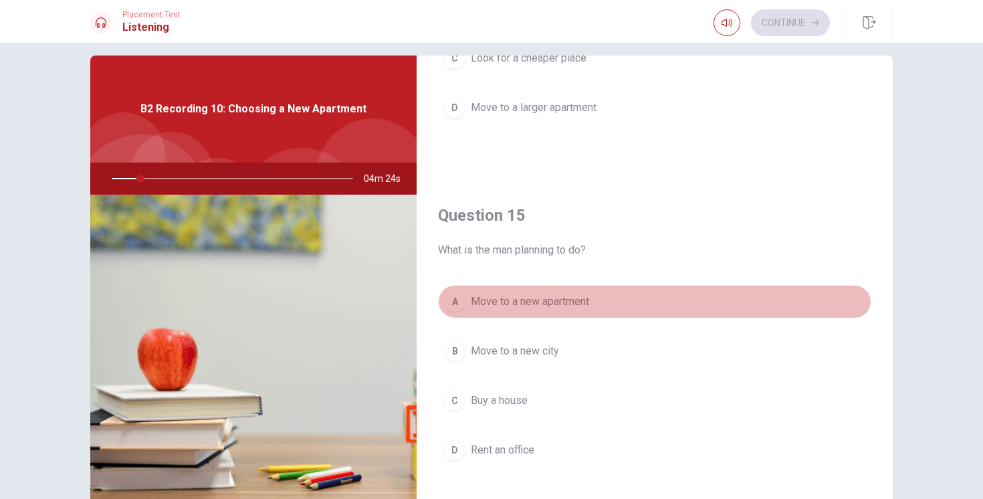
click at [548, 300] on span "Move to a new apartment" at bounding box center [530, 302] width 118 height 16
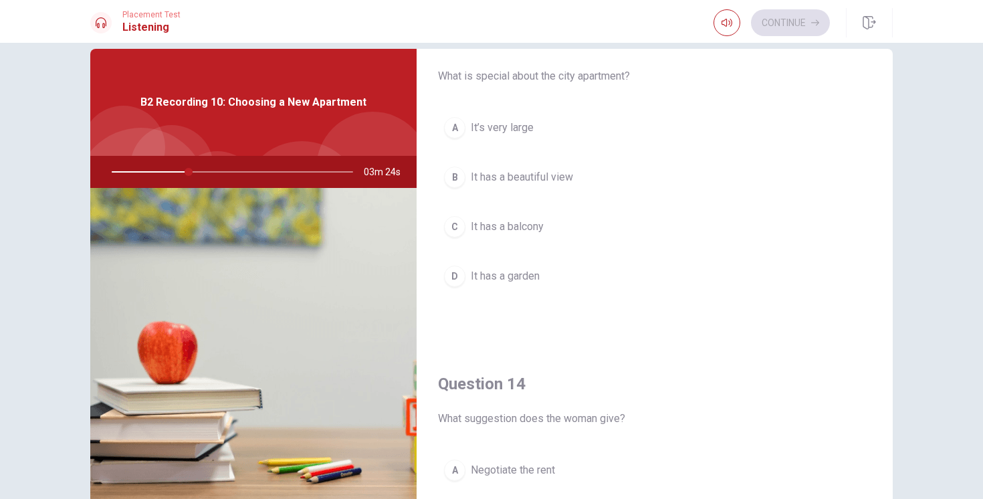
scroll to position [719, 0]
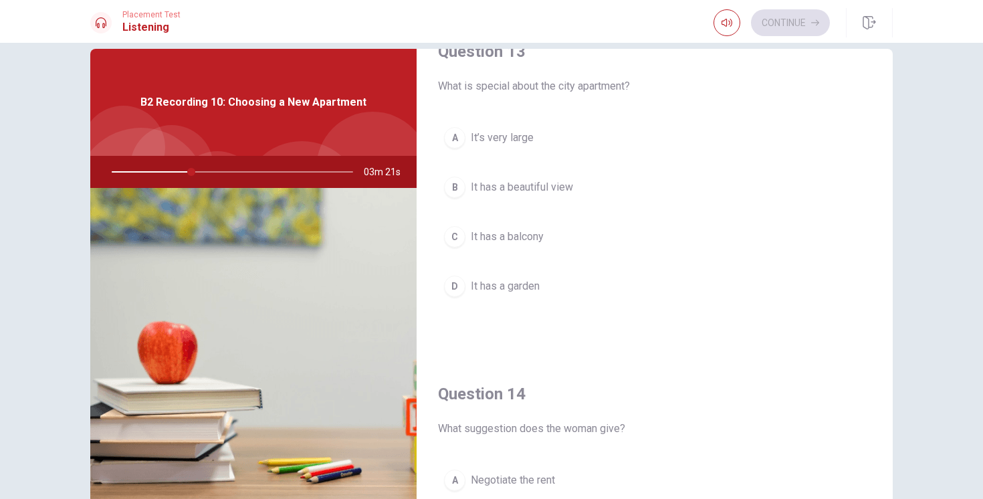
click at [542, 188] on span "It has a beautiful view" at bounding box center [522, 187] width 102 height 16
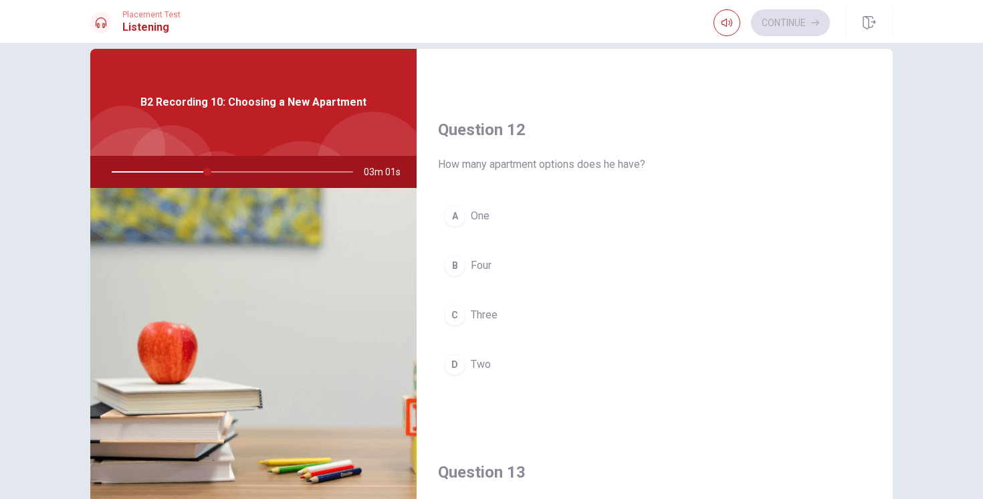
scroll to position [296, 0]
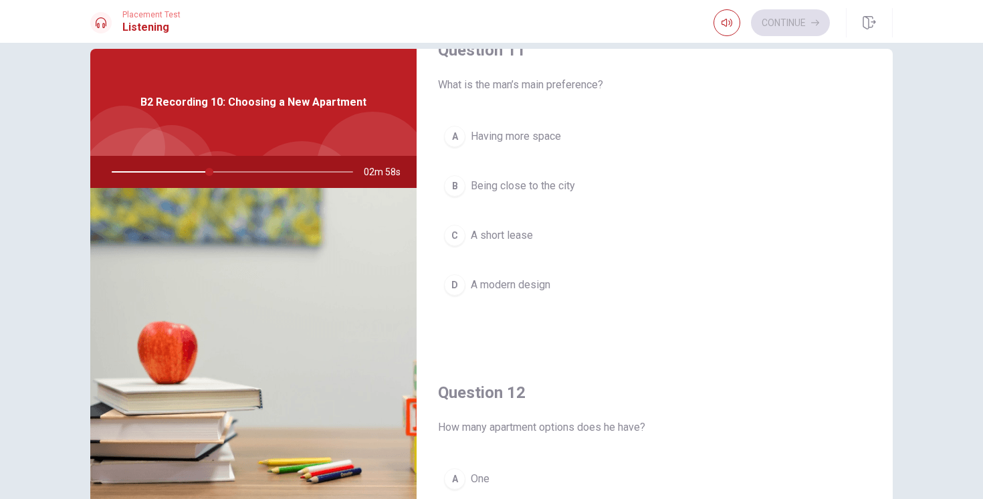
click at [546, 132] on span "Having more space" at bounding box center [516, 136] width 90 height 16
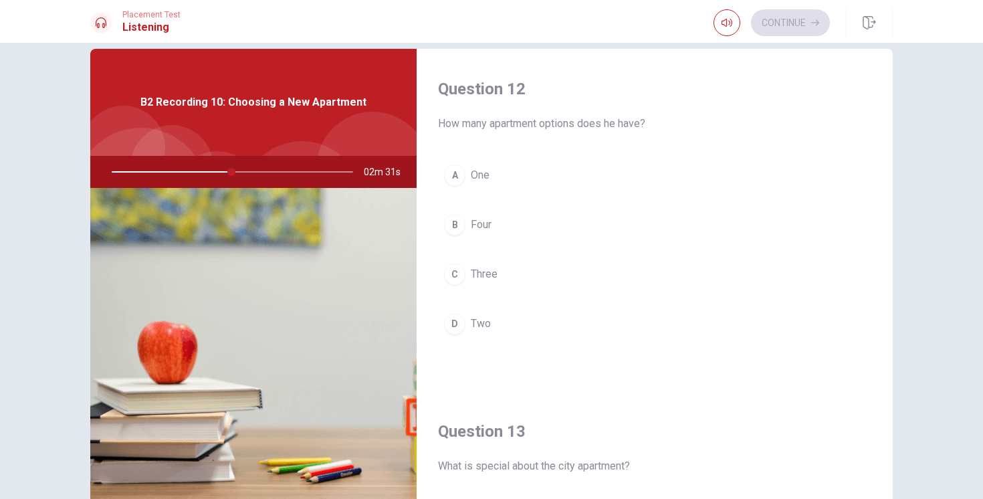
scroll to position [320, 0]
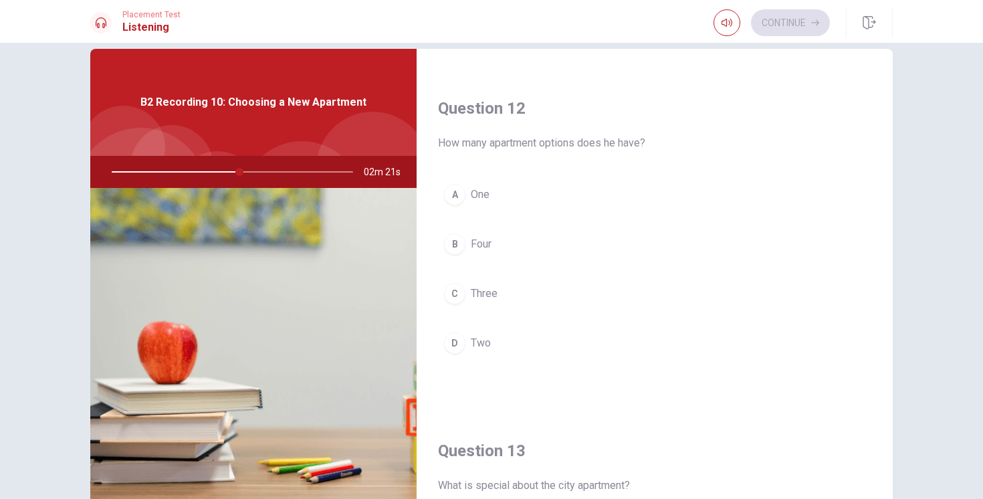
click at [474, 338] on span "Two" at bounding box center [481, 343] width 20 height 16
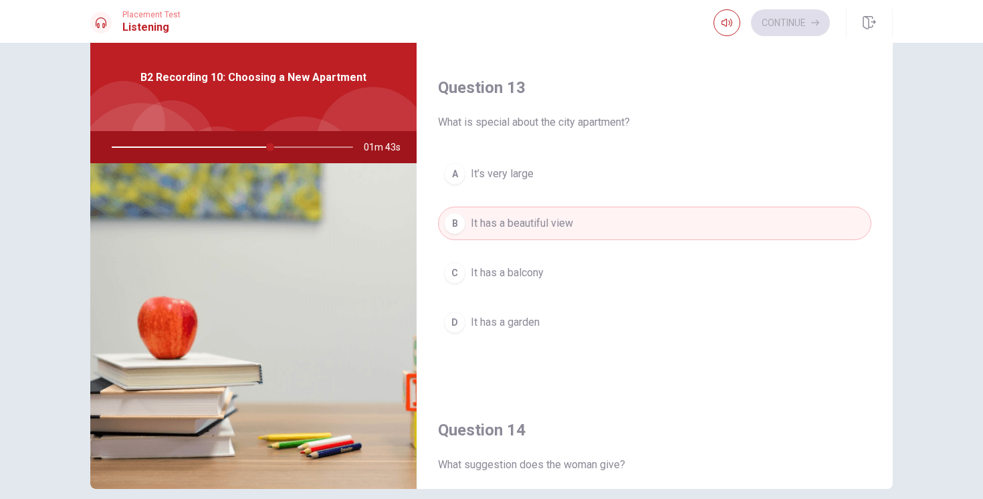
scroll to position [673, 0]
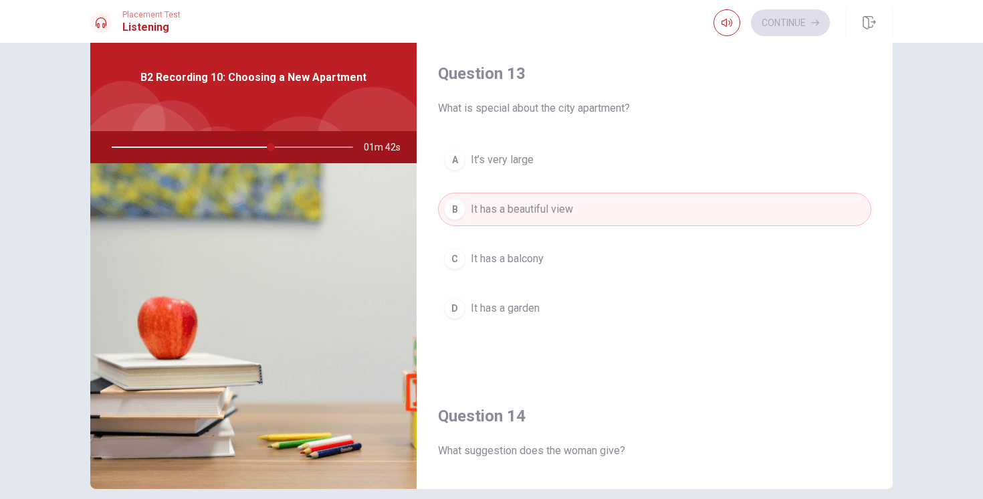
click at [562, 256] on button "C It has a balcony" at bounding box center [654, 258] width 433 height 33
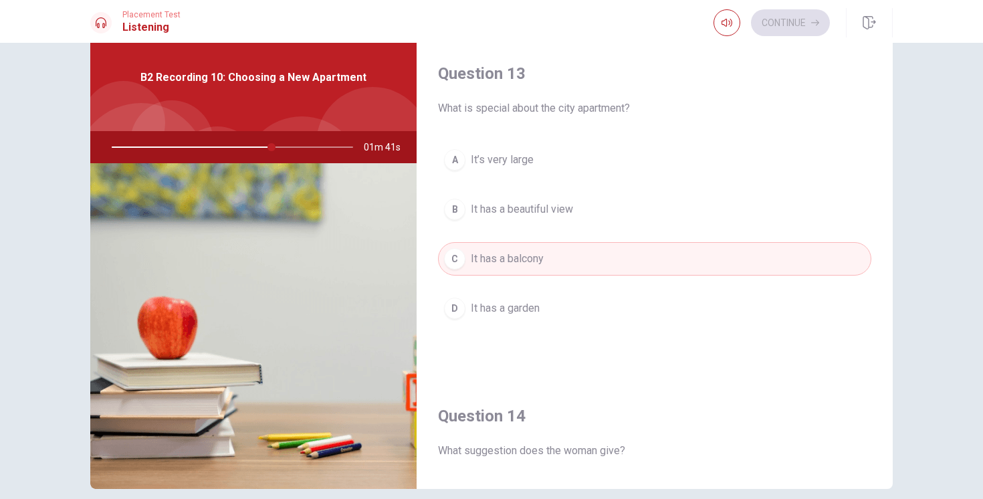
click at [570, 219] on button "B It has a beautiful view" at bounding box center [654, 209] width 433 height 33
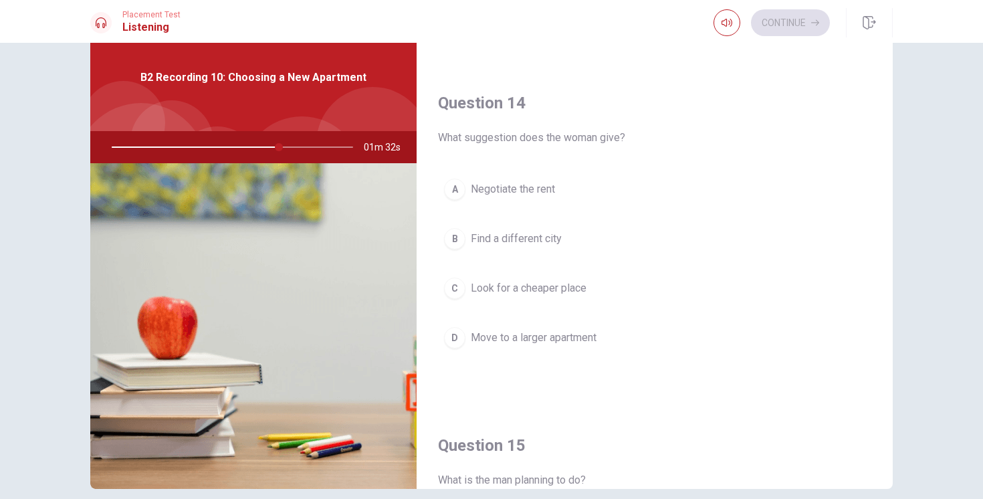
scroll to position [1002, 0]
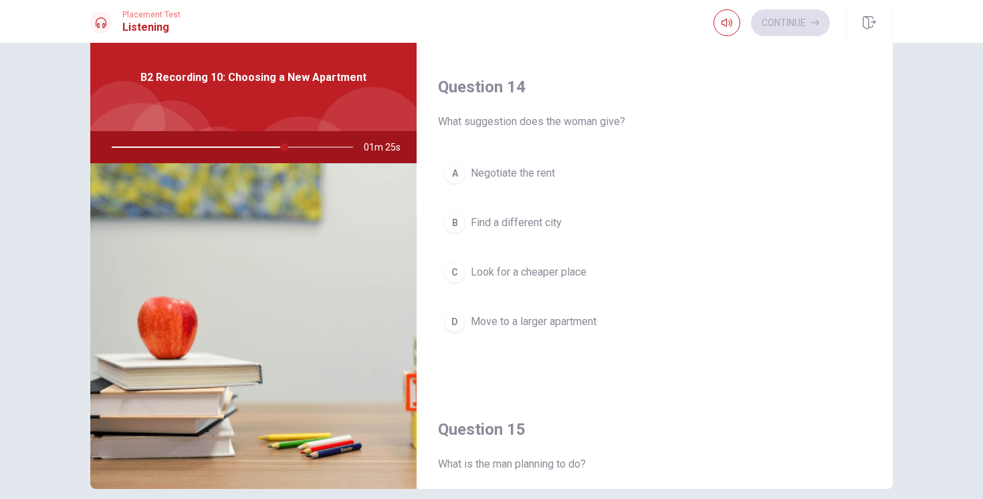
click at [559, 323] on span "Move to a larger apartment" at bounding box center [534, 322] width 126 height 16
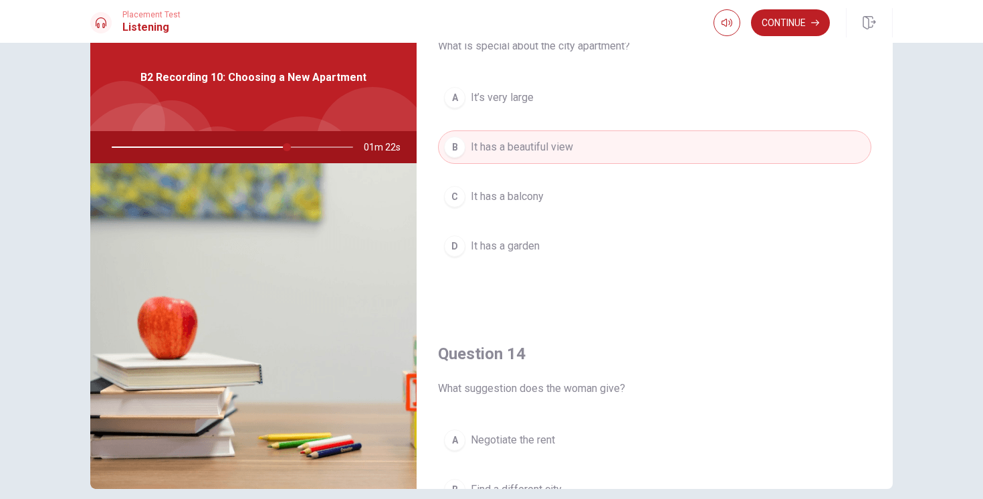
scroll to position [721, 0]
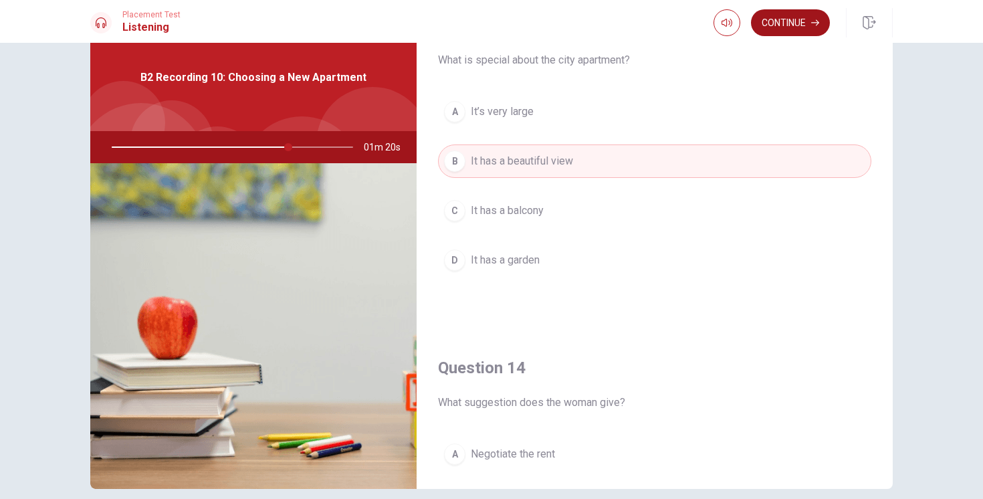
click at [798, 18] on button "Continue" at bounding box center [790, 22] width 79 height 27
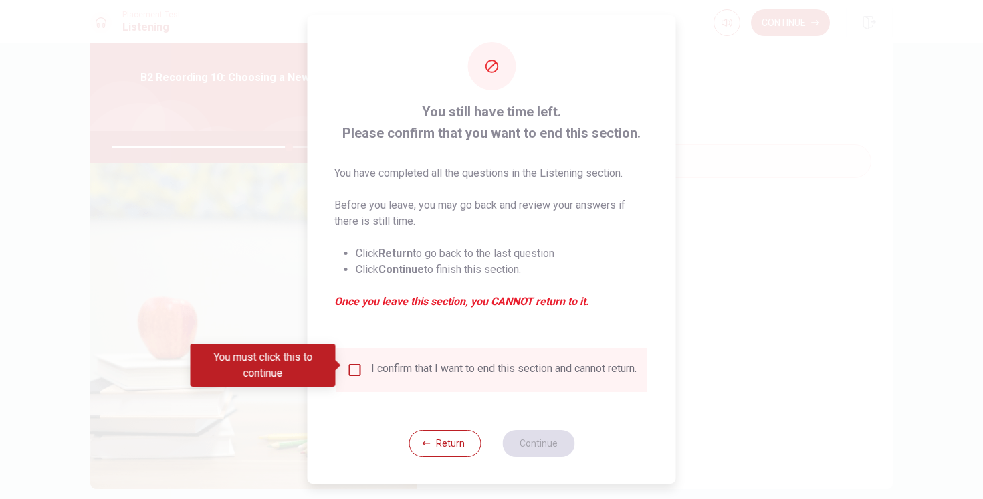
click at [364, 378] on div "I confirm that I want to end this section and cannot return." at bounding box center [492, 370] width 290 height 16
click at [357, 363] on input "You must click this to continue" at bounding box center [355, 370] width 16 height 16
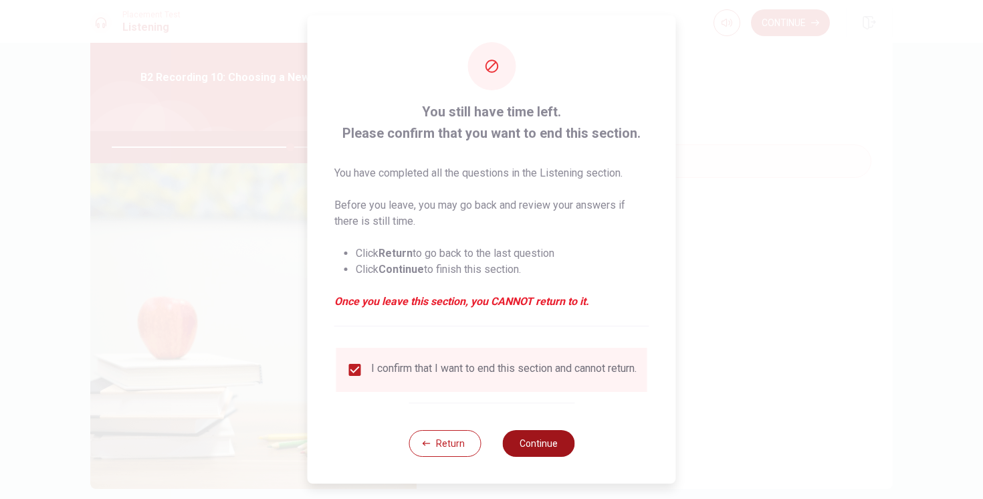
click at [530, 447] on button "Continue" at bounding box center [538, 443] width 72 height 27
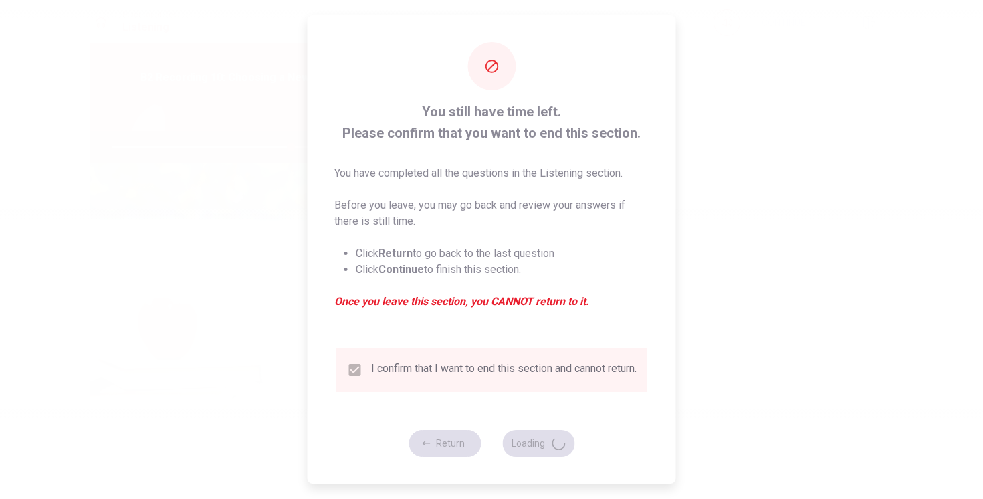
type input "75"
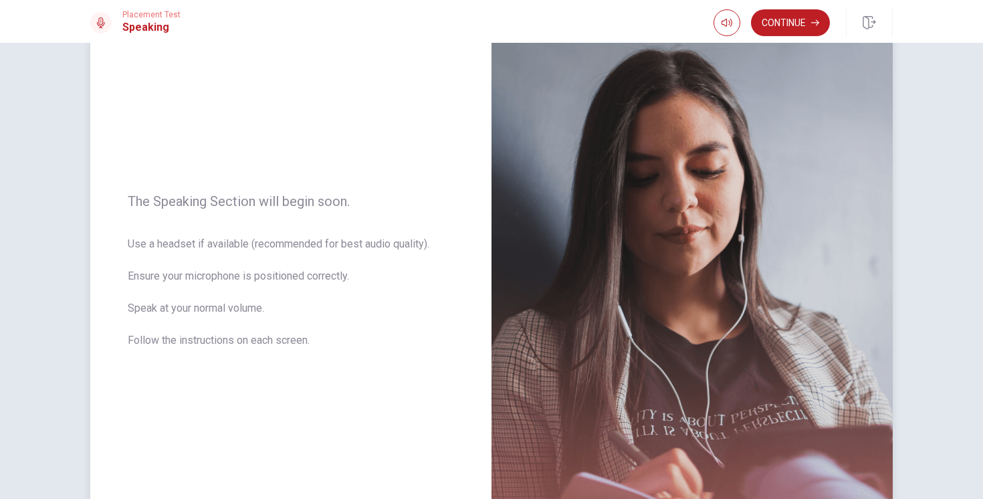
scroll to position [78, 0]
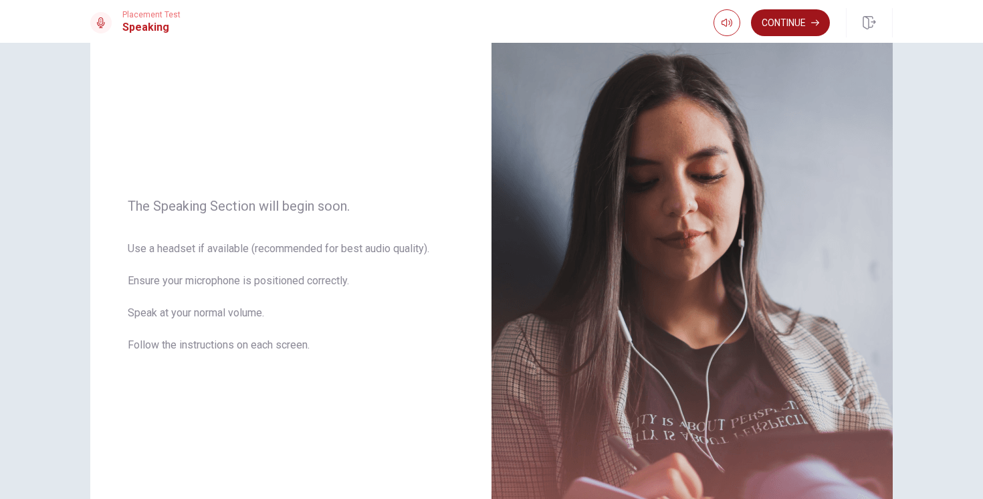
click at [798, 33] on button "Continue" at bounding box center [790, 22] width 79 height 27
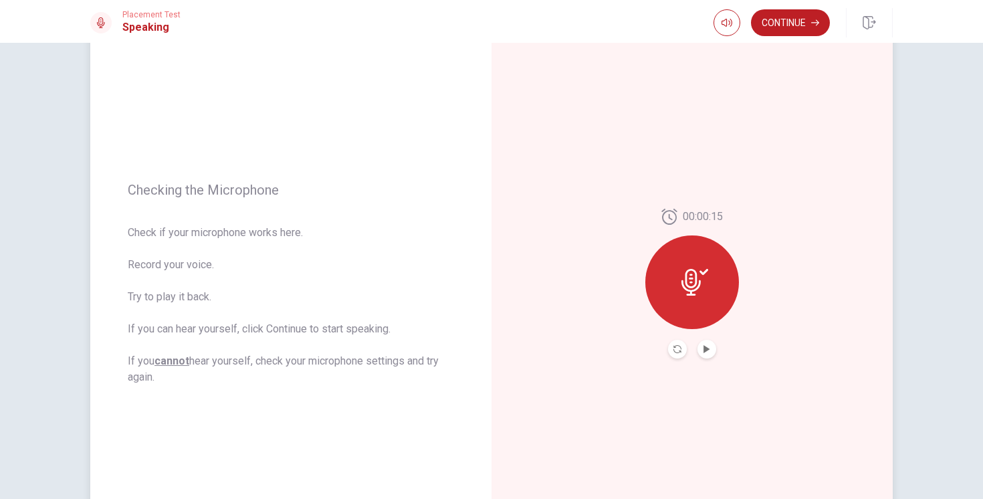
click at [707, 343] on button "Play Audio" at bounding box center [706, 349] width 19 height 19
click at [707, 349] on icon "Pause Audio" at bounding box center [706, 349] width 7 height 8
click at [794, 15] on button "Continue" at bounding box center [790, 22] width 79 height 27
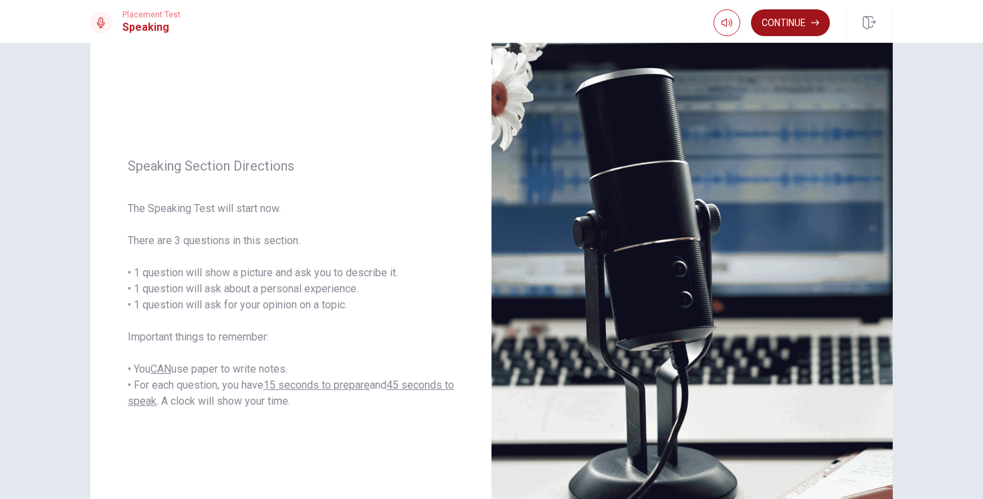
click at [785, 19] on button "Continue" at bounding box center [790, 22] width 79 height 27
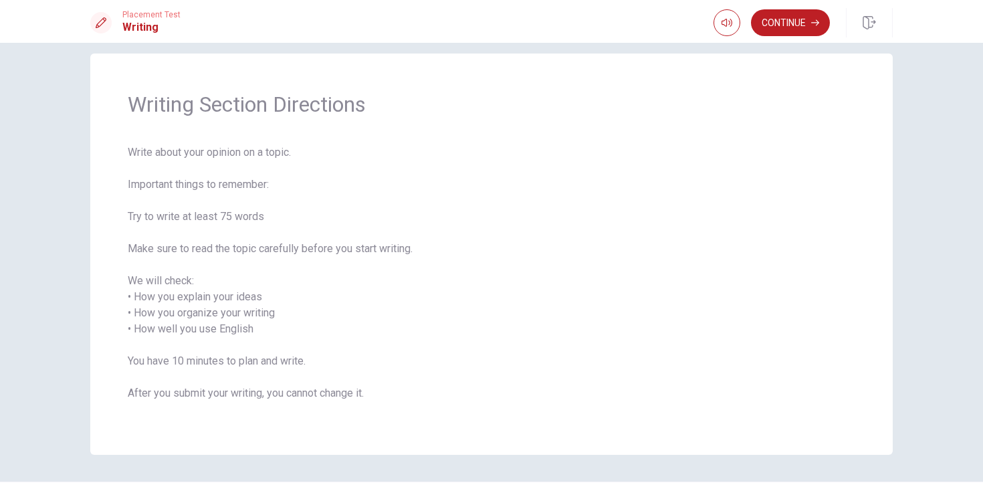
scroll to position [18, 0]
click at [802, 25] on button "Continue" at bounding box center [790, 22] width 79 height 27
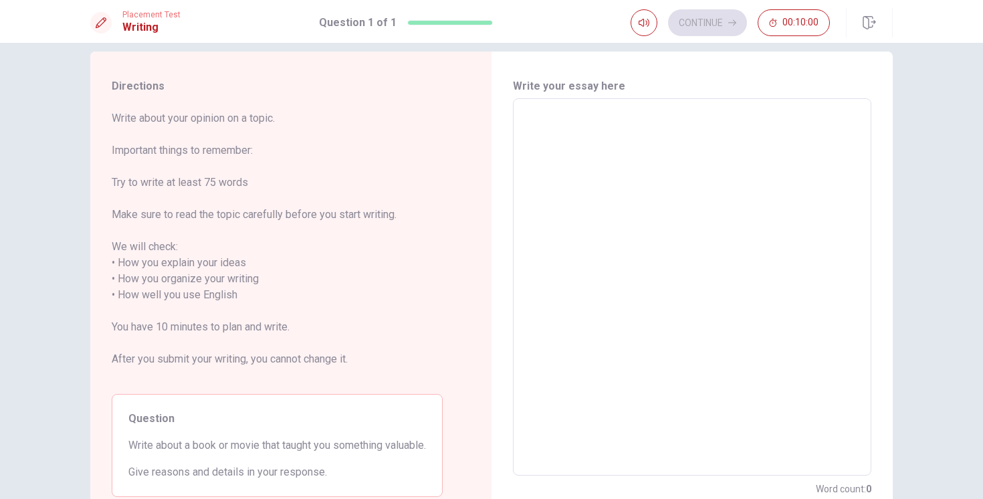
click at [614, 134] on textarea at bounding box center [692, 287] width 340 height 355
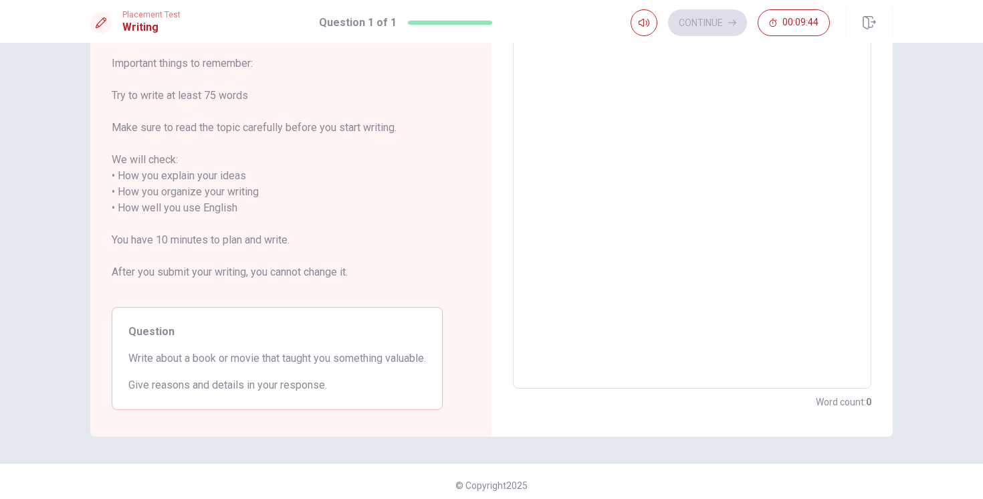
scroll to position [112, 0]
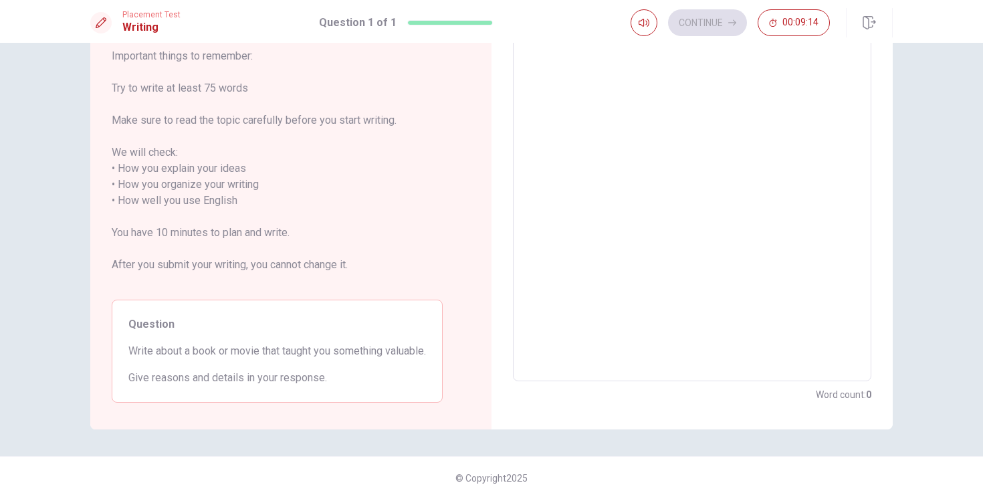
click at [556, 166] on textarea at bounding box center [692, 192] width 340 height 355
type textarea "s"
type textarea "x"
type textarea "sh"
type textarea "x"
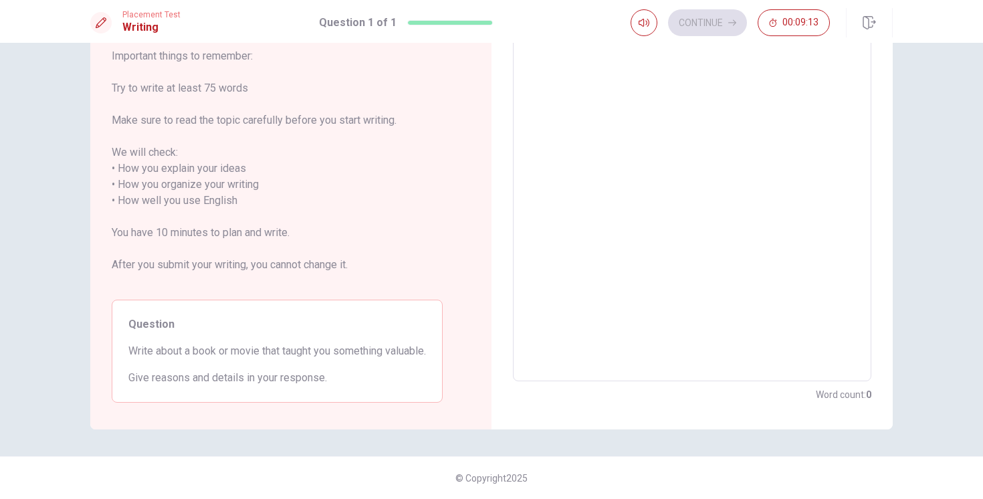
scroll to position [86, 0]
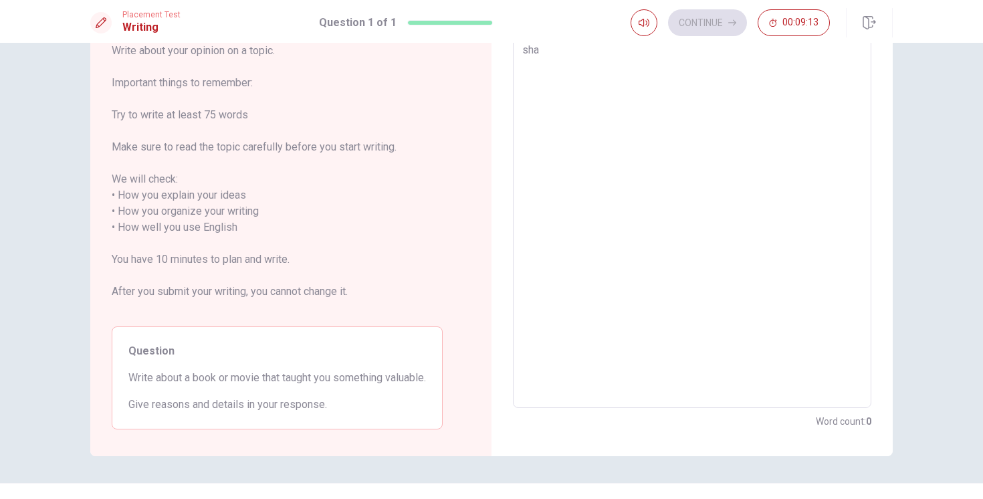
type textarea "[DEMOGRAPHIC_DATA]"
type textarea "x"
type textarea "shauh"
type textarea "x"
type textarea "shauhs"
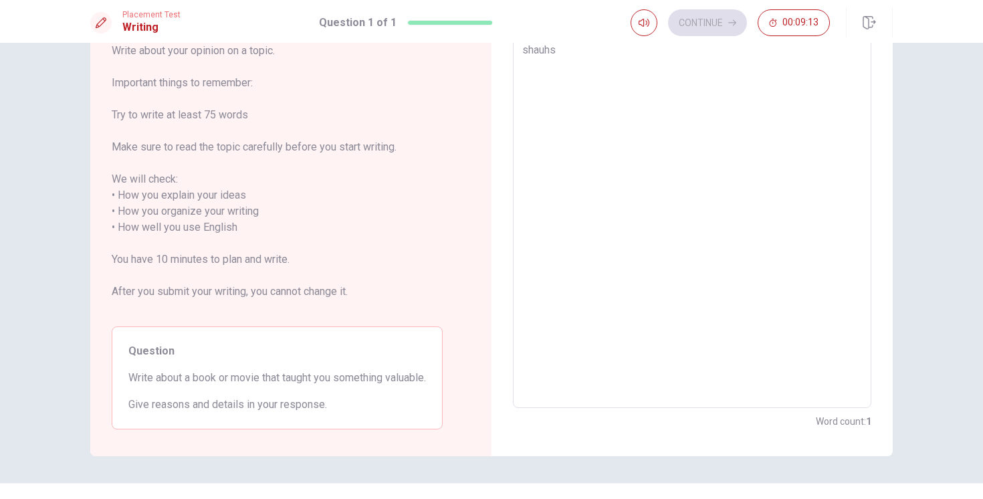
type textarea "x"
type textarea "shauhsu"
type textarea "x"
type textarea "shauhs"
type textarea "x"
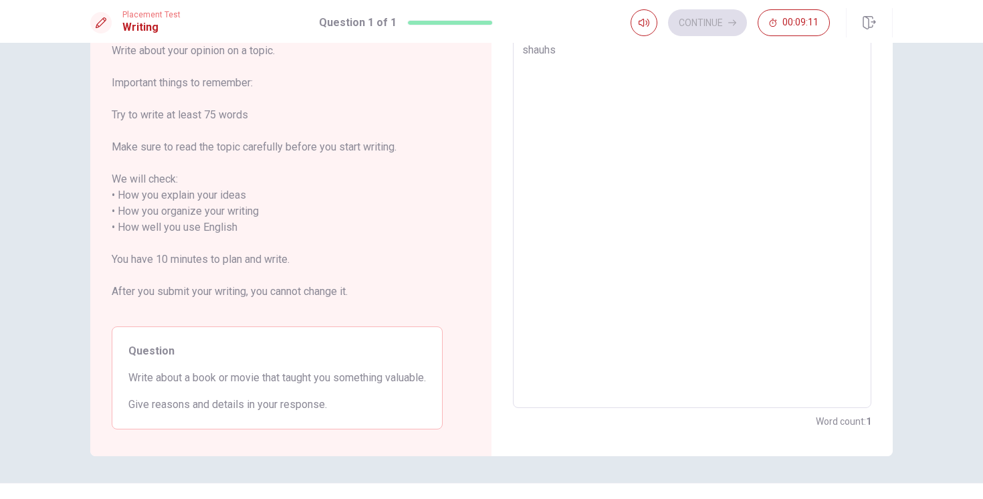
type textarea "shauh"
type textarea "x"
type textarea "[DEMOGRAPHIC_DATA]"
type textarea "x"
type textarea "sha"
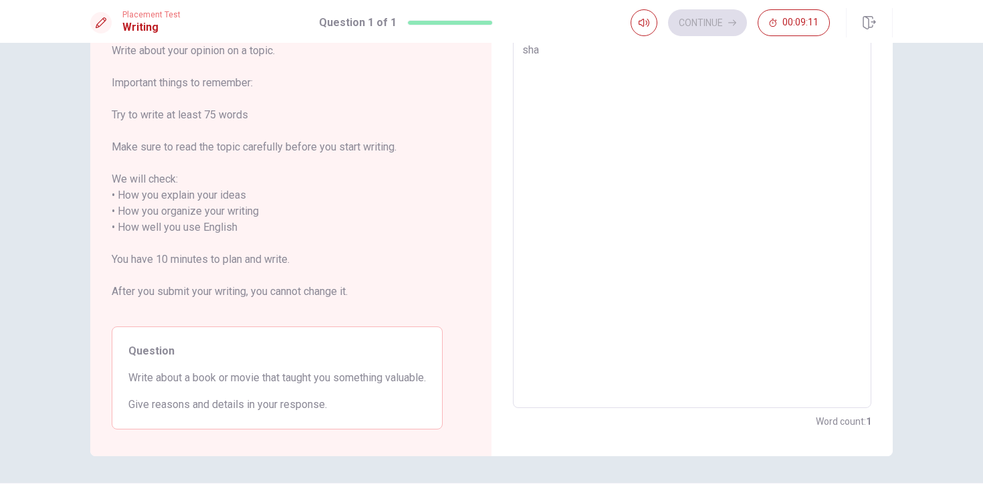
type textarea "x"
type textarea "sh"
type textarea "x"
type textarea "s"
type textarea "x"
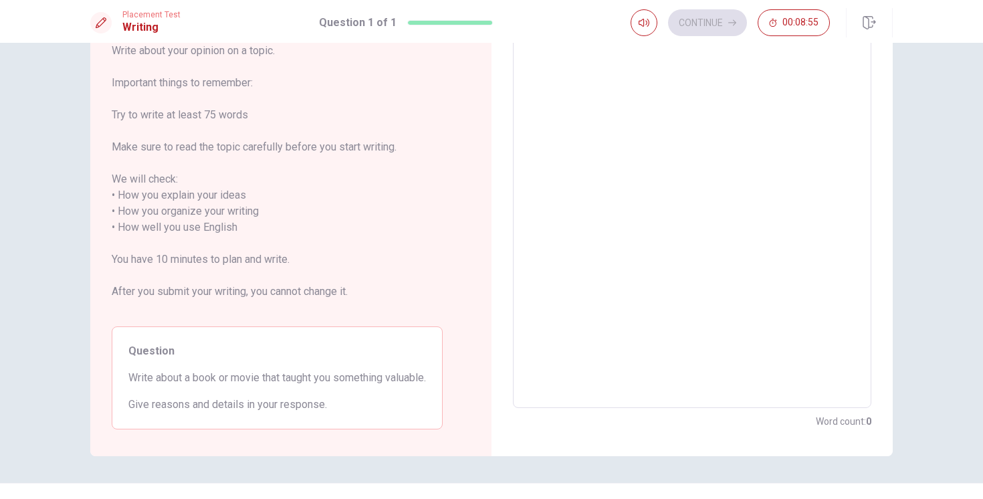
type textarea "T"
type textarea "x"
type textarea "Th"
type textarea "x"
type textarea "The"
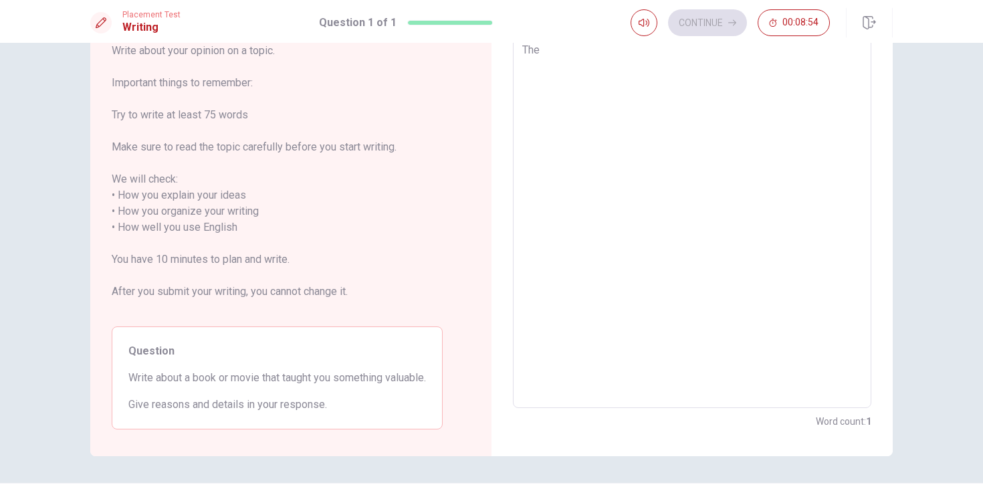
type textarea "x"
type textarea "The"
type textarea "x"
type textarea "The f"
type textarea "x"
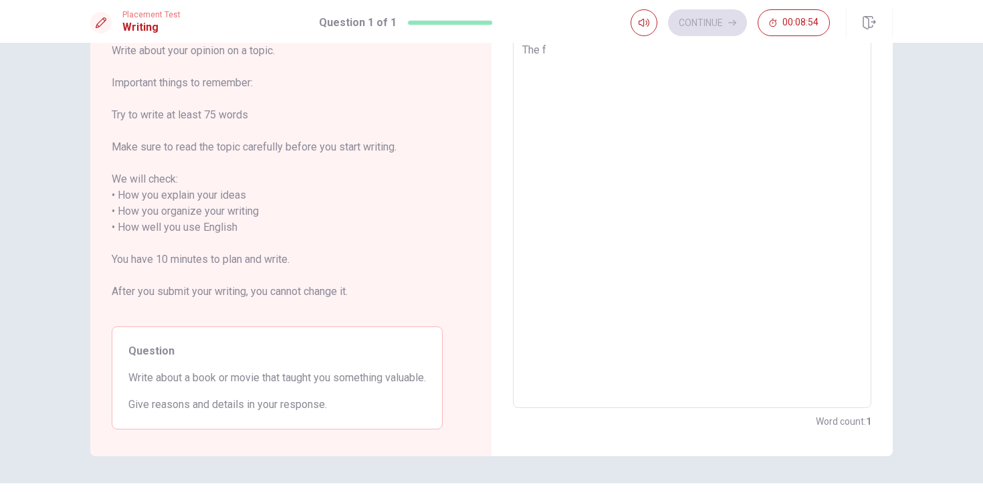
type textarea "The fi"
type textarea "x"
type textarea "The fil"
type textarea "x"
type textarea "The film"
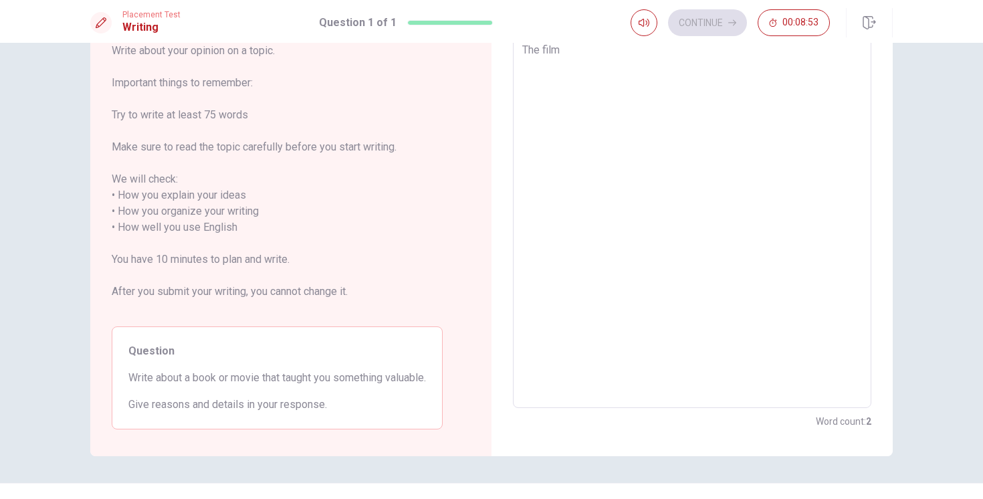
type textarea "x"
type textarea "The film"
type textarea "x"
type textarea "The film ""
type textarea "x"
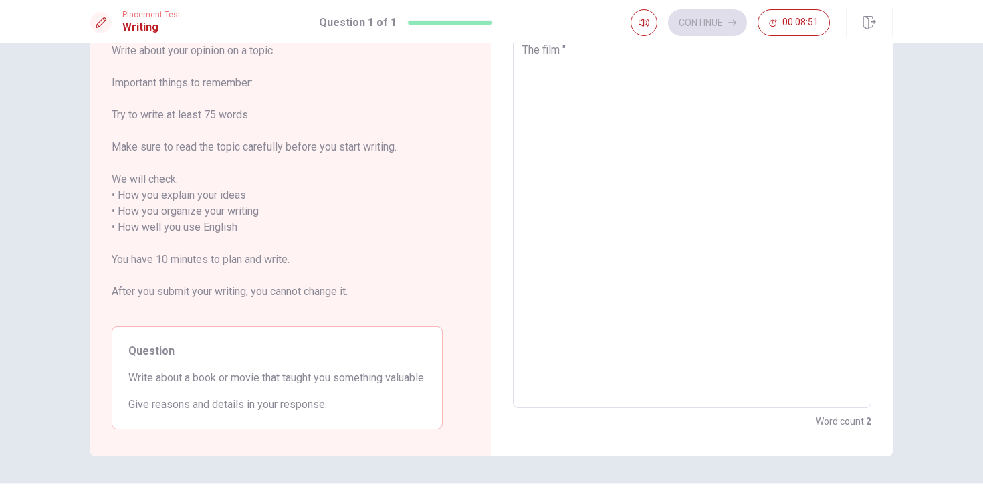
type textarea "The film "t"
type textarea "x"
type textarea "The film "th"
type textarea "x"
type textarea "The film "the"
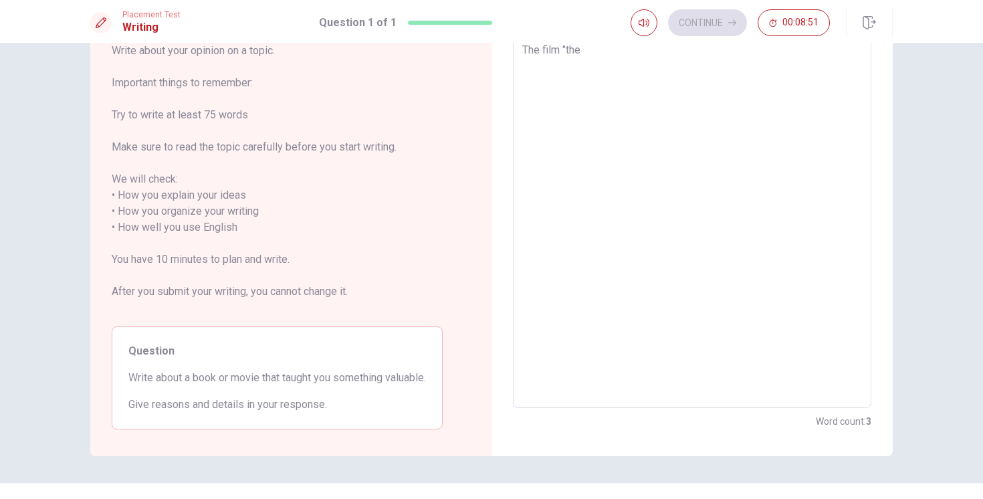
type textarea "x"
type textarea "The film "th"
type textarea "x"
type textarea "The film "t"
type textarea "x"
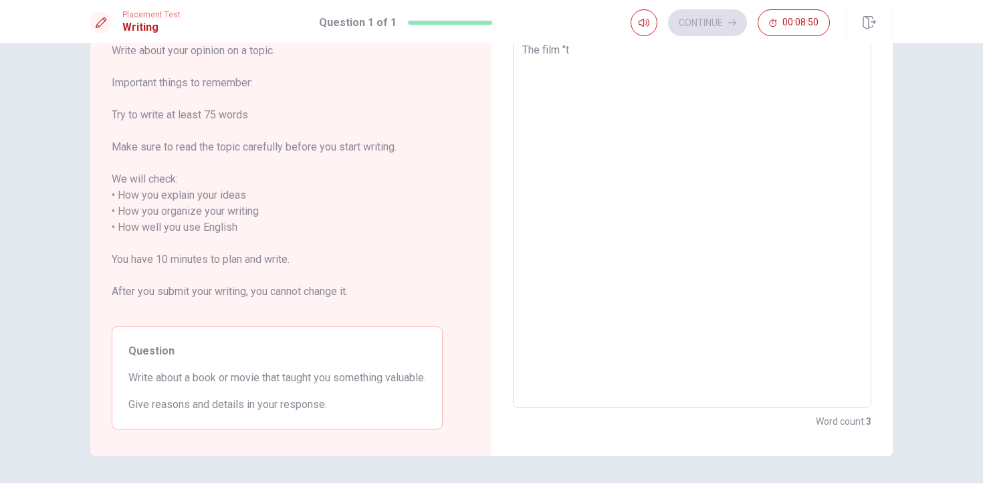
type textarea "The film ""
type textarea "x"
type textarea "The film "t"
type textarea "x"
type textarea "The film "th"
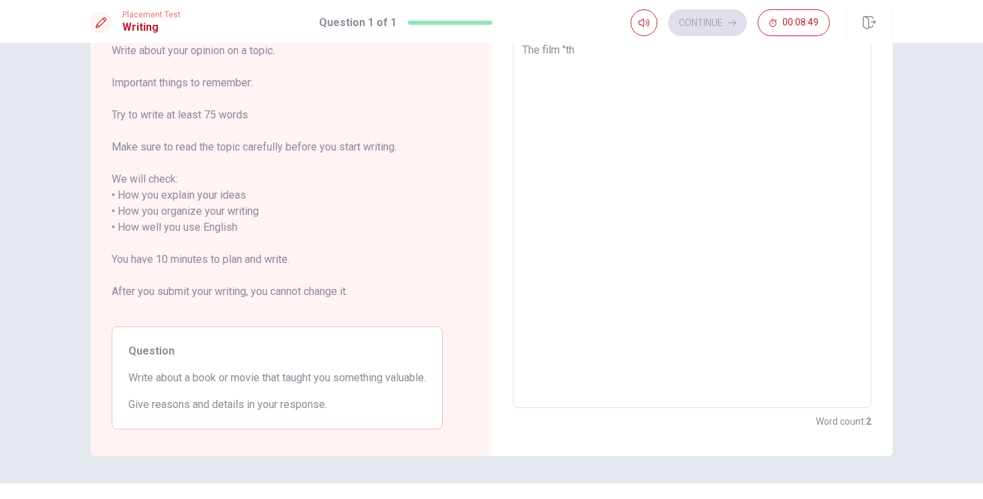
type textarea "x"
type textarea "The film "the"
type textarea "x"
type textarea "The film "the"
type textarea "x"
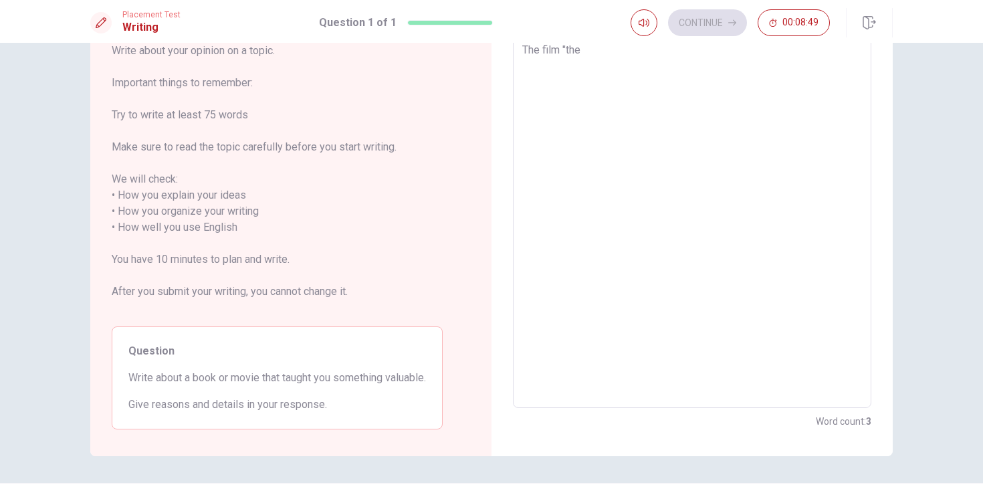
type textarea "The film "the p"
type textarea "x"
type textarea "The film "the pu"
type textarea "x"
type textarea "The film "the pur"
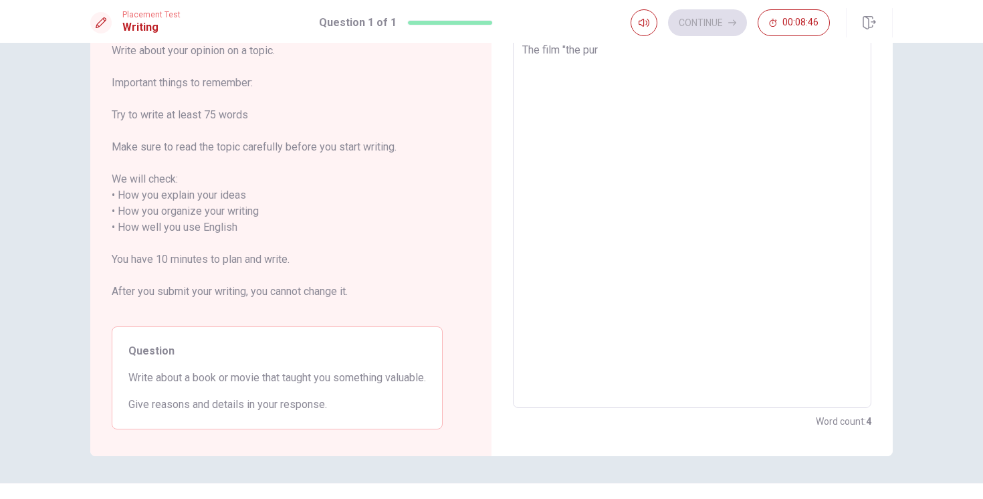
type textarea "x"
type textarea "The film "the purs"
type textarea "x"
type textarea "The film "the pursu"
type textarea "x"
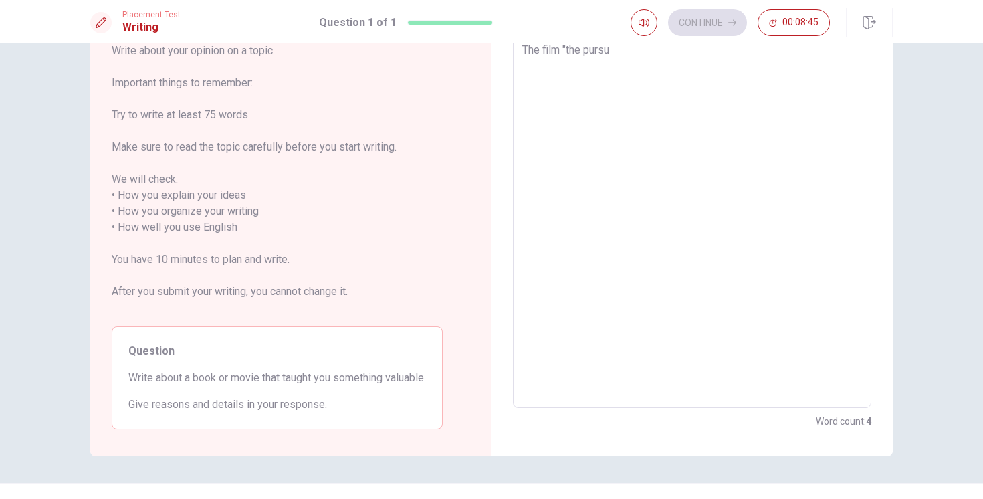
type textarea "The film "the pursui"
type textarea "x"
type textarea "The film "the pursuit"
type textarea "x"
type textarea "The film "the pursuit"
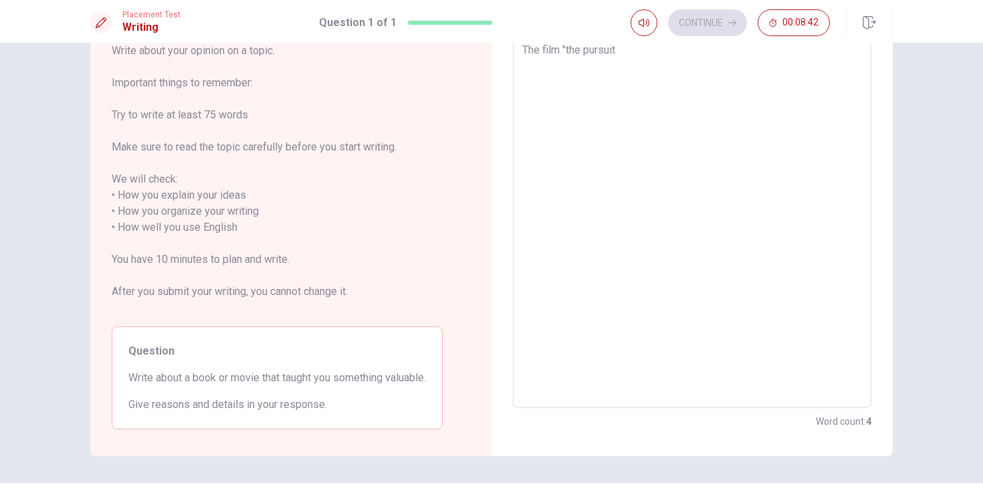
type textarea "x"
type textarea "The film "the pursuit o"
type textarea "x"
type textarea "The film "the pursuit of"
type textarea "x"
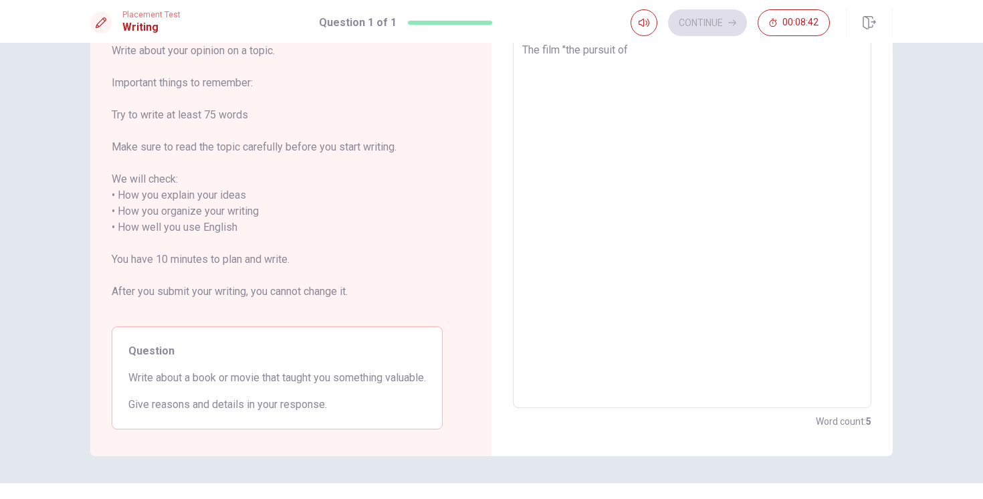
type textarea "The film "the pursuit of"
type textarea "x"
type textarea "The film "the pursuit of H"
type textarea "x"
type textarea "The film "the pursuit of Ha"
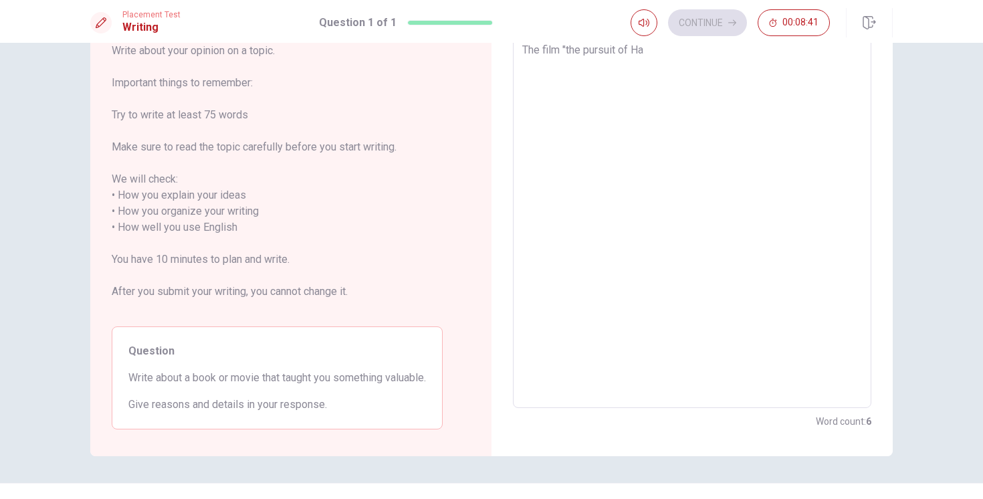
type textarea "x"
type textarea "The film "the pursuit of Hap"
type textarea "x"
type textarea "The film "the pursuit of [PERSON_NAME]"
type textarea "x"
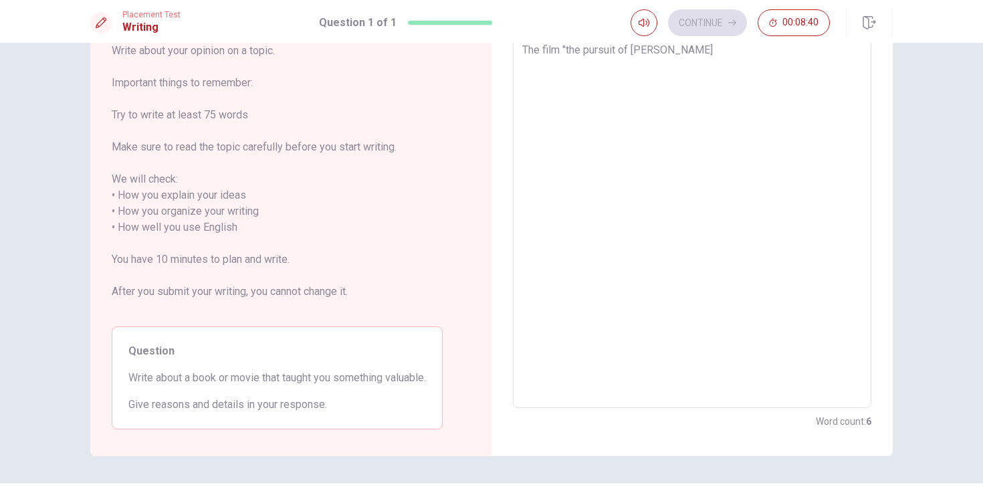
type textarea "The film "the pursuit of Happy"
type textarea "x"
type textarea "The film "the pursuit of [PERSON_NAME]"
type textarea "x"
type textarea "The film "the pursuit of [PERSON_NAME]"
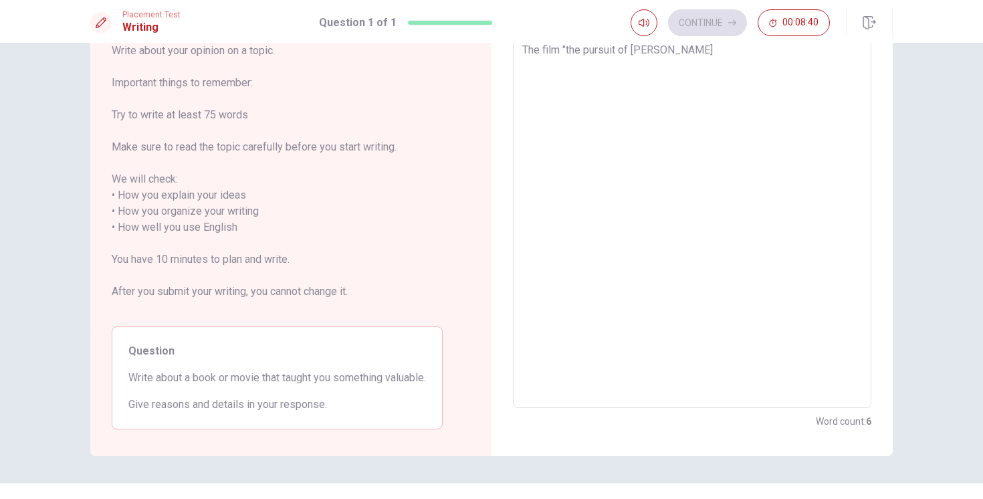
type textarea "x"
type textarea "The film "the pursuit of [PERSON_NAME]"
type textarea "x"
type textarea "The film "the pursuit of Happyness"
type textarea "x"
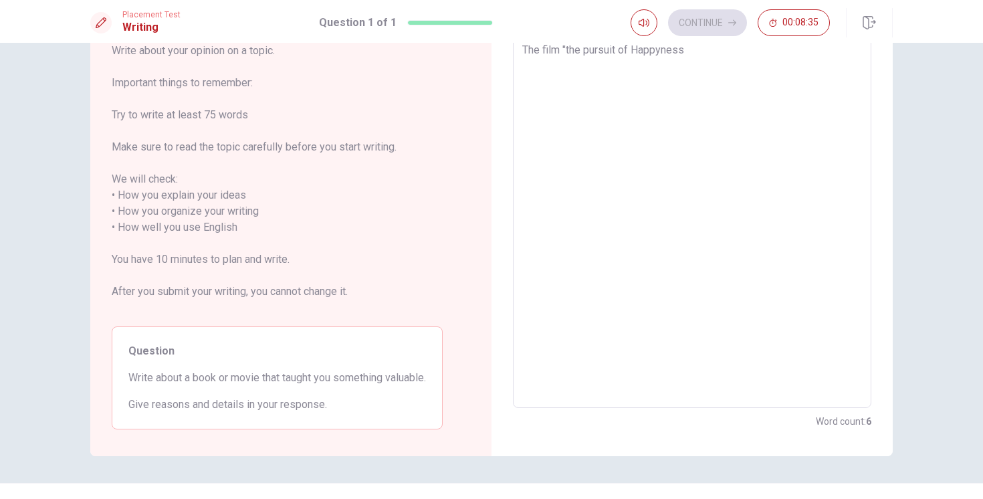
type textarea "The film "the pursuit of Happyness""
type textarea "x"
type textarea "The film "the pursuit of Happyness""
type textarea "x"
type textarea "The film "the pursuit of Happyness" i"
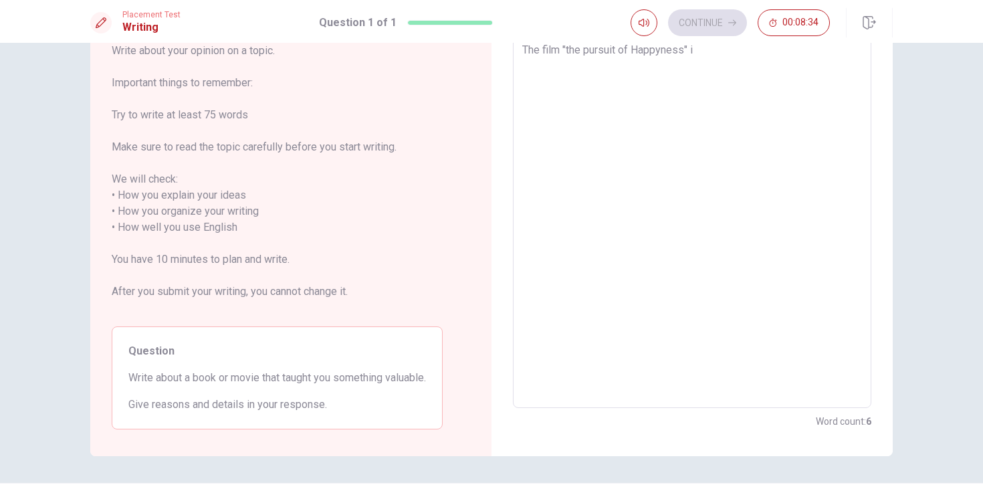
type textarea "x"
type textarea "The film "the pursuit of Happyness" is"
type textarea "x"
type textarea "The film "the pursuit of Happyness" is"
type textarea "x"
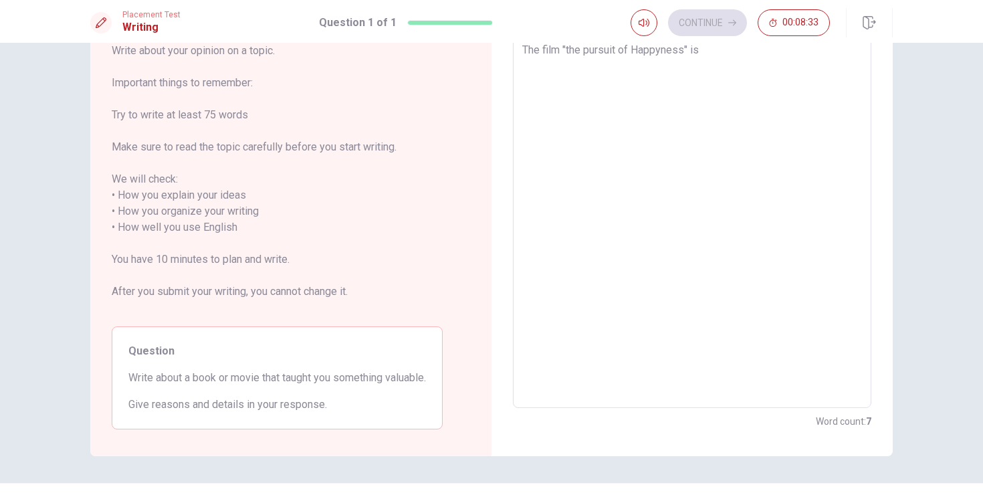
type textarea "The film "the pursuit of Happyness" is"
type textarea "x"
type textarea "The film "the pursuit of Happyness" i"
type textarea "x"
type textarea "The film "the pursuit of Happyness""
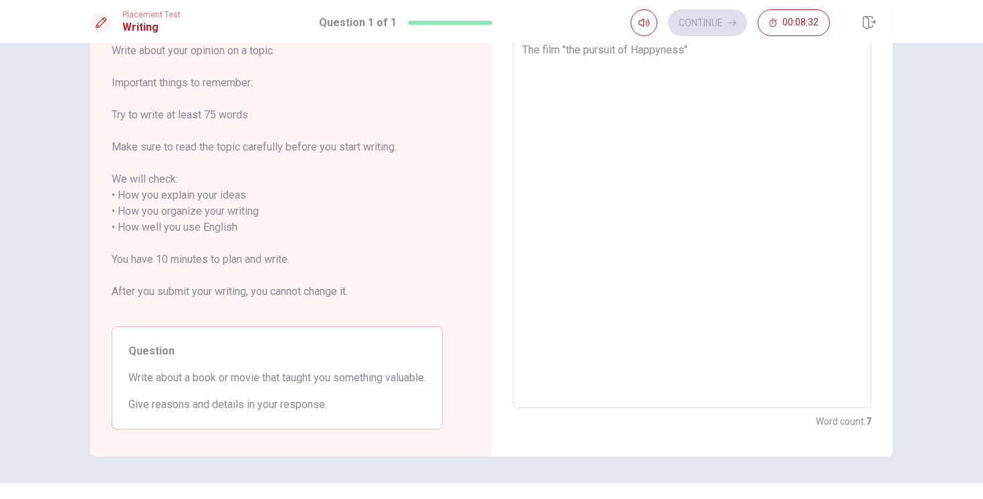
type textarea "x"
type textarea "The film "the pursuit of Happyness" t"
type textarea "x"
type textarea "The film "the pursuit of Happyness" ta"
type textarea "x"
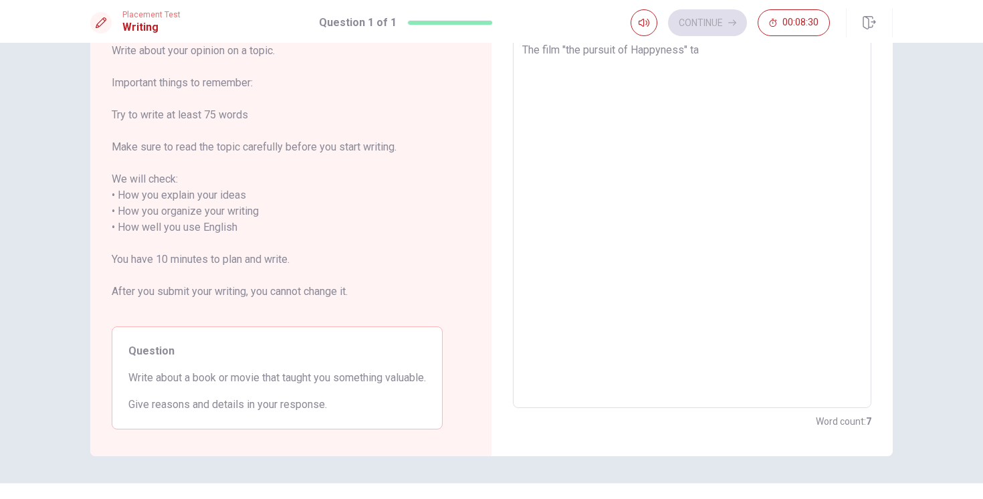
type textarea "The film "the pursuit of Happyness" tau"
type textarea "x"
type textarea "The film "the pursuit of Happyness" taug"
type textarea "x"
type textarea "The film "the pursuit of Happyness" taugh"
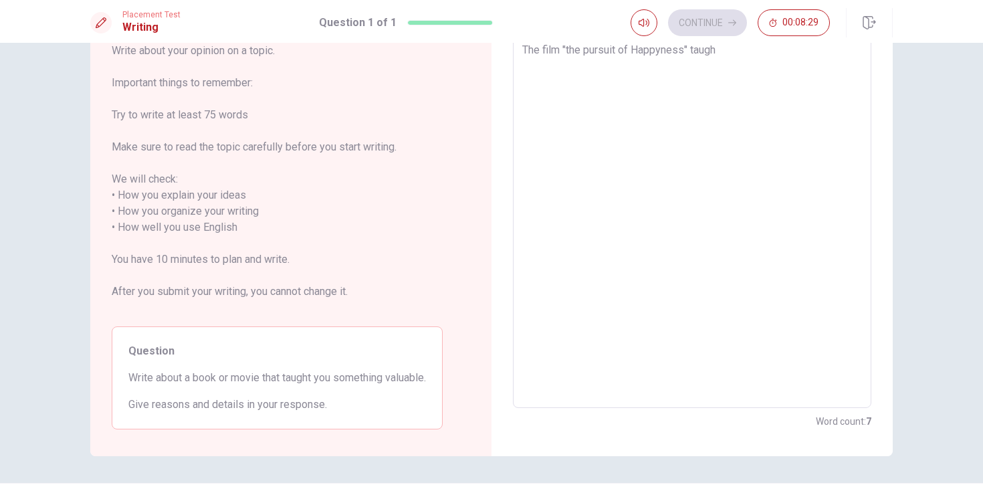
type textarea "x"
type textarea "The film "the pursuit of Happyness" taught"
type textarea "x"
type textarea "The film "the pursuit of Happyness" taught"
type textarea "x"
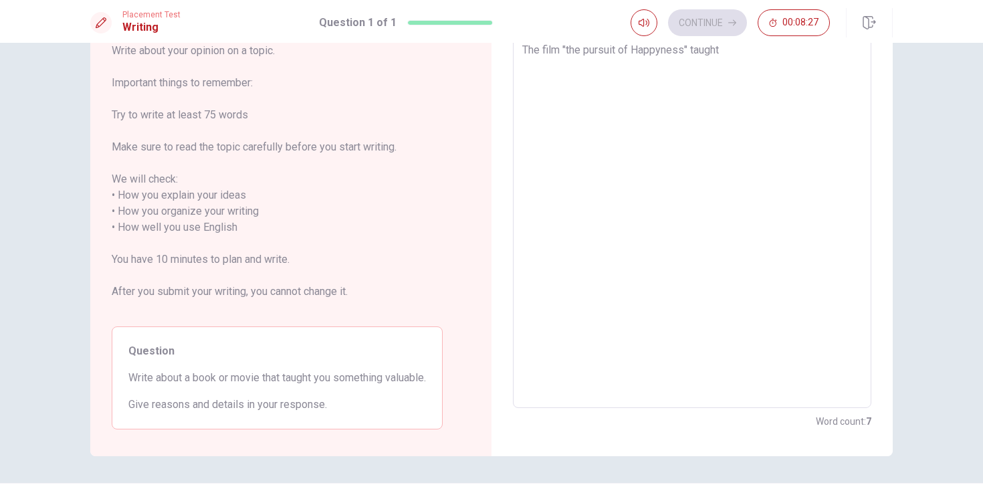
type textarea "The film "the pursuit of Happyness" taught m"
type textarea "x"
type textarea "The film "the pursuit of Happyness" taught me"
type textarea "x"
type textarea "The film "the pursuit of Happyness" taught me"
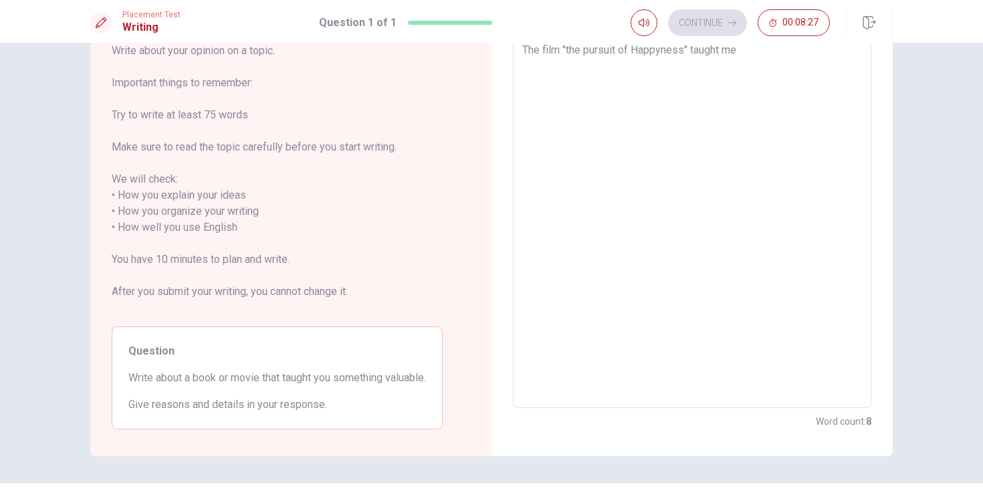
type textarea "x"
type textarea "The film "the pursuit of Happyness" taught me t"
type textarea "x"
type textarea "The film "the pursuit of Happyness" taught me th"
type textarea "x"
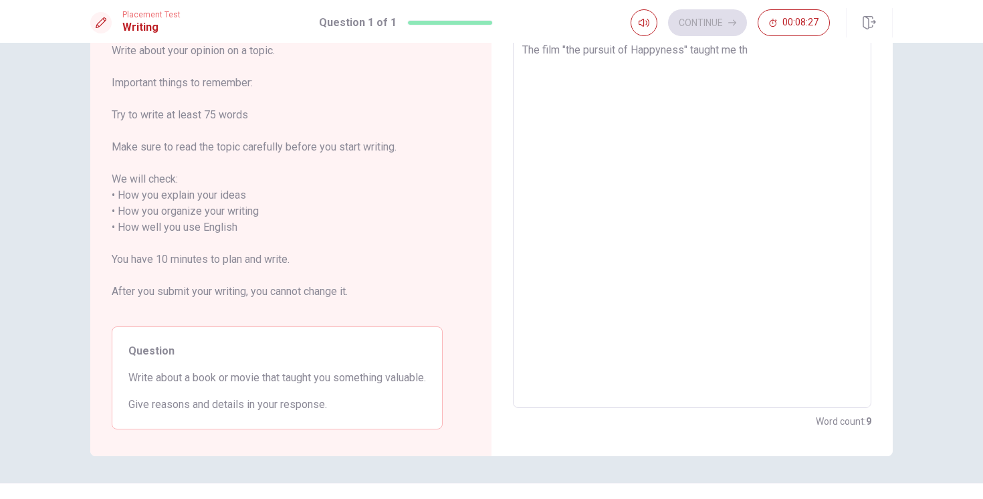
type textarea "The film "the pursuit of Happyness" taught me the"
type textarea "x"
type textarea "The film "the pursuit of Happyness" taught me the"
type textarea "x"
type textarea "The film "the pursuit of Happyness" taught me the p"
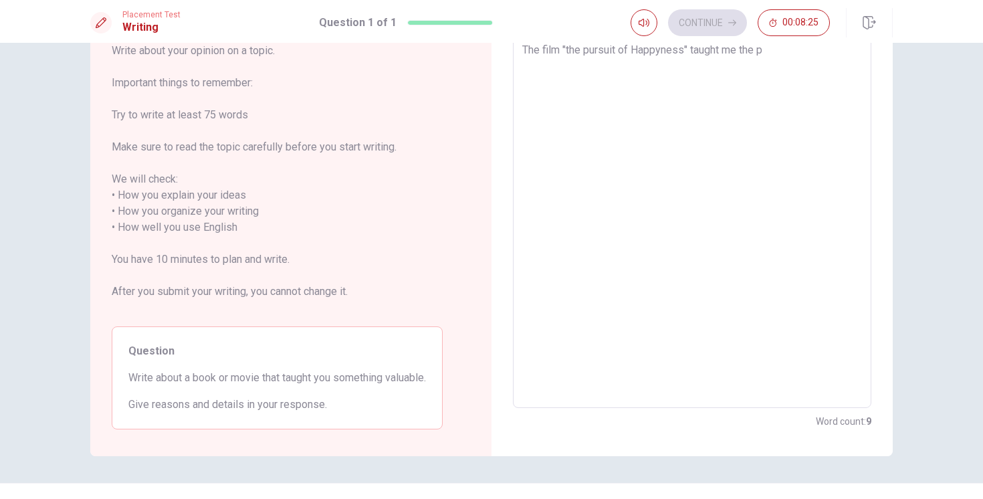
type textarea "x"
type textarea "The film "the pursuit of Happyness" taught me the pr"
type textarea "x"
type textarea "The film "the pursuit of Happyness" taught me the pro"
type textarea "x"
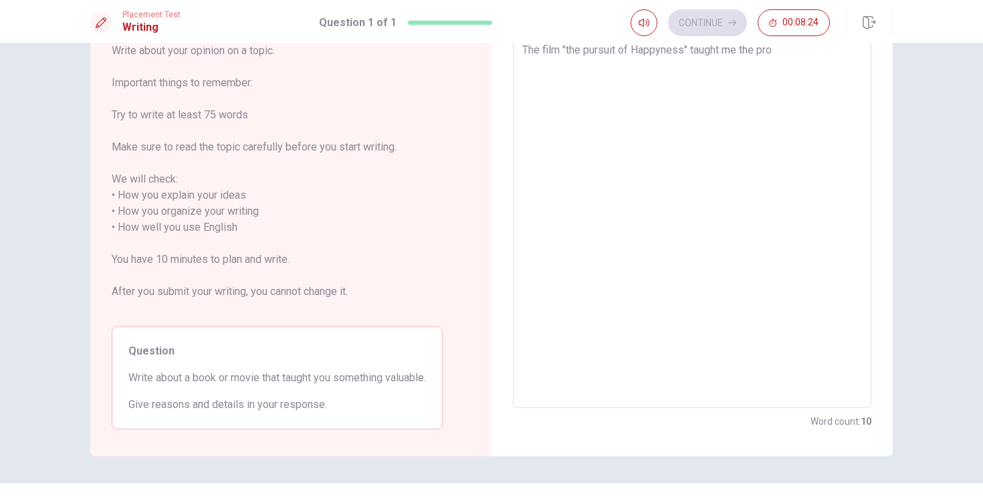
type textarea "The film "the pursuit of Happyness" taught me the prof"
type textarea "x"
type textarea "The film "the pursuit of Happyness" taught me the profo"
type textarea "x"
type textarea "The film "the pursuit of Happyness" taught me the profou"
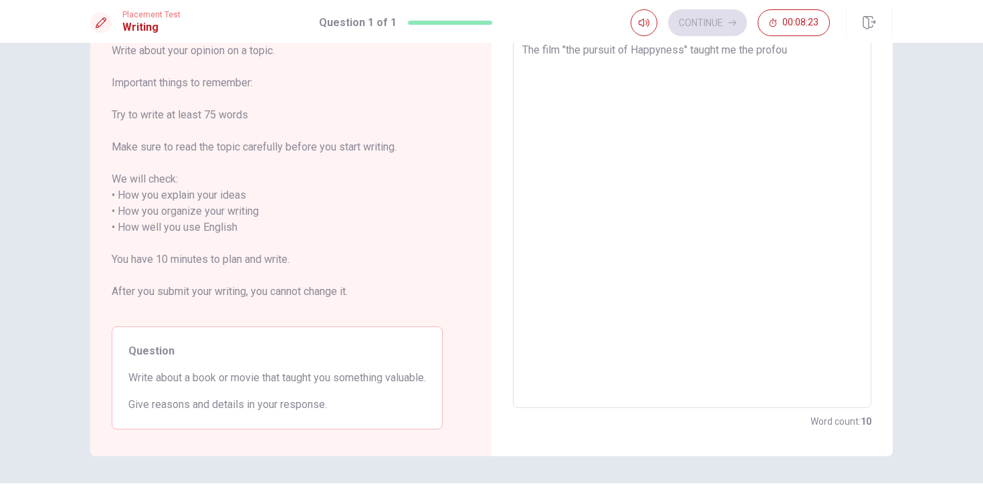
type textarea "x"
type textarea "The film "the pursuit of Happyness" taught me the profoun"
type textarea "x"
type textarea "The film "the pursuit of Happyness" taught me the profound"
type textarea "x"
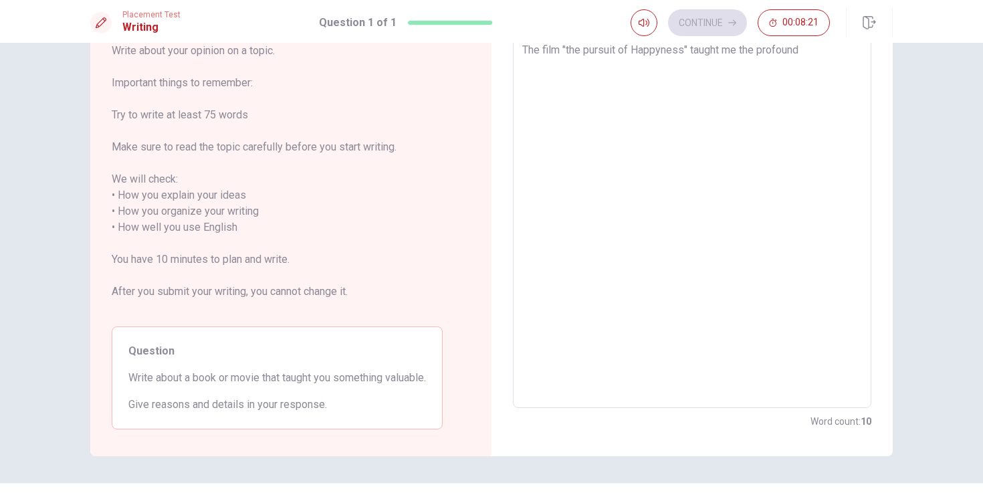
type textarea "The film "the pursuit of Happyness" taught me the profound"
type textarea "x"
type textarea "The film "the pursuit of Happyness" taught me the profound v"
type textarea "x"
type textarea "The film "the pursuit of Happyness" taught me the profound va"
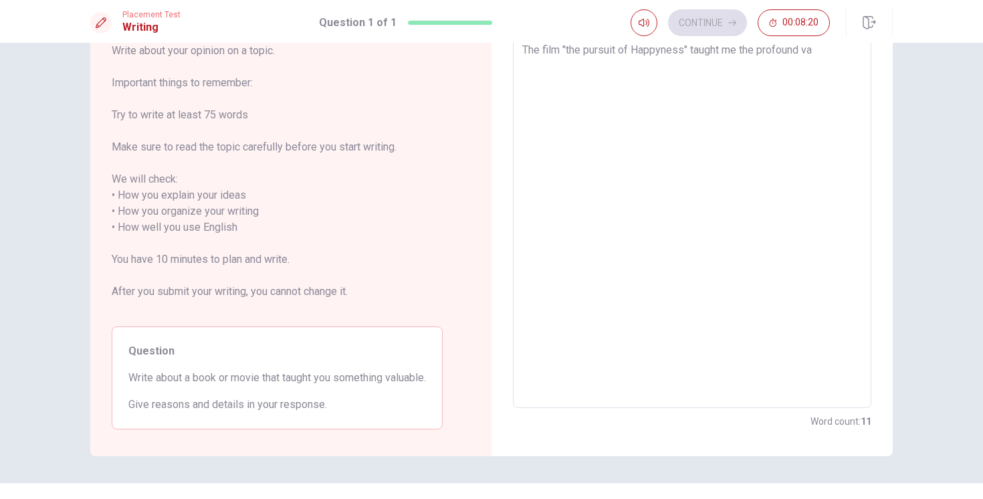
type textarea "x"
type textarea "The film "the pursuit of Happyness" taught me the profound val"
type textarea "x"
type textarea "The film "the pursuit of Happyness" taught me the profound valu"
type textarea "x"
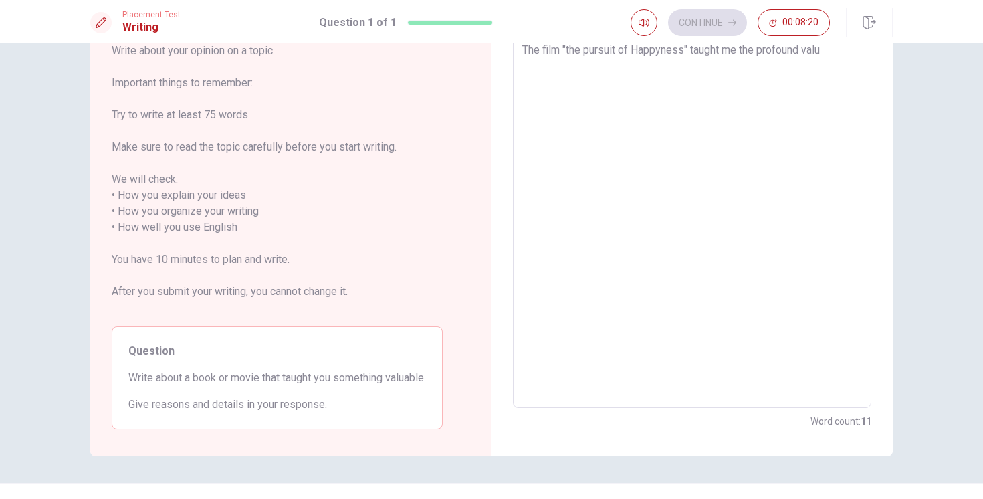
type textarea "The film "the pursuit of Happyness" taught me the profound value"
type textarea "x"
type textarea "The film "the pursuit of Happyness" taught me the profound value"
type textarea "x"
type textarea "The film "the pursuit of Happyness" taught me the profound value o"
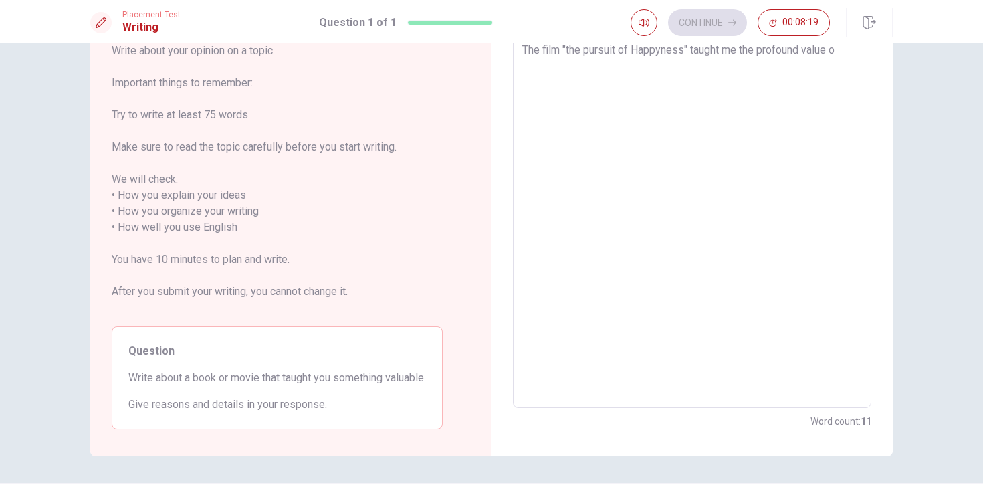
type textarea "x"
type textarea "The film "the pursuit of Happyness" taught me the profound value of"
type textarea "x"
type textarea "The film "the pursuit of Happyness" taught me the profound value of"
type textarea "x"
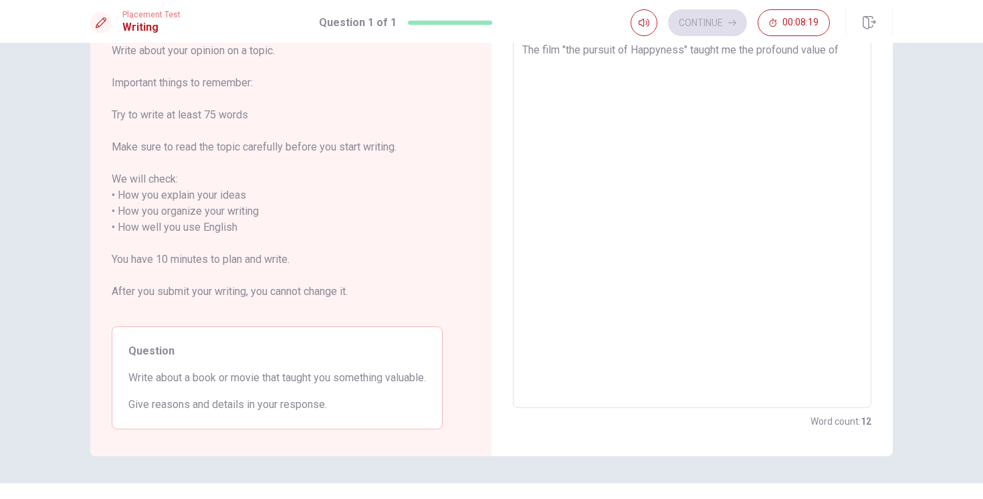
type textarea "The film "the pursuit of Happyness" taught me the profound value of r"
type textarea "x"
type textarea "The film "the pursuit of Happyness" taught me the profound value of re"
type textarea "x"
type textarea "The film "the pursuit of Happyness" taught me the profound value of res"
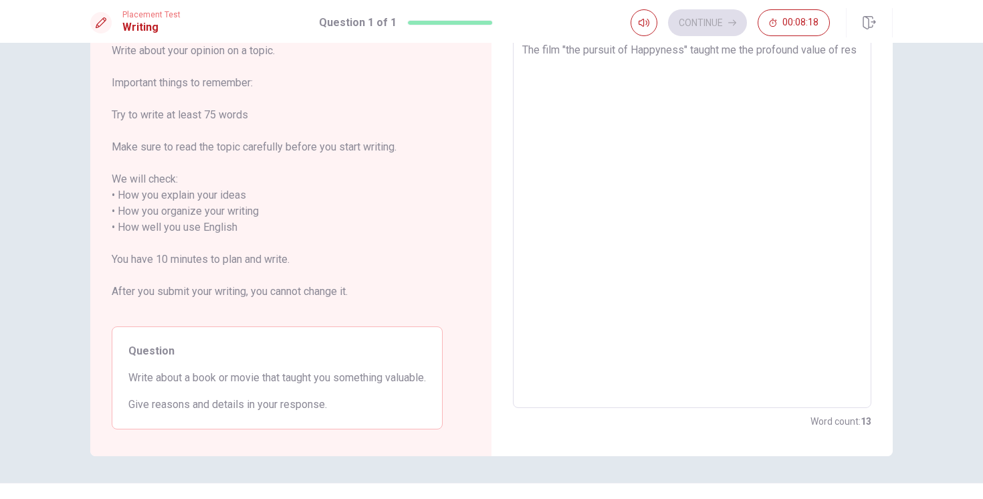
type textarea "x"
type textarea "The film "the pursuit of Happyness" taught me the profound value of resi"
type textarea "x"
type textarea "The film "the pursuit of Happyness" taught me the profound value of resil"
type textarea "x"
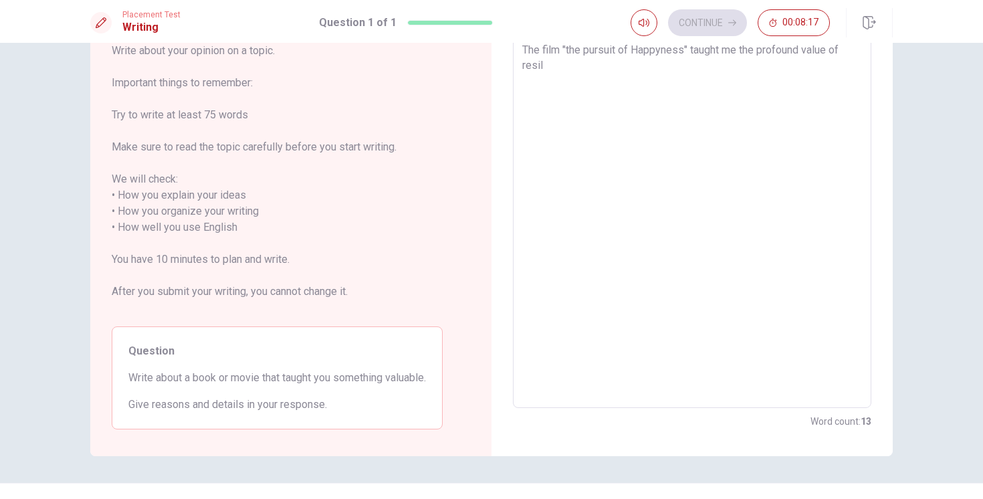
type textarea "The film "the pursuit of Happyness" taught me the profound value of resili"
type textarea "x"
type textarea "The film "the pursuit of Happyness" taught me the profound value of resilie"
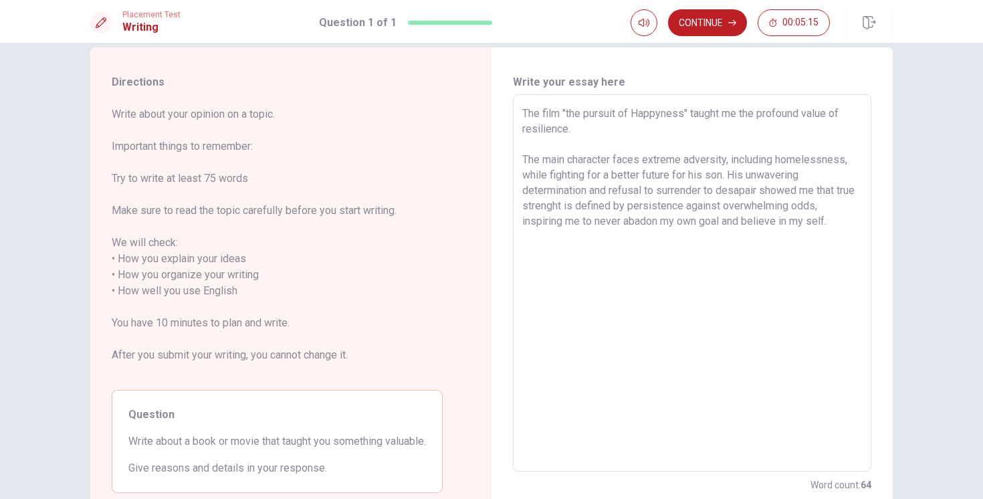
scroll to position [12, 0]
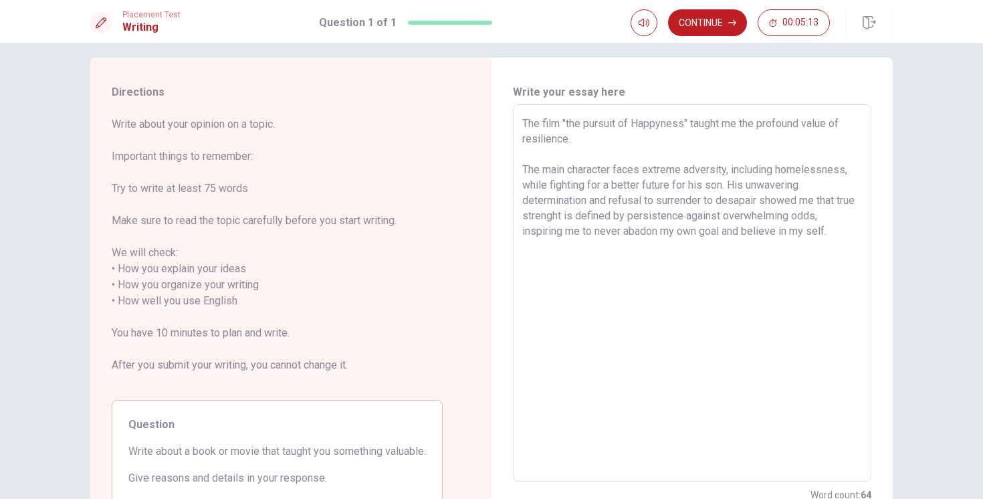
click at [570, 128] on textarea "The film "the pursuit of Happyness" taught me the profound value of resilience.…" at bounding box center [692, 293] width 340 height 355
click at [596, 188] on textarea "The film "The pursuit of Happyness" taught me the profound value of resilience.…" at bounding box center [692, 293] width 340 height 355
click at [728, 191] on textarea "The film "The pursuit of Happyness" taught me the profound value of resilience.…" at bounding box center [692, 293] width 340 height 355
click at [616, 236] on textarea "The film "The pursuit of Happyness" taught me the profound value of resilience.…" at bounding box center [692, 293] width 340 height 355
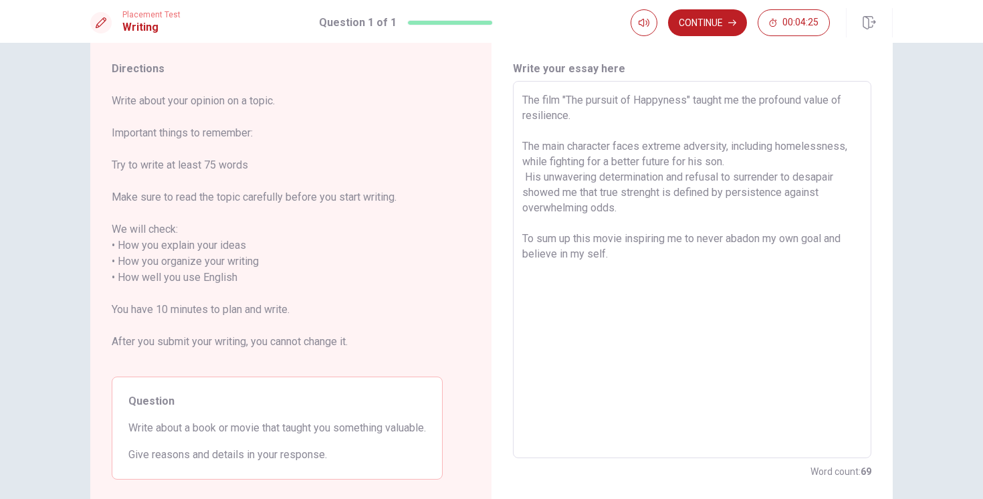
click at [601, 299] on textarea "The film "The pursuit of Happyness" taught me the profound value of resilience.…" at bounding box center [692, 269] width 340 height 355
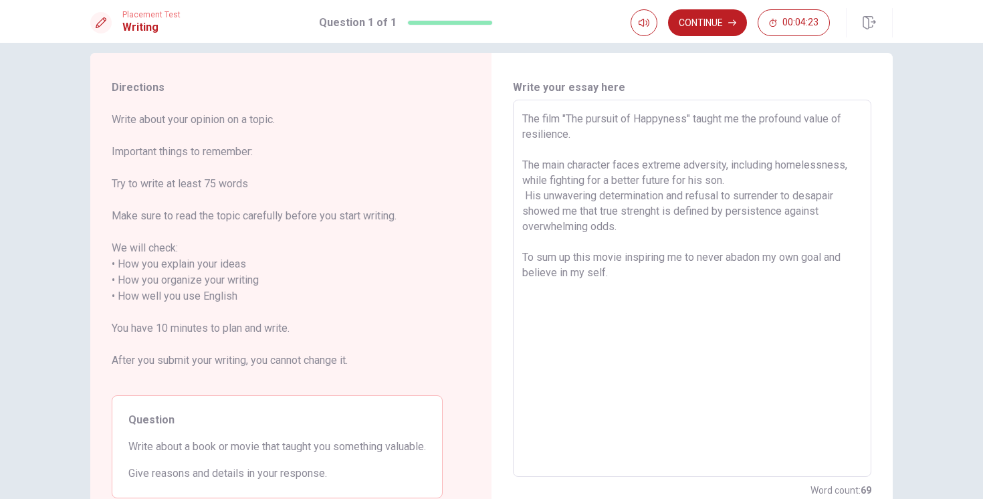
scroll to position [14, 0]
click at [719, 27] on button "Continue" at bounding box center [707, 22] width 79 height 27
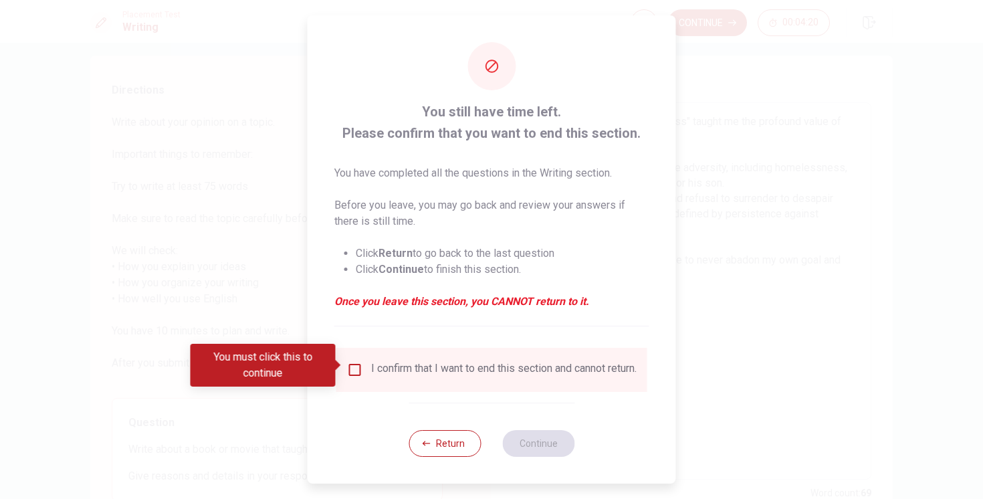
click at [354, 355] on div "I confirm that I want to end this section and cannot return." at bounding box center [491, 370] width 311 height 44
click at [353, 375] on div "I confirm that I want to end this section and cannot return." at bounding box center [492, 370] width 290 height 16
click at [358, 365] on input "You must click this to continue" at bounding box center [355, 370] width 16 height 16
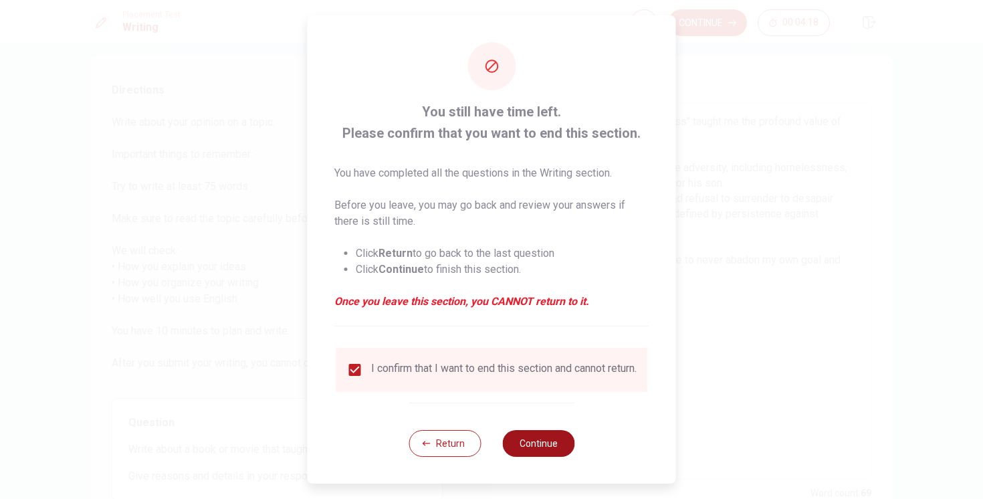
click at [524, 440] on button "Continue" at bounding box center [538, 443] width 72 height 27
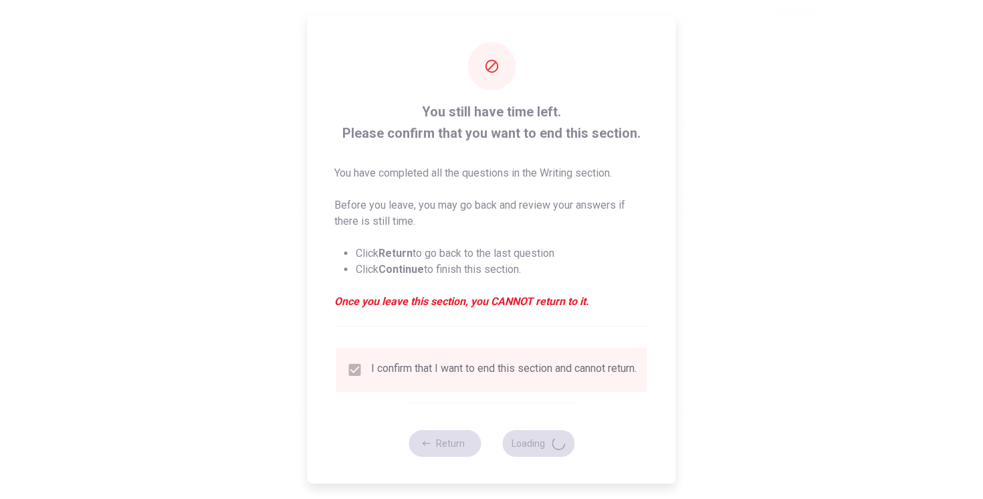
scroll to position [0, 0]
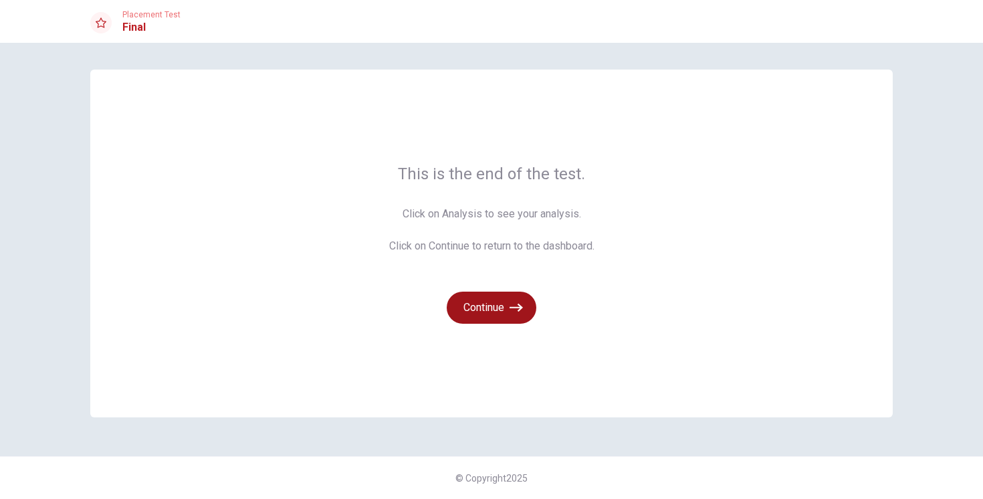
click at [506, 313] on button "Continue" at bounding box center [492, 308] width 90 height 32
